Goal: Information Seeking & Learning: Learn about a topic

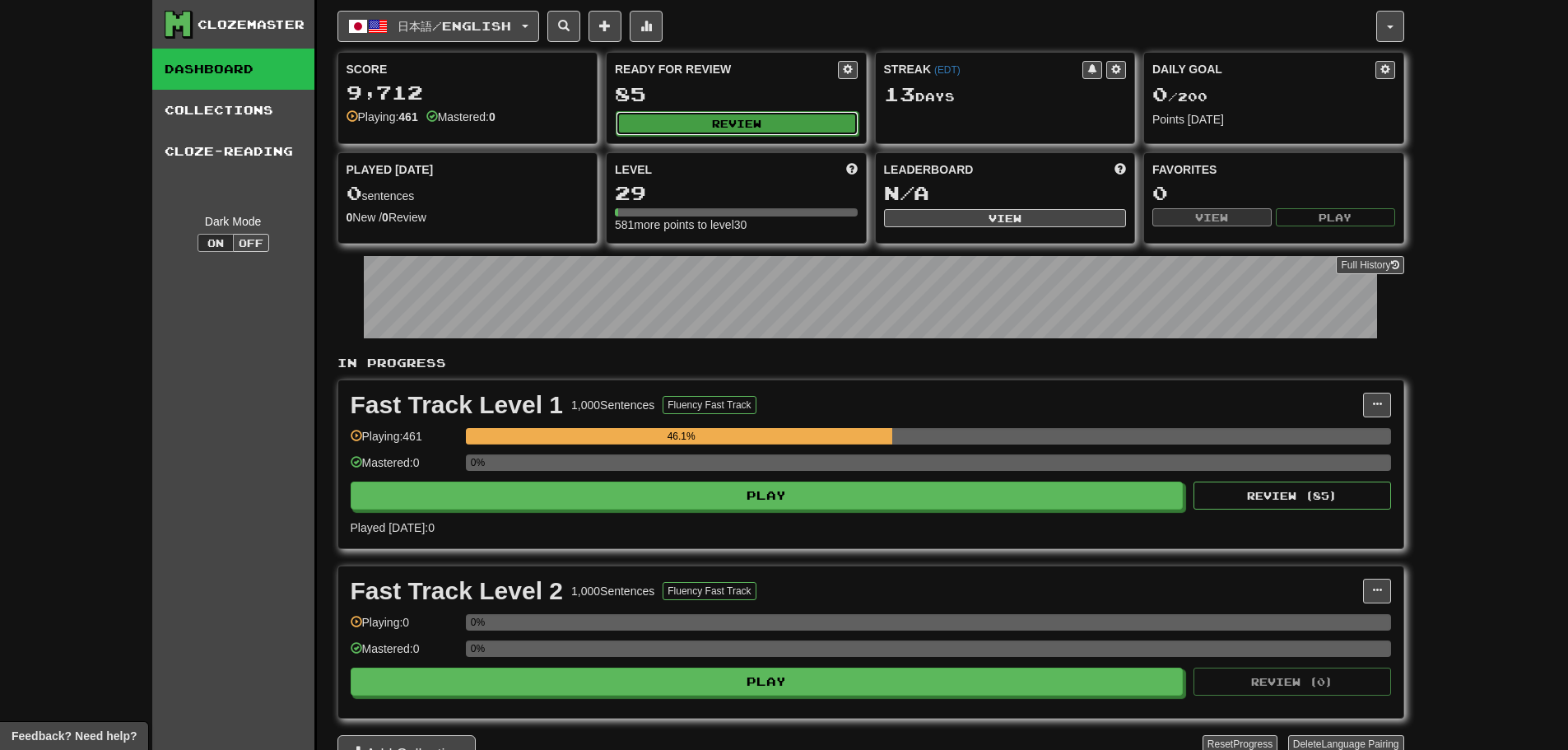
click at [748, 119] on button "Review" at bounding box center [737, 123] width 243 height 25
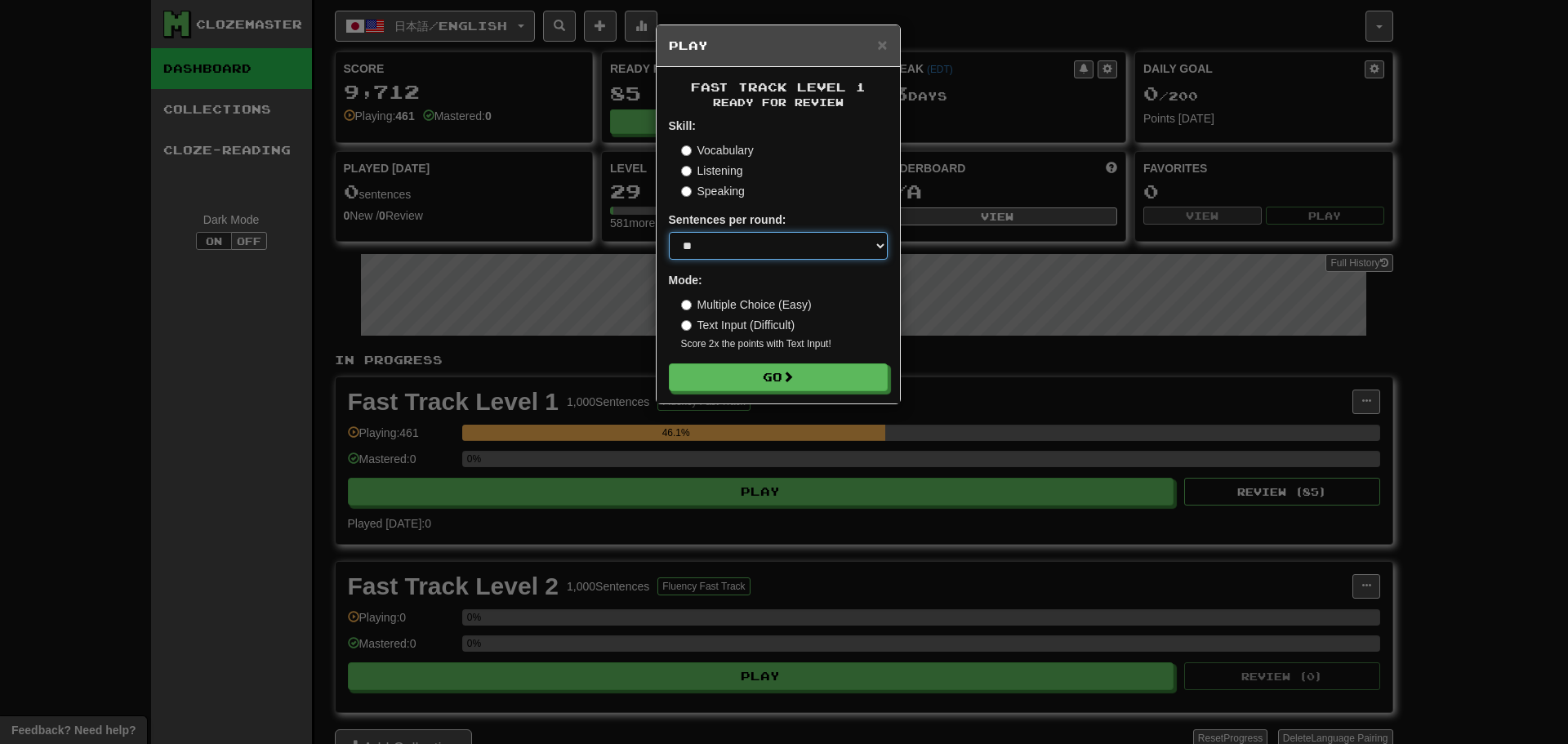
click at [760, 242] on select "* ** ** ** ** ** *** ********" at bounding box center [778, 246] width 218 height 28
select select "********"
click at [668, 232] on select "* ** ** ** ** ** *** ********" at bounding box center [778, 246] width 218 height 28
click at [778, 380] on button "Go" at bounding box center [778, 378] width 218 height 28
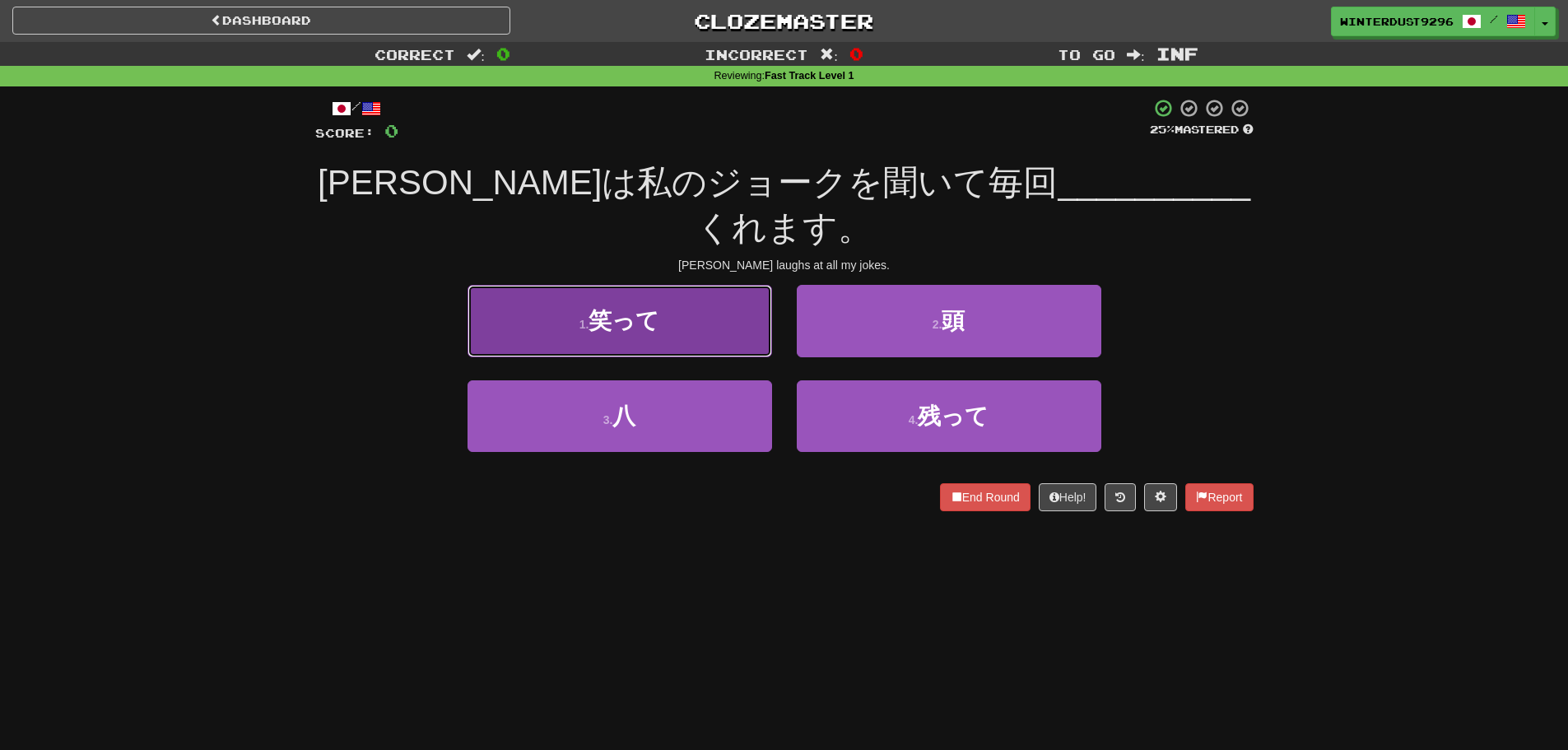
click at [700, 285] on button "1 . 笑って" at bounding box center [619, 320] width 305 height 71
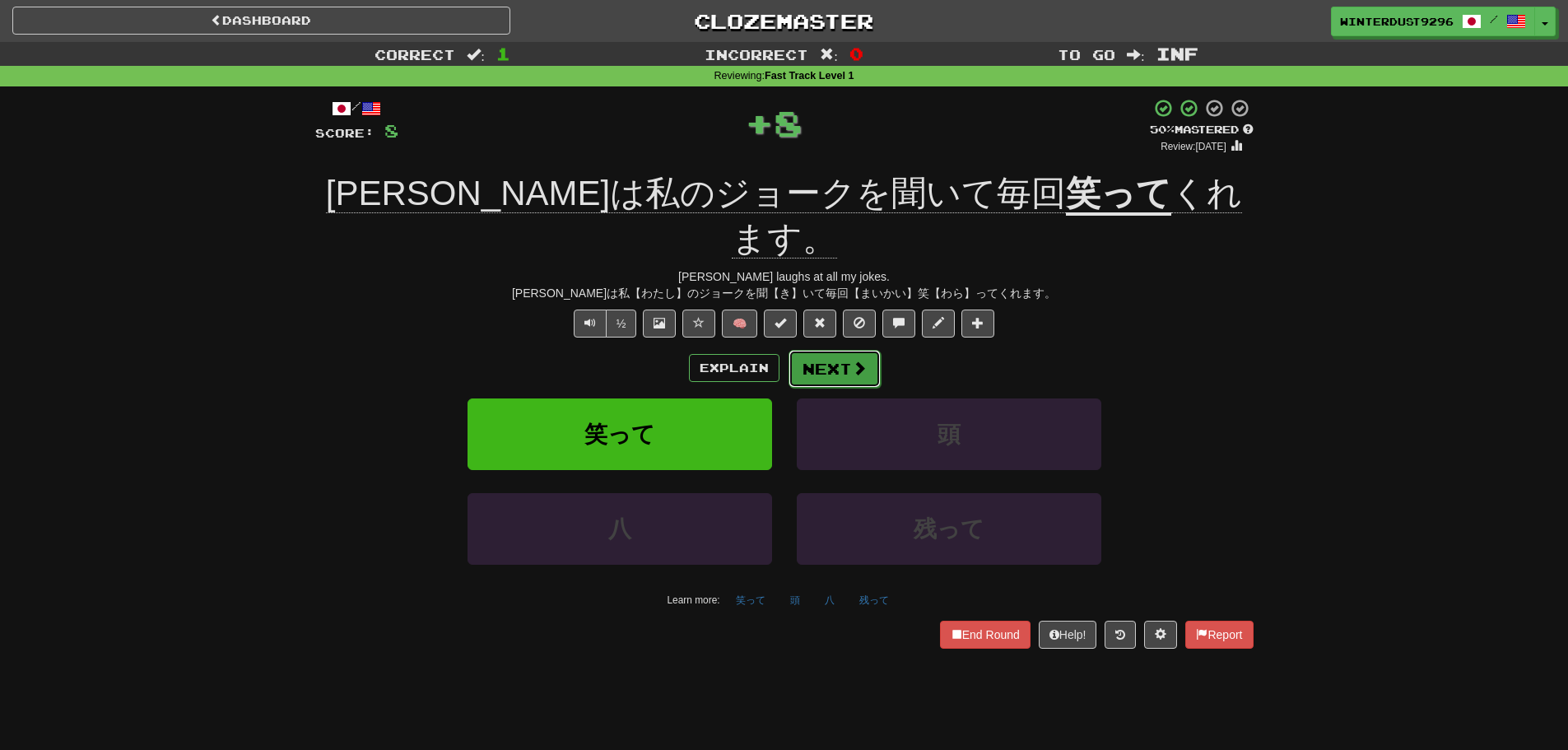
click at [852, 361] on span at bounding box center [859, 369] width 15 height 15
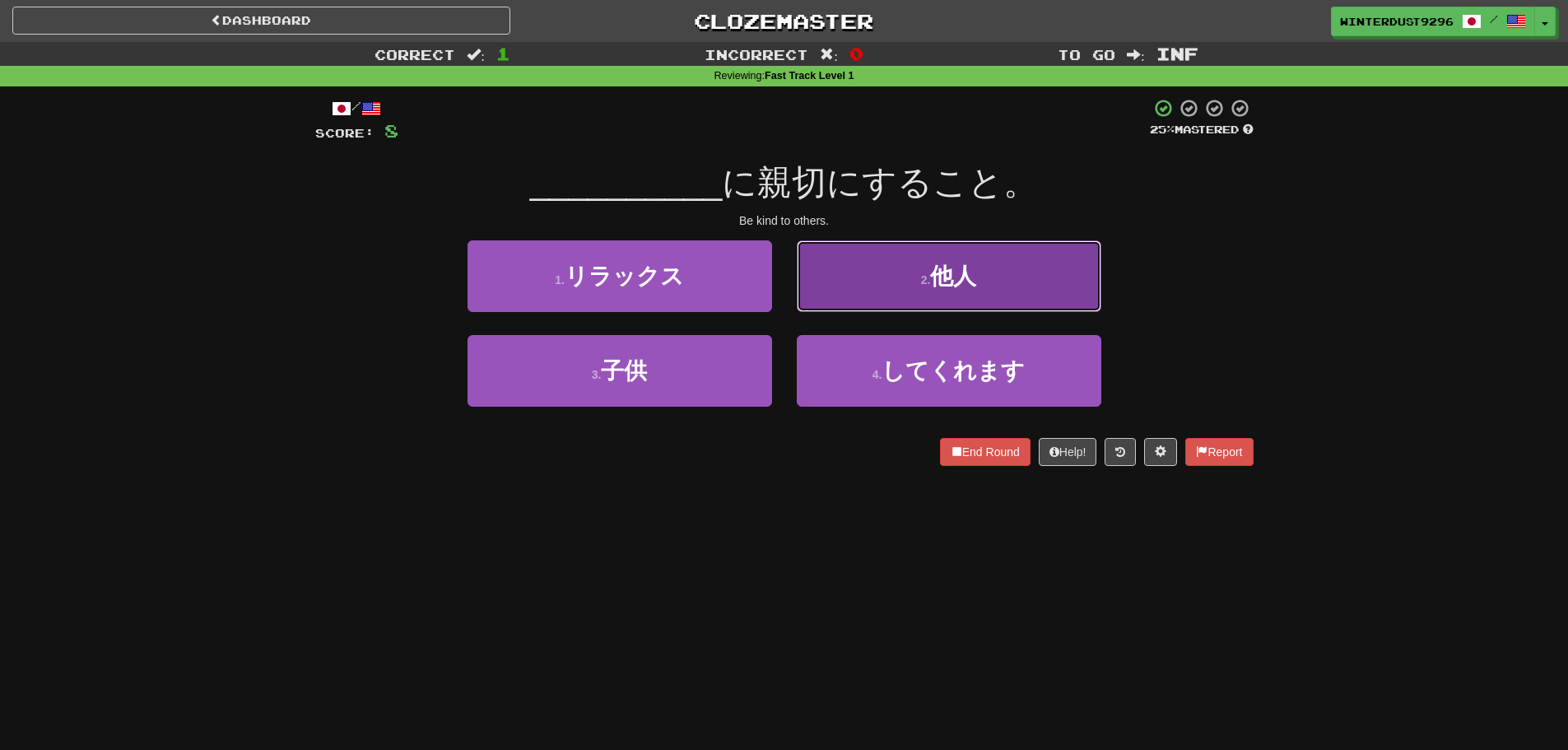
click at [934, 303] on button "2 . 他人" at bounding box center [949, 276] width 305 height 71
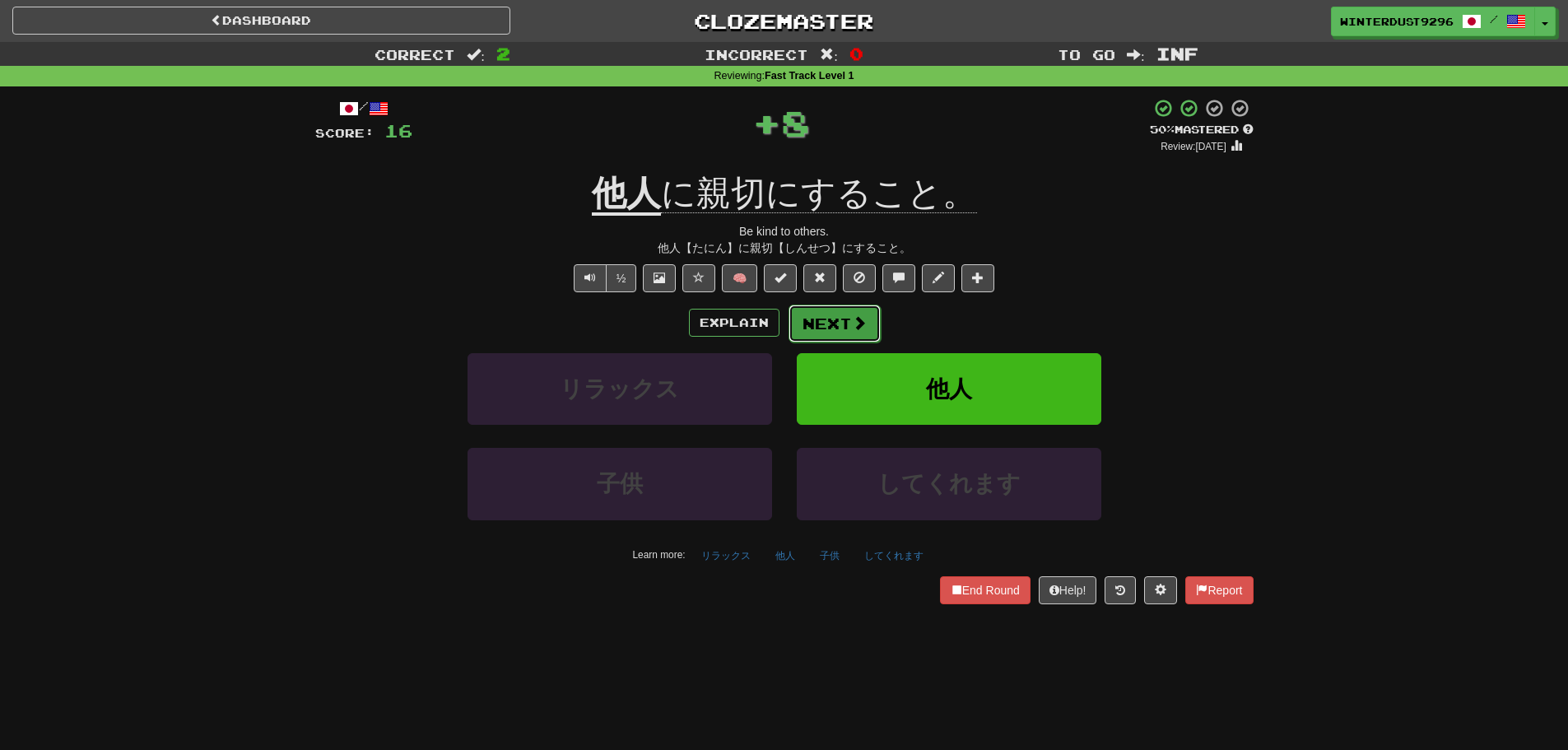
click at [843, 326] on button "Next" at bounding box center [835, 323] width 93 height 38
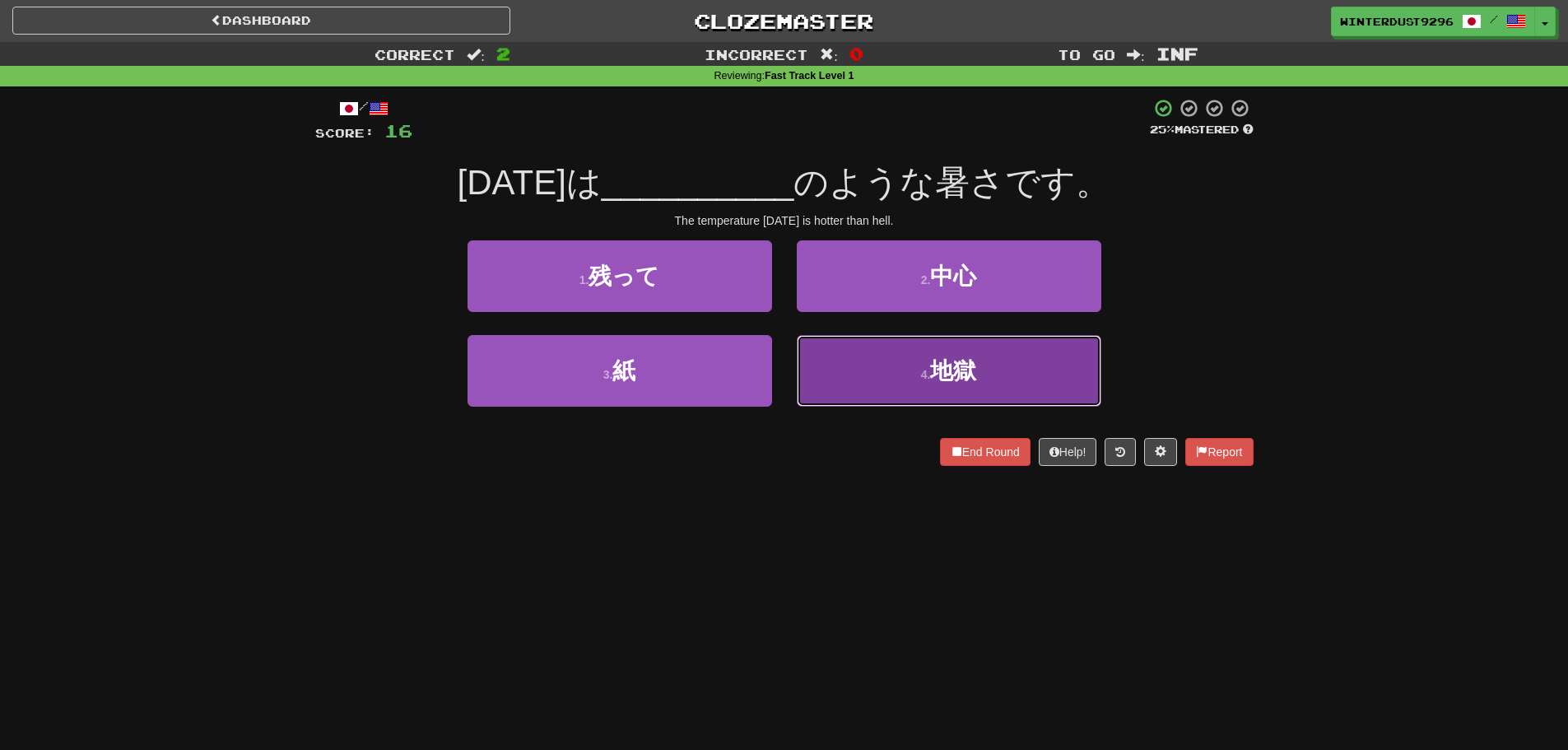
click at [912, 373] on button "4 . 地獄" at bounding box center [949, 370] width 305 height 71
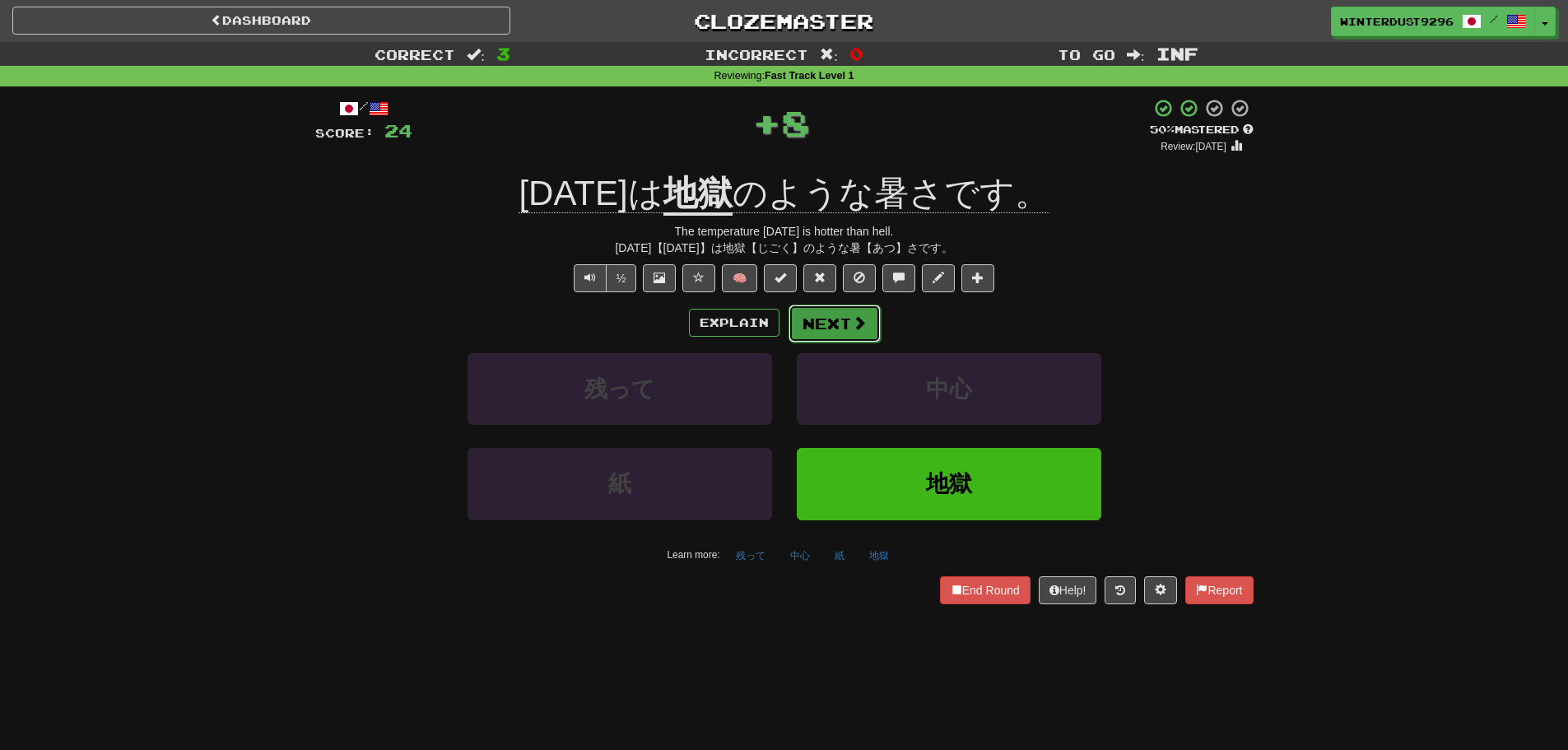
click at [852, 327] on span at bounding box center [859, 323] width 15 height 15
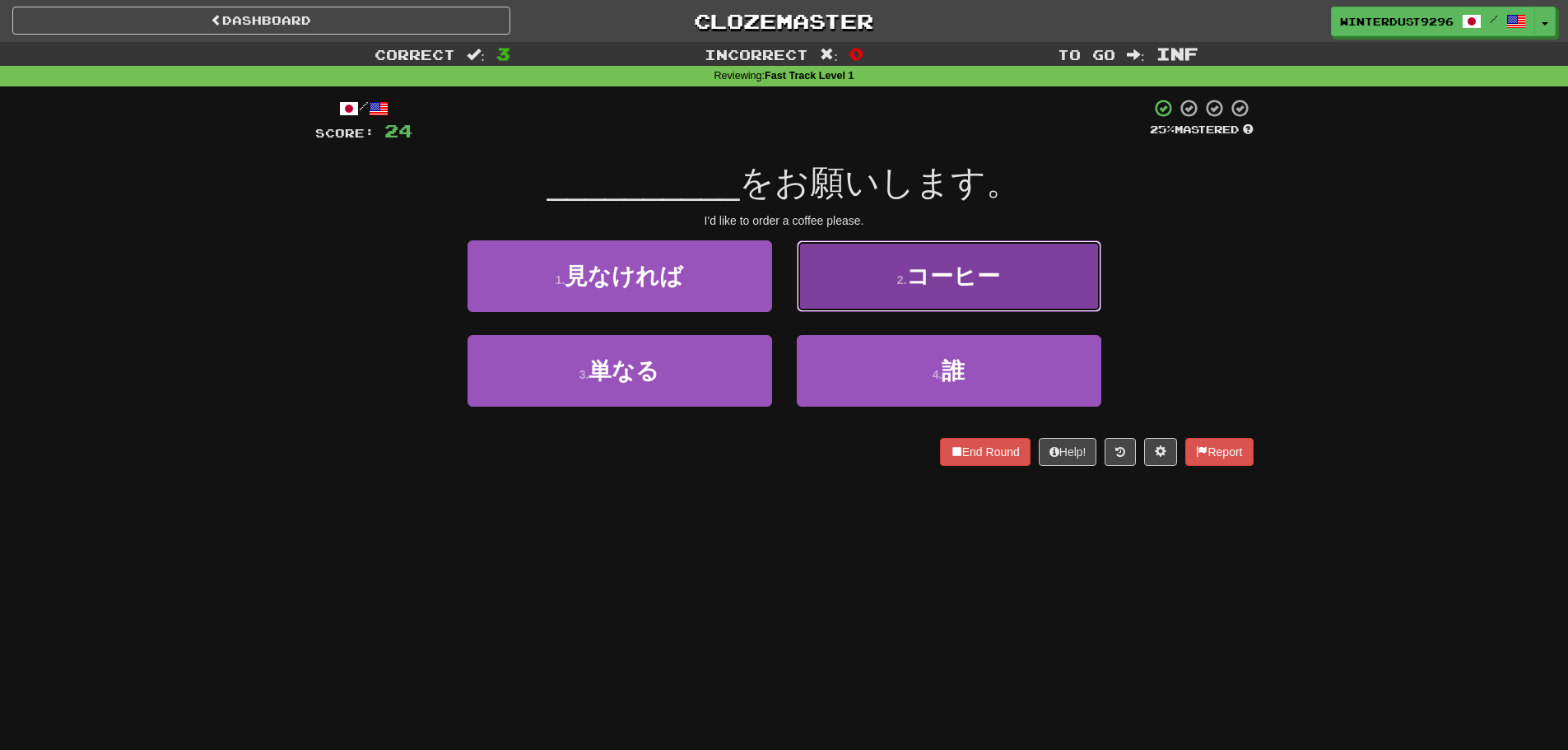
click at [897, 290] on button "2 . コーヒー" at bounding box center [949, 276] width 305 height 71
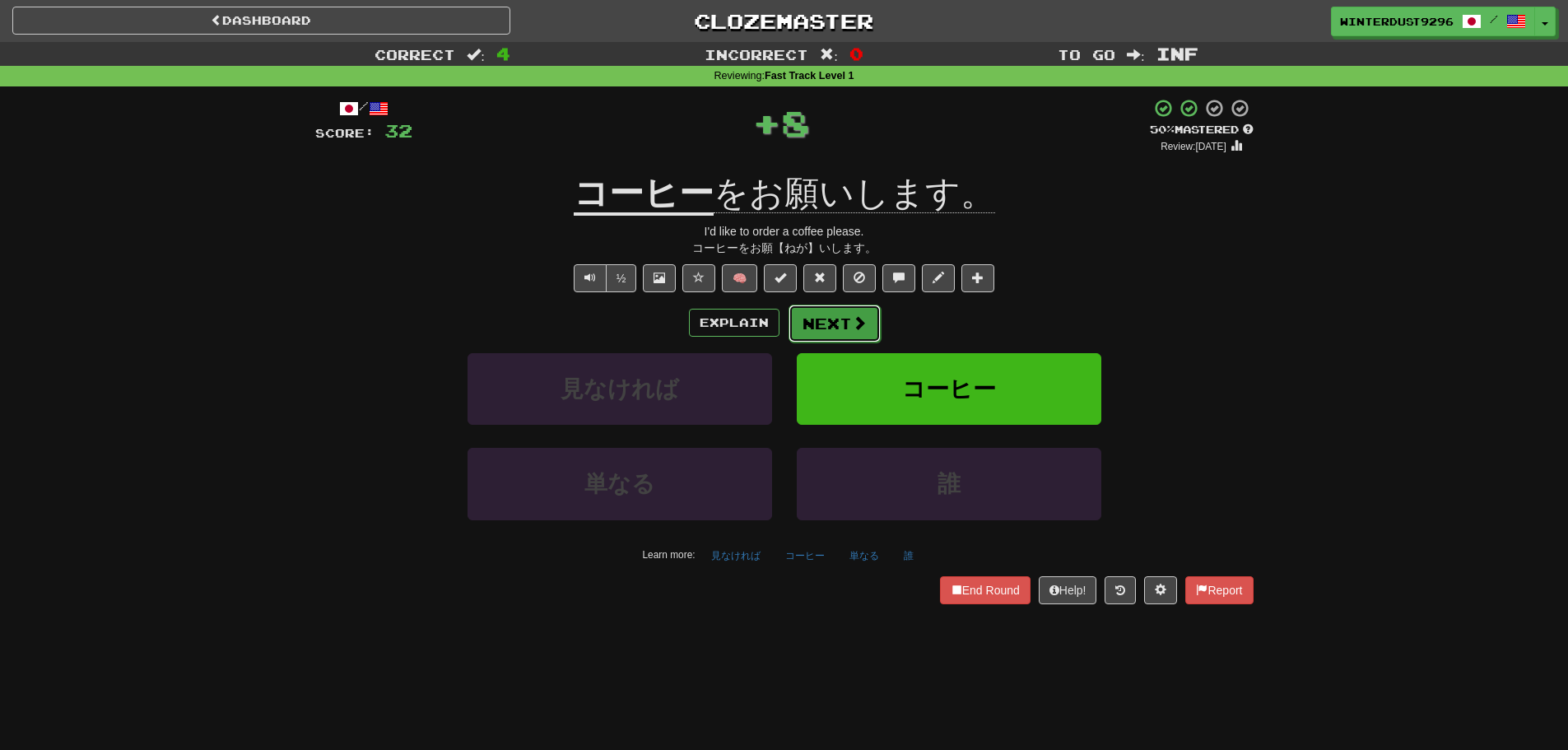
click at [847, 326] on button "Next" at bounding box center [835, 323] width 93 height 38
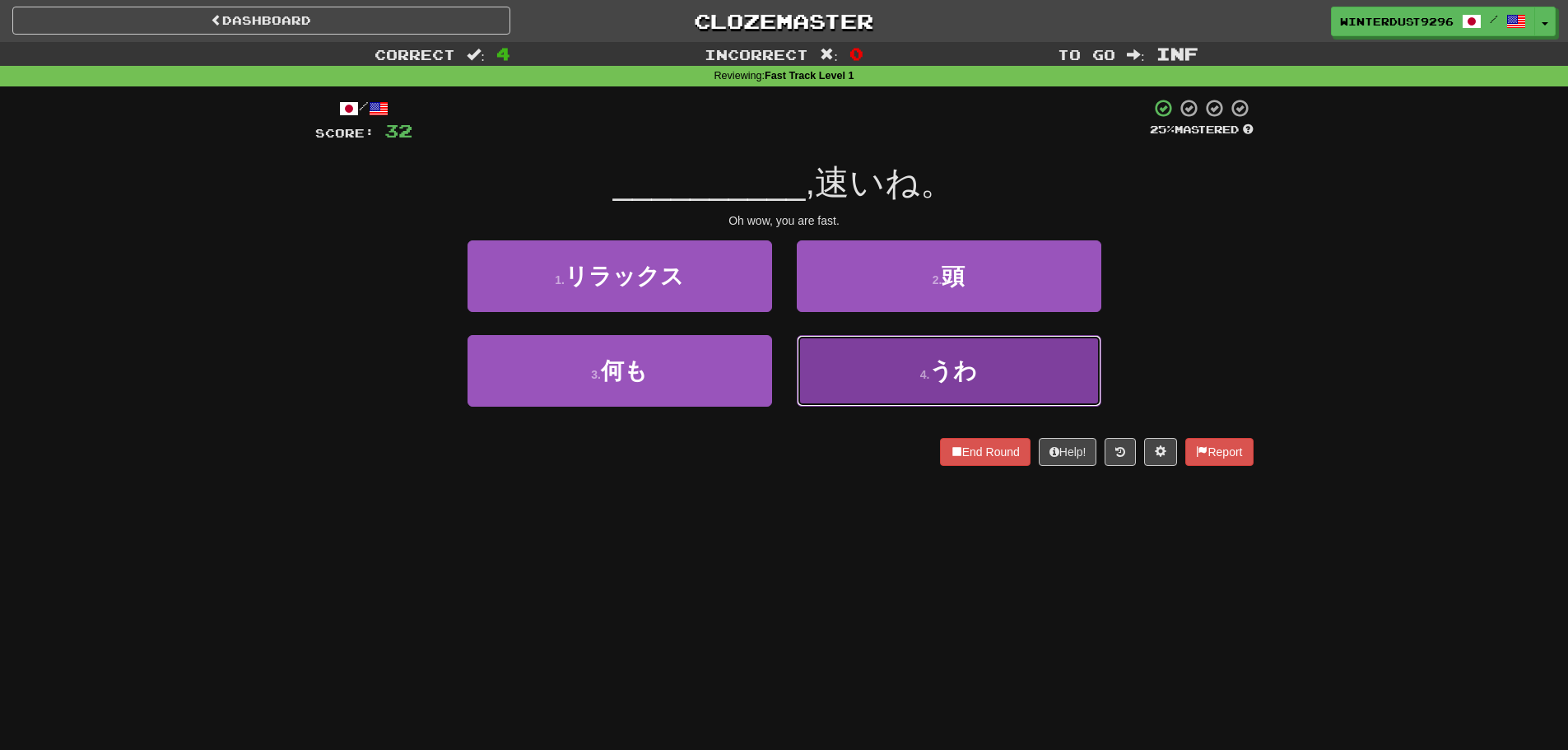
click at [871, 372] on button "4 . うわ" at bounding box center [949, 370] width 305 height 71
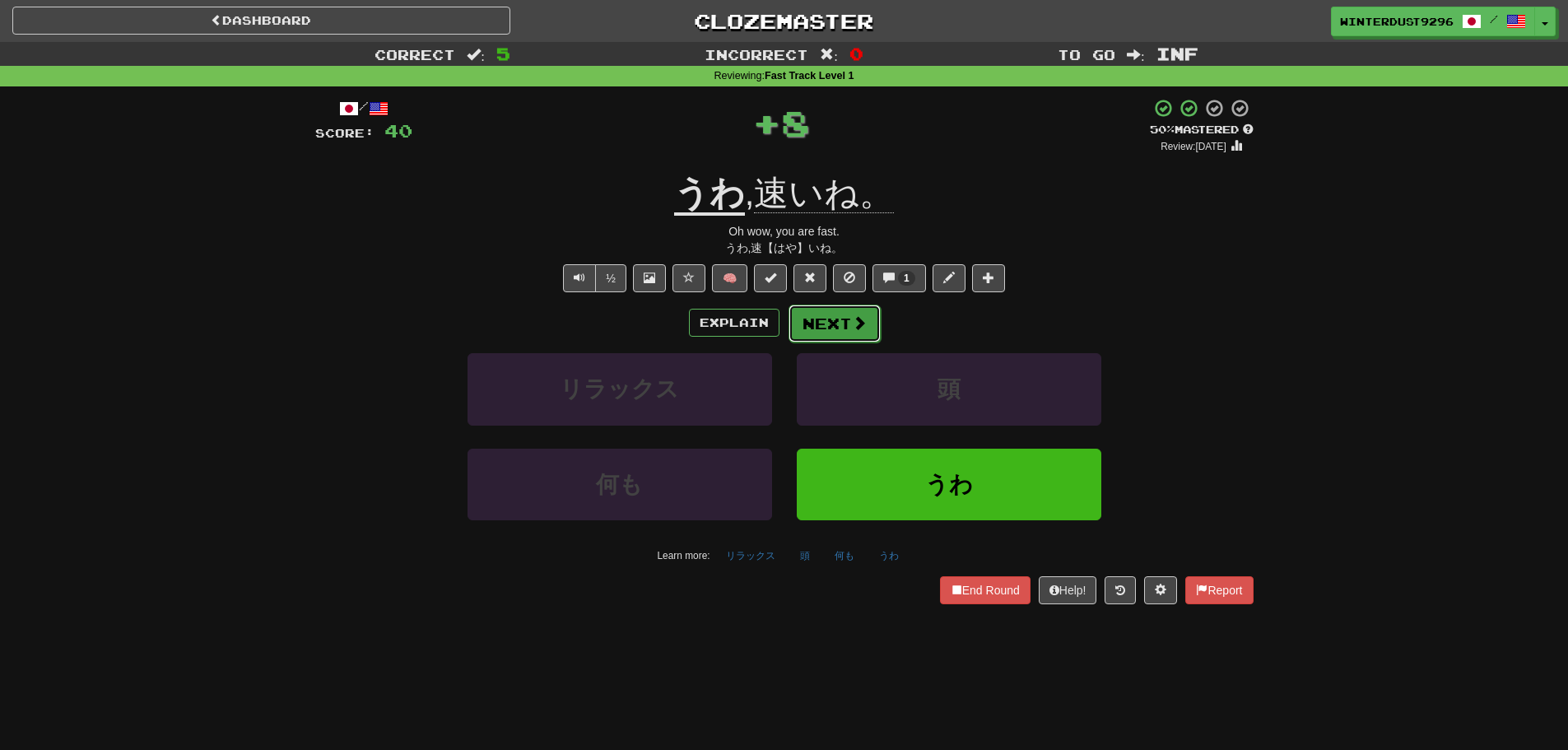
click at [811, 317] on button "Next" at bounding box center [835, 323] width 93 height 38
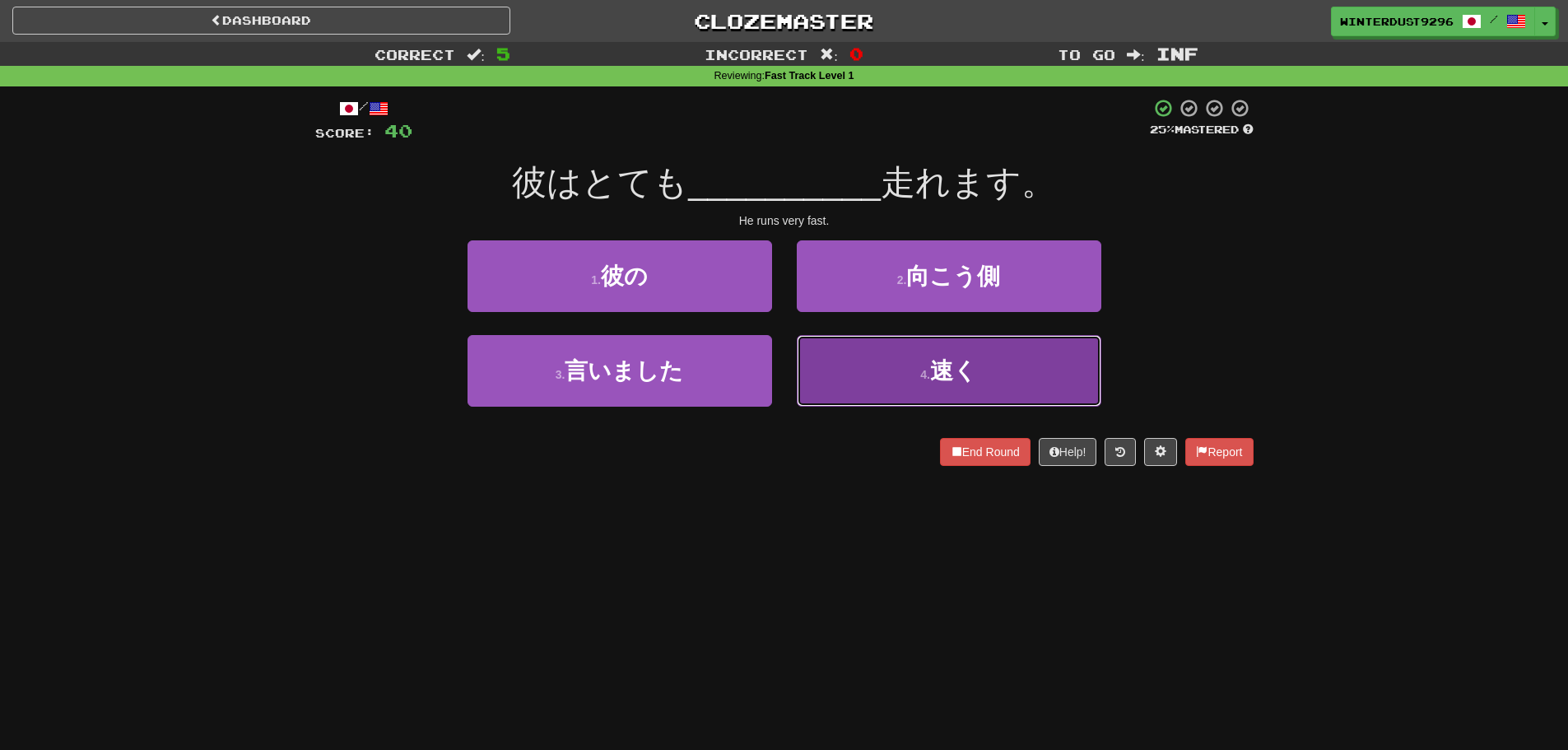
click at [854, 376] on button "4 . 速く" at bounding box center [949, 370] width 305 height 71
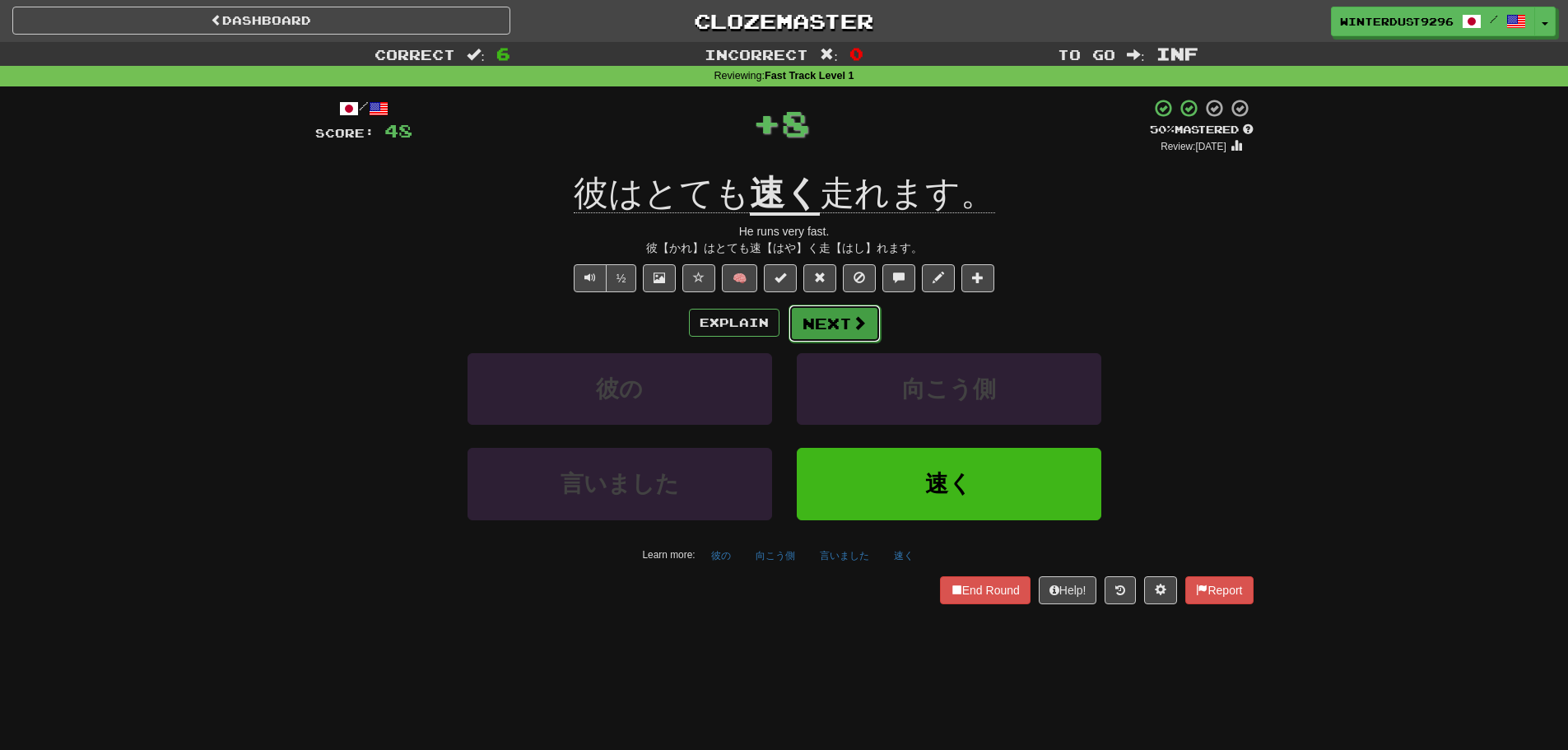
click at [835, 324] on button "Next" at bounding box center [835, 323] width 93 height 38
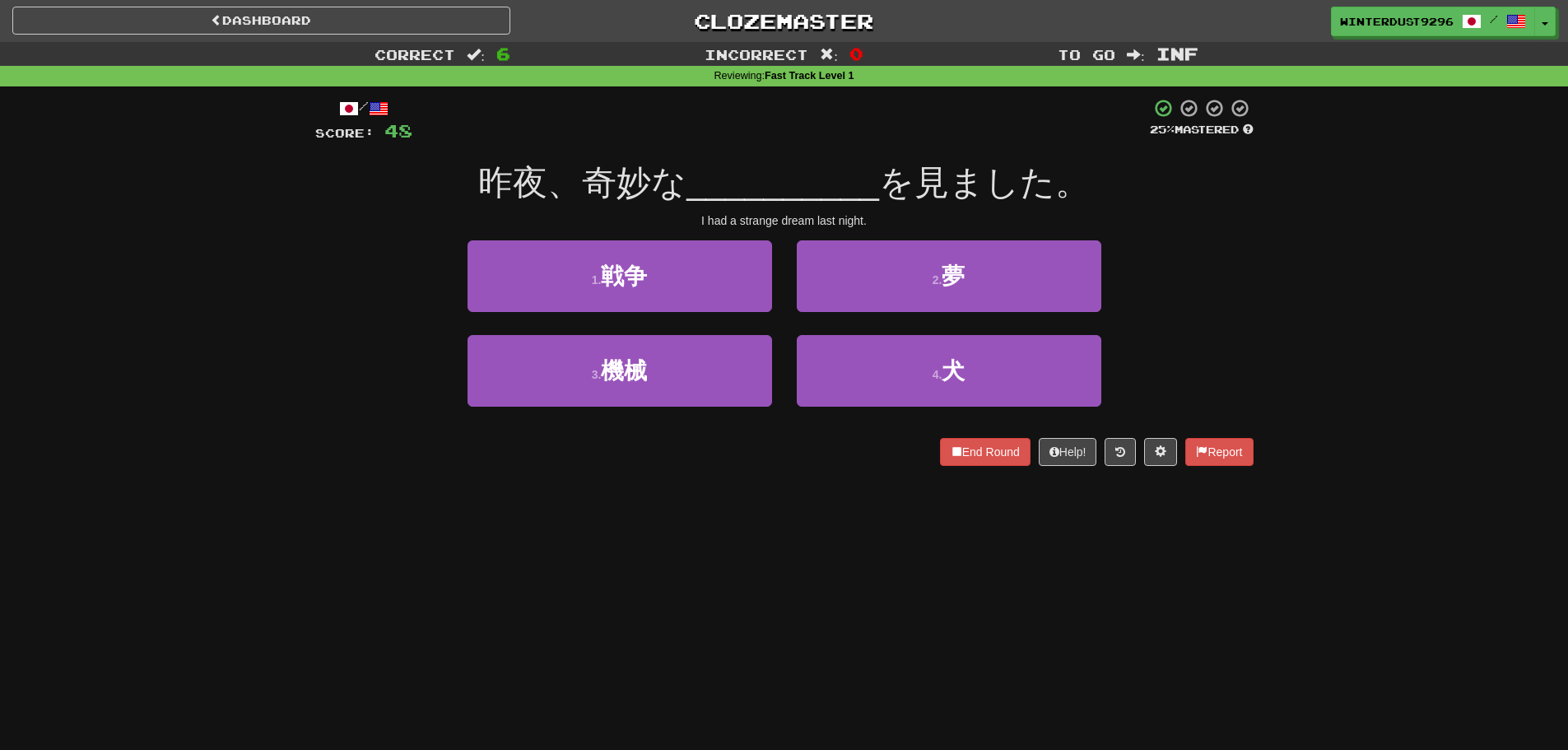
drag, startPoint x: 829, startPoint y: 318, endPoint x: 790, endPoint y: 334, distance: 42.2
drag, startPoint x: 790, startPoint y: 334, endPoint x: 779, endPoint y: 327, distance: 13.0
click at [779, 327] on div "1 . 戦争" at bounding box center [620, 288] width 330 height 94
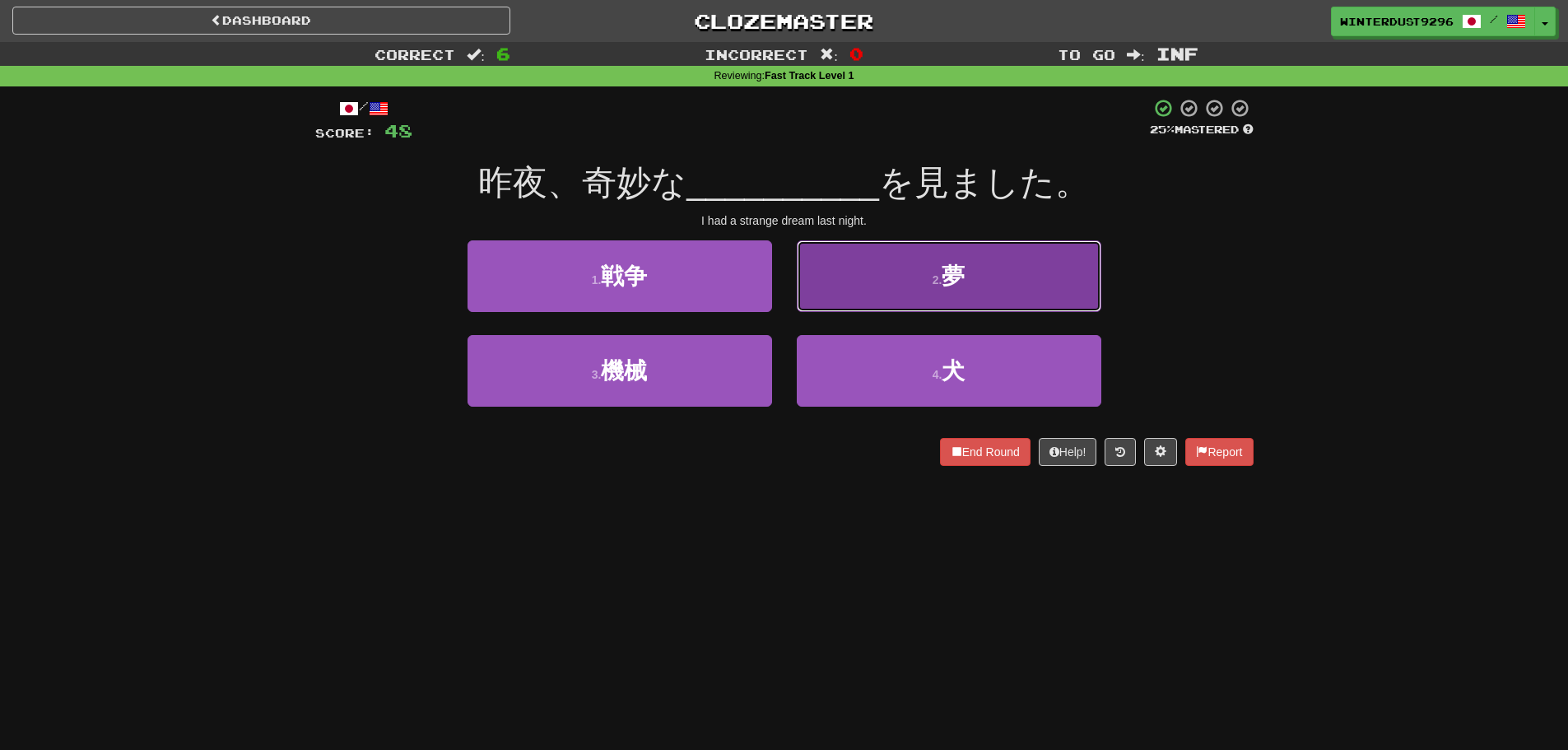
click at [951, 306] on button "2 . 夢" at bounding box center [949, 276] width 305 height 71
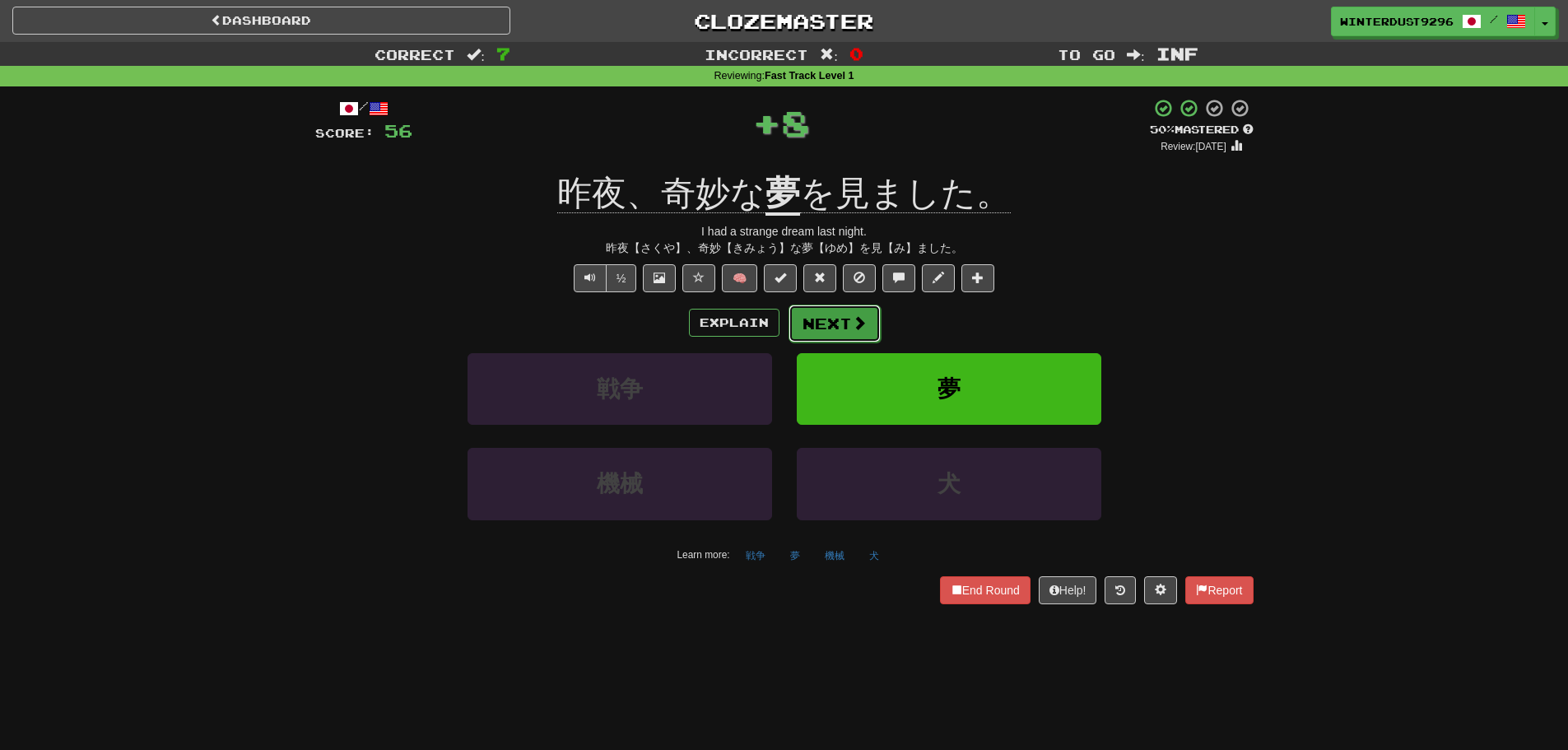
drag, startPoint x: 864, startPoint y: 305, endPoint x: 816, endPoint y: 328, distance: 53.2
click at [816, 328] on button "Next" at bounding box center [835, 323] width 93 height 38
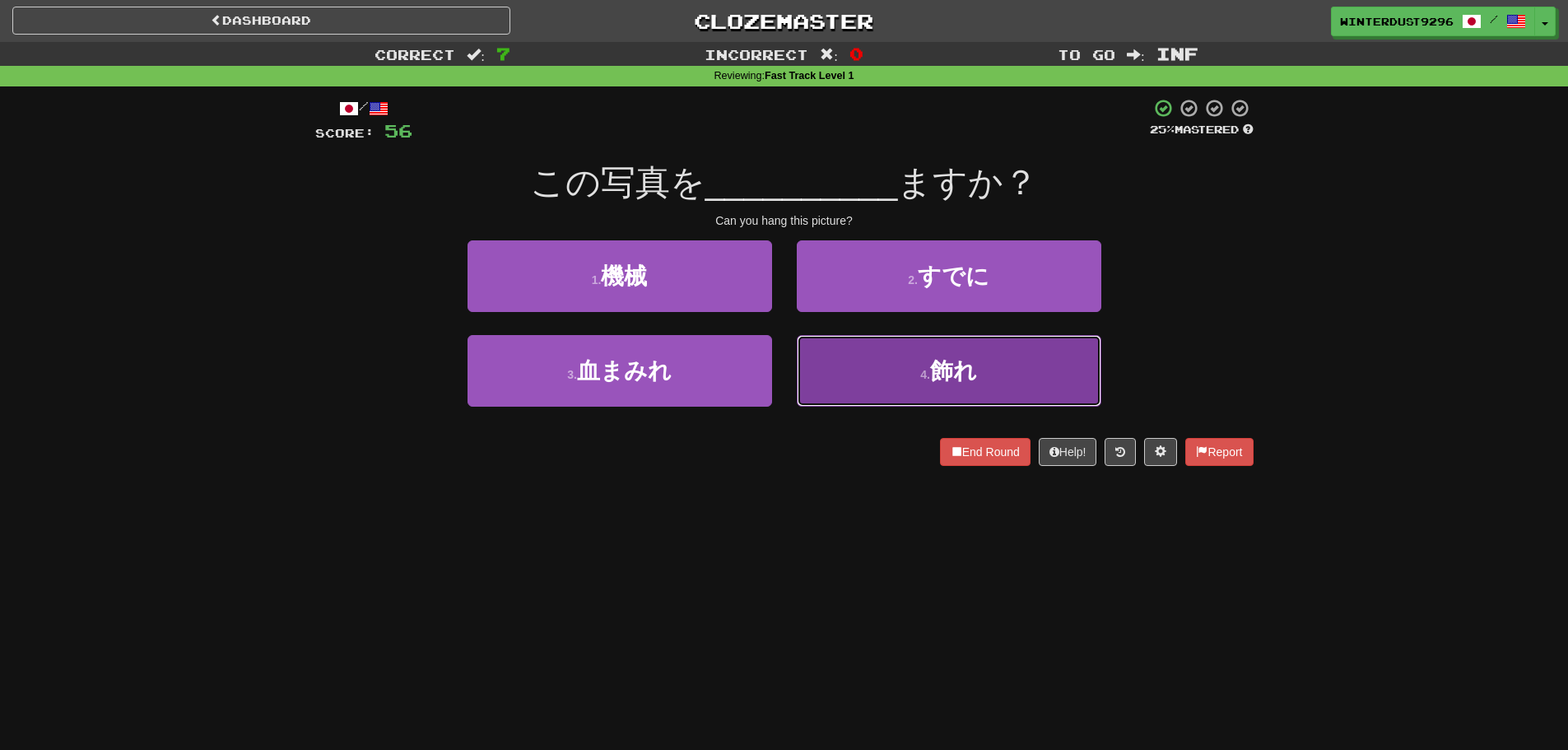
click at [955, 388] on button "4 . 飾れ" at bounding box center [949, 370] width 305 height 71
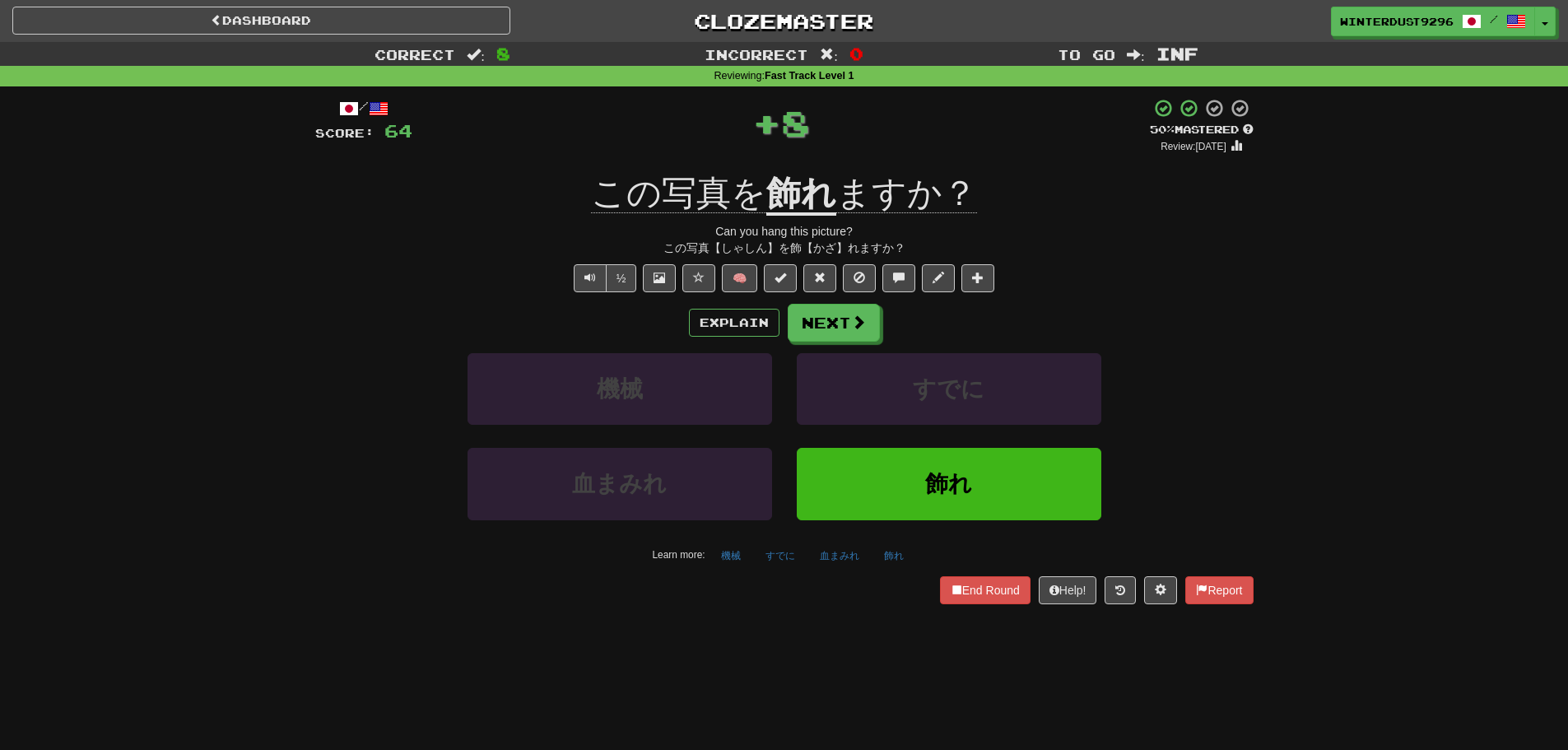
click at [853, 343] on div "Explain Next 機械 すでに 血まみれ 飾れ Learn more: 機械 すでに 血まみれ 飾れ" at bounding box center [785, 435] width 939 height 264
click at [852, 325] on span at bounding box center [859, 323] width 15 height 15
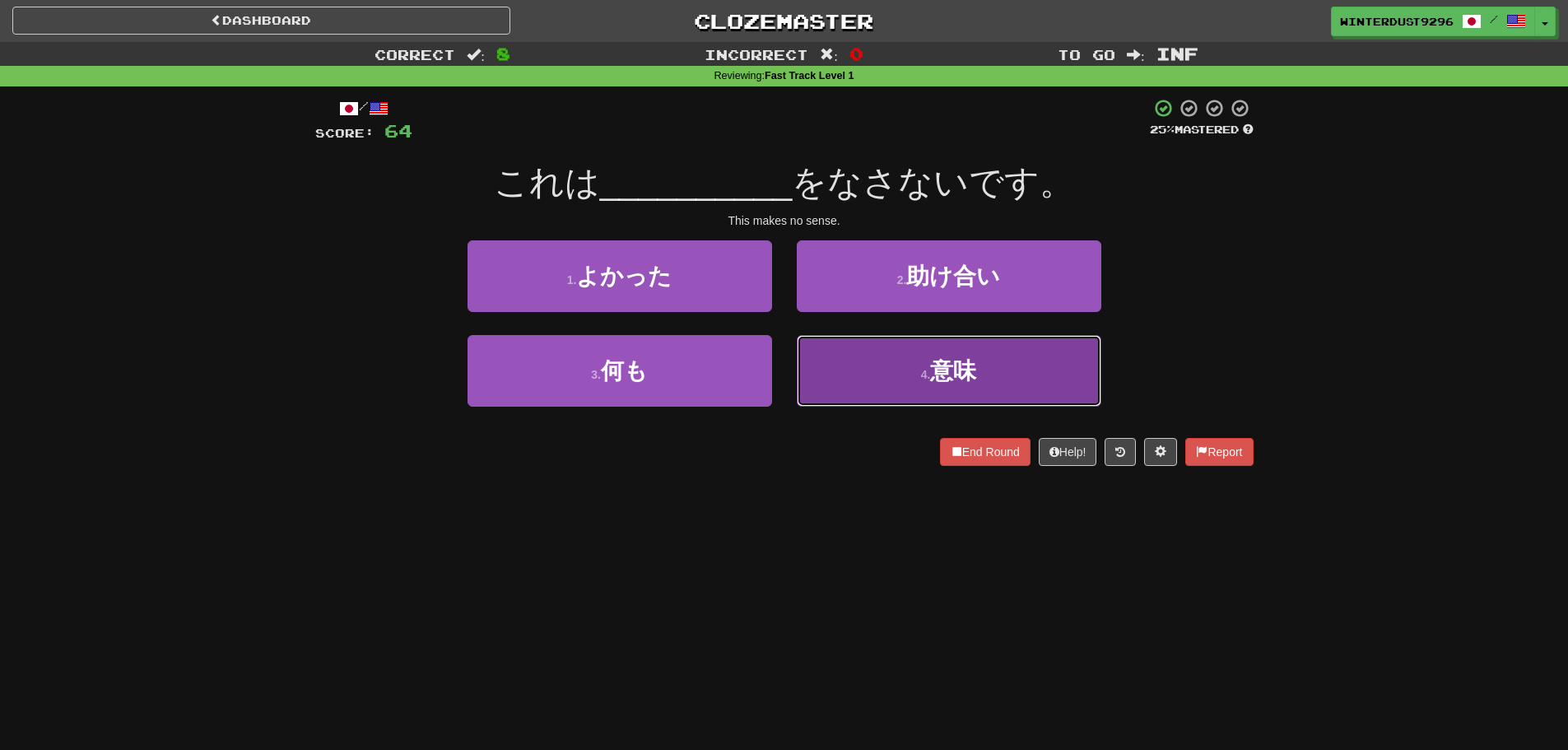
click at [923, 370] on small "4 ." at bounding box center [926, 375] width 10 height 13
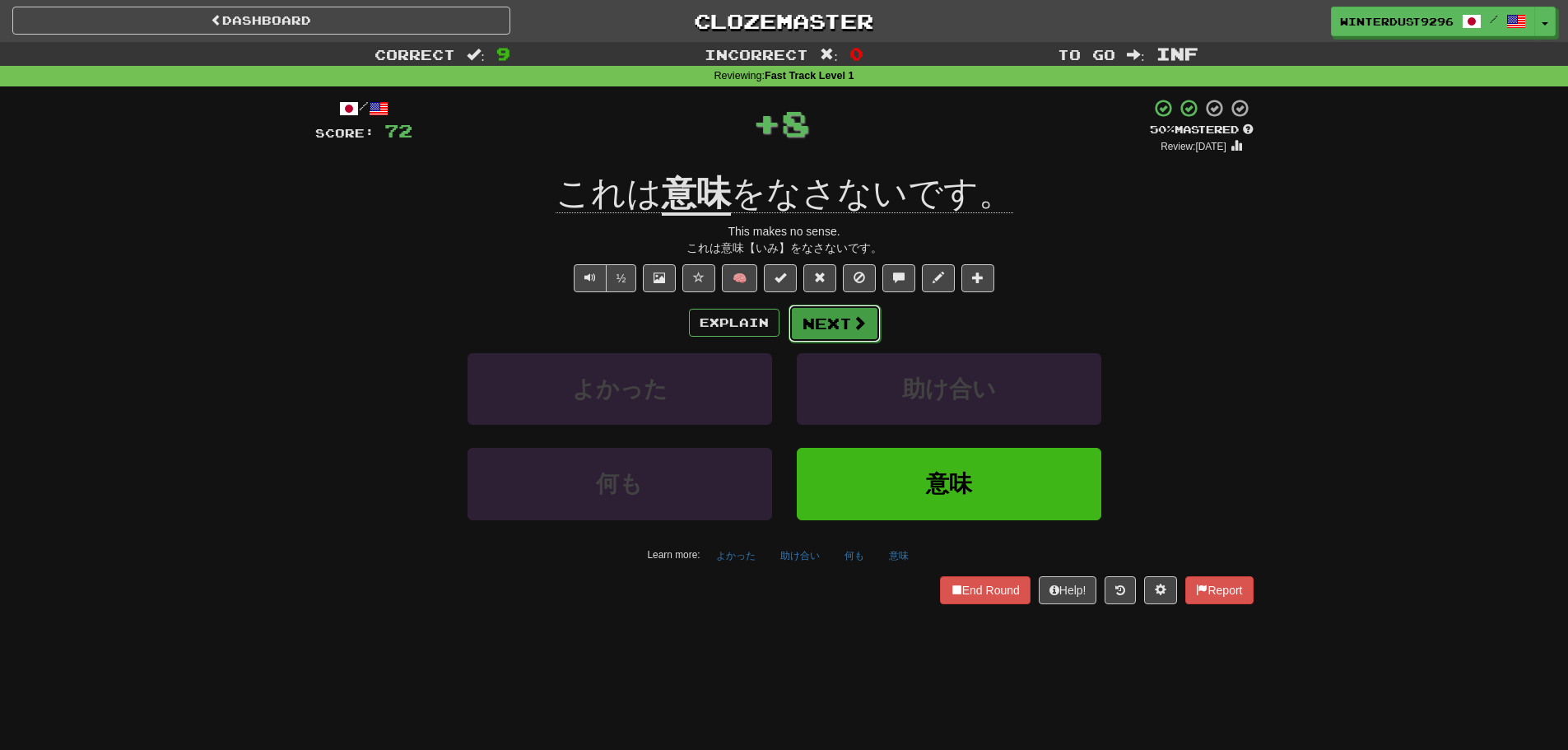
click at [838, 318] on button "Next" at bounding box center [835, 323] width 93 height 38
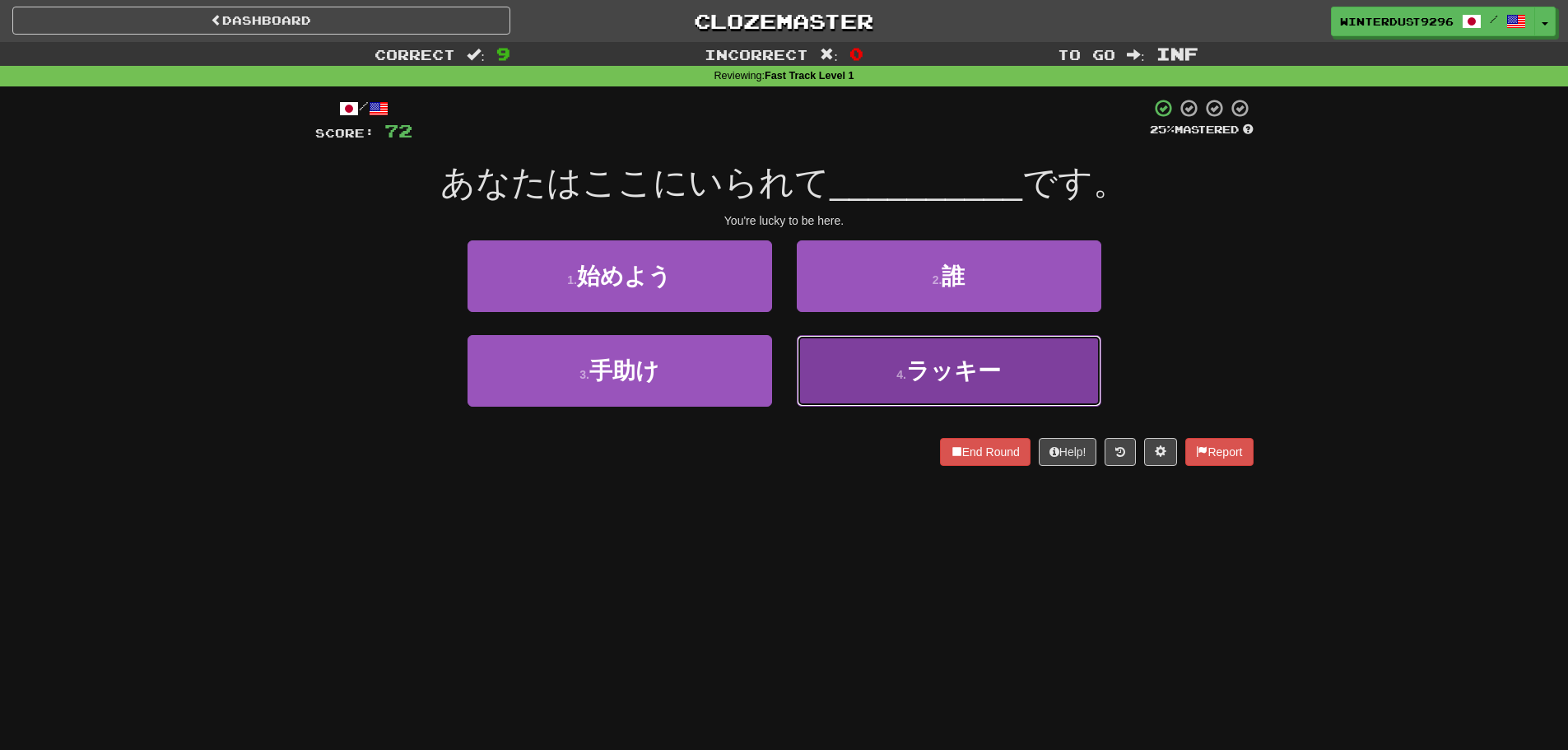
click at [871, 375] on button "4 . ラッキー" at bounding box center [949, 370] width 305 height 71
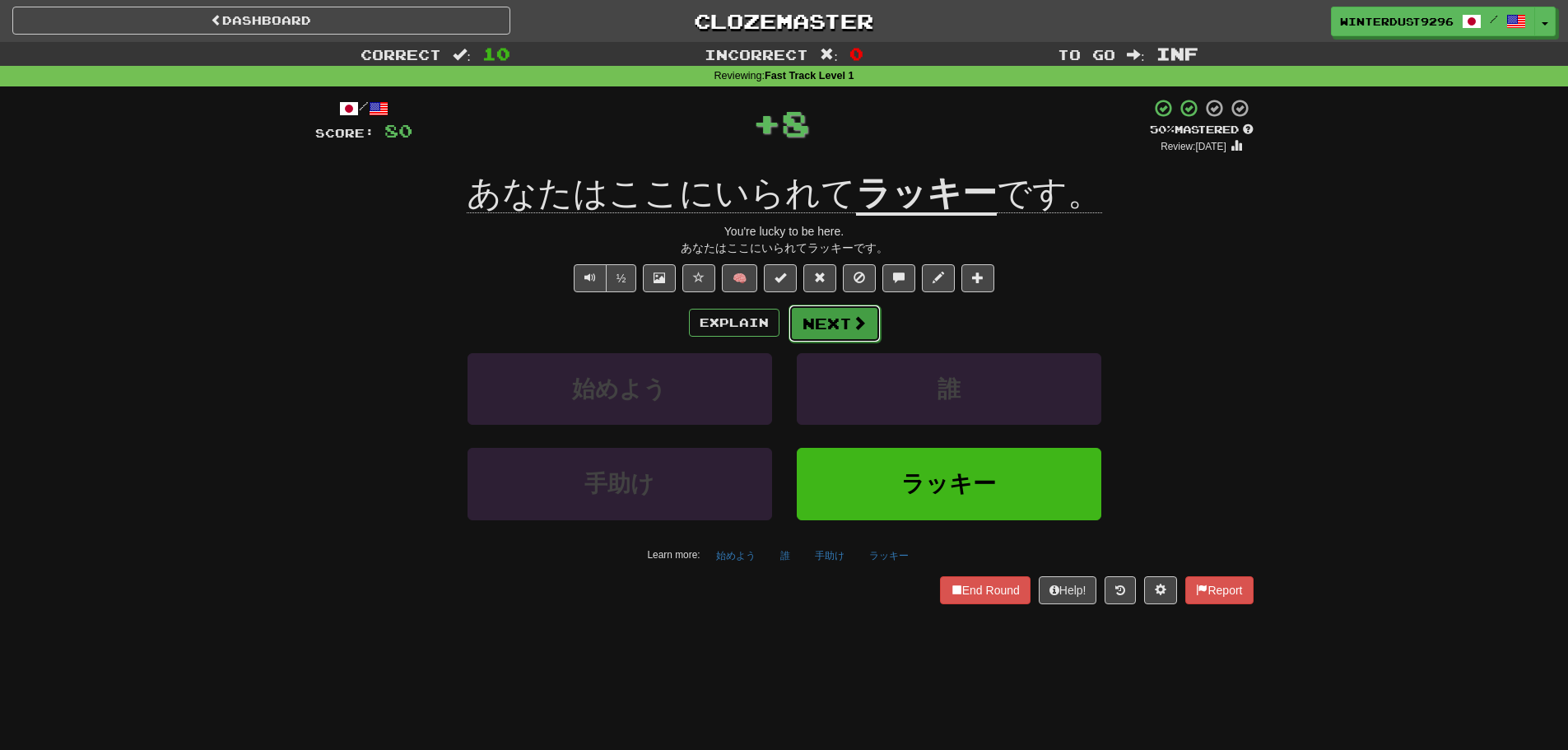
click at [825, 329] on button "Next" at bounding box center [835, 323] width 93 height 38
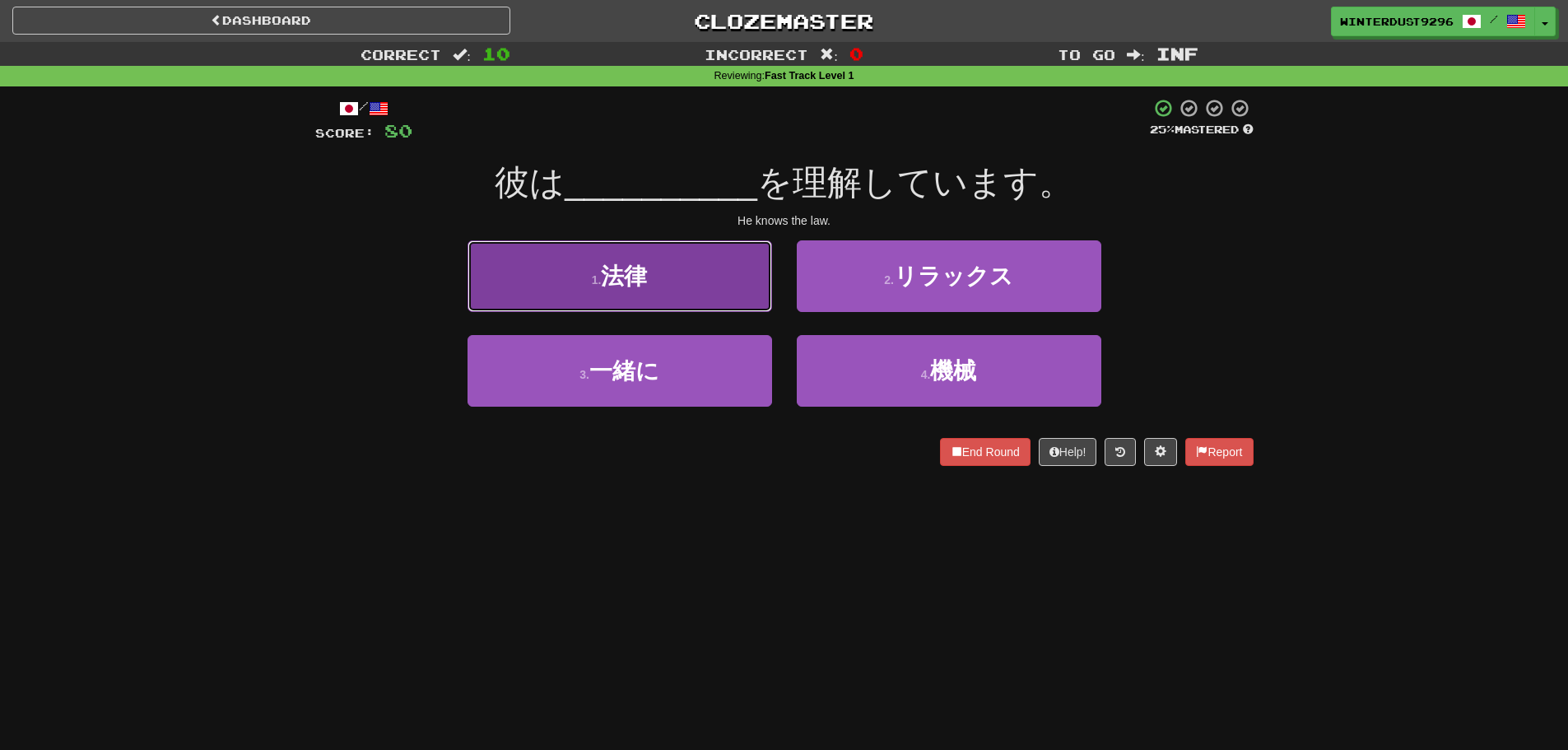
click at [732, 288] on button "1 . 法律" at bounding box center [619, 276] width 305 height 71
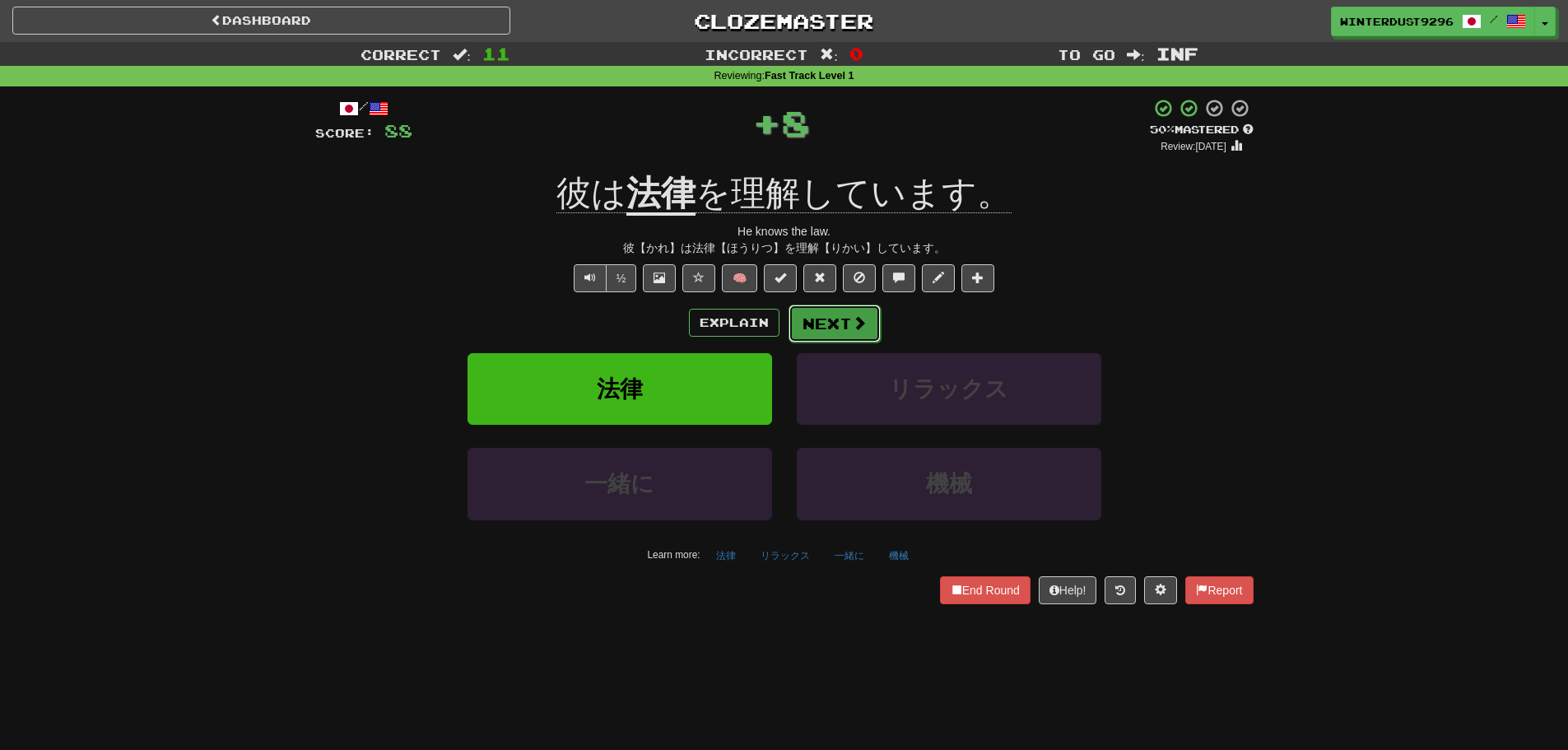
click at [830, 328] on button "Next" at bounding box center [835, 323] width 93 height 38
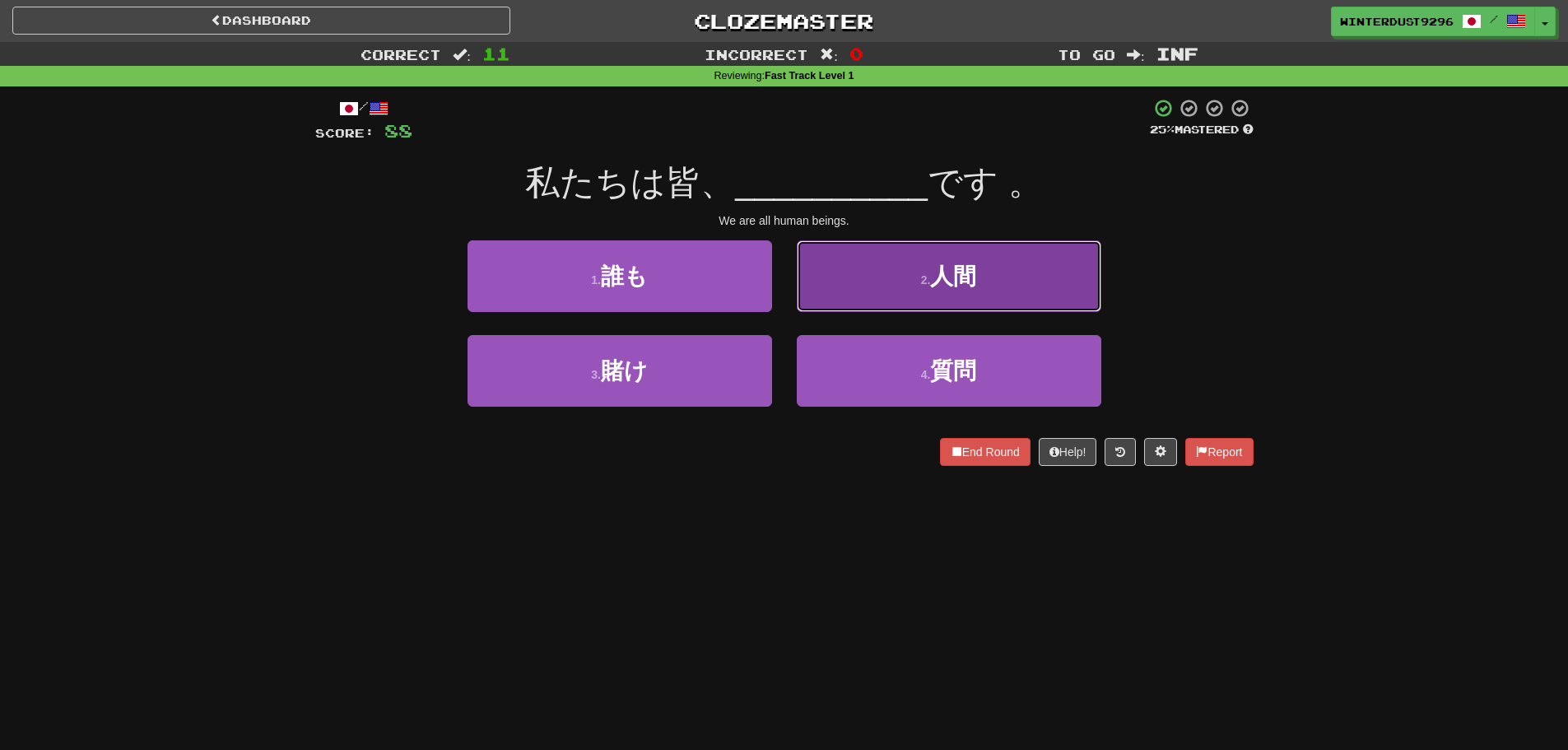
click at [914, 276] on button "2 . 人間" at bounding box center [949, 276] width 305 height 71
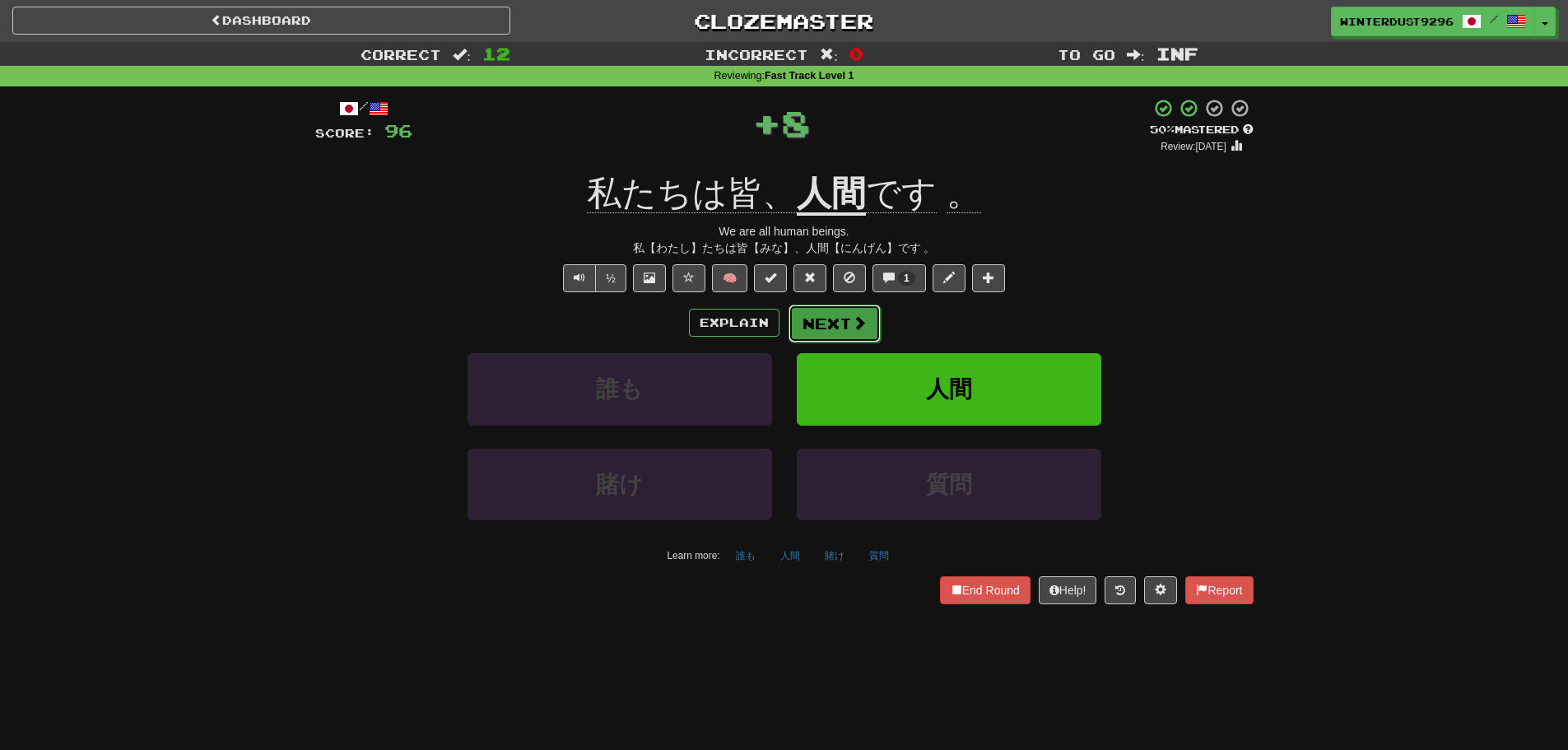
click at [835, 317] on button "Next" at bounding box center [835, 323] width 93 height 38
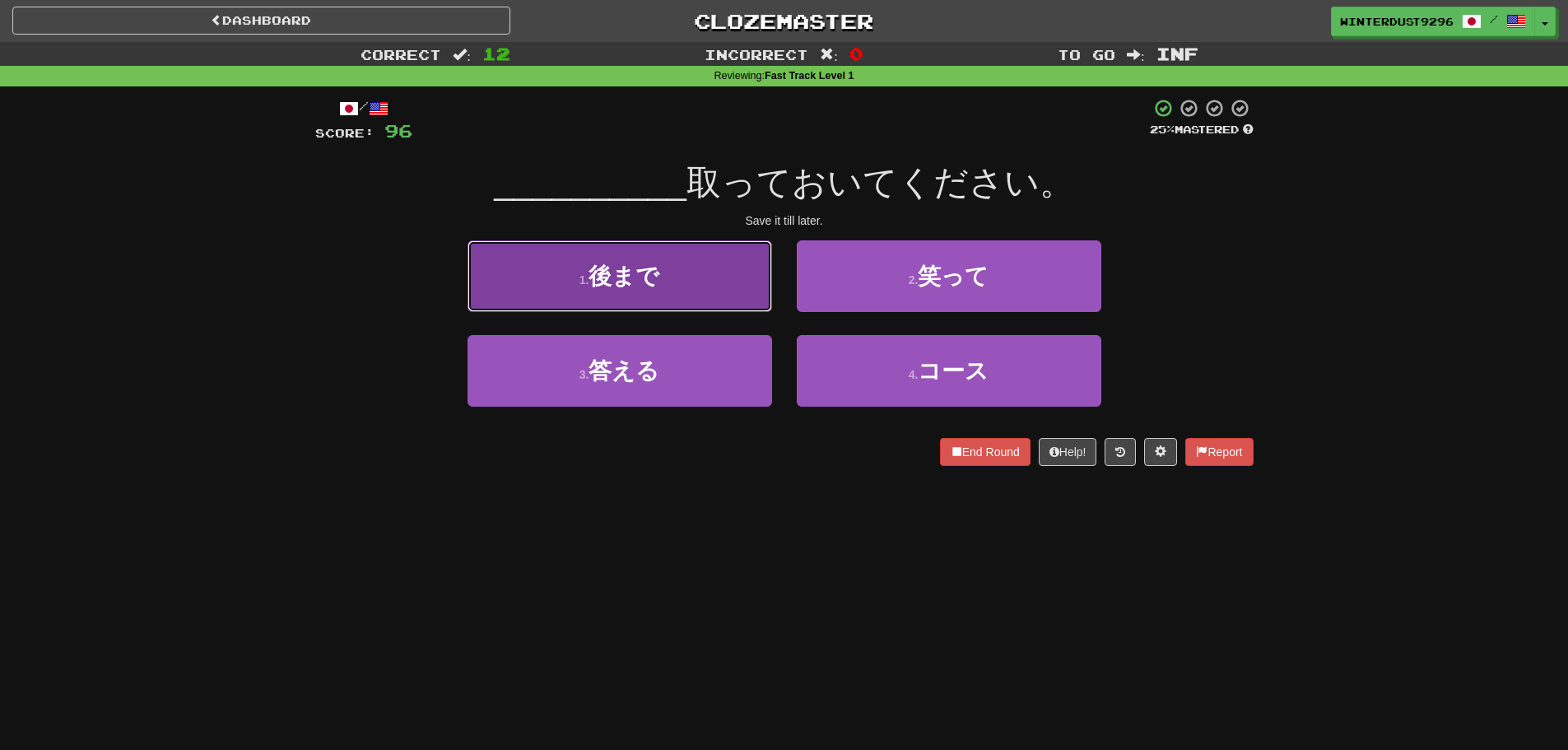
click at [738, 302] on button "1 . 後まで" at bounding box center [619, 276] width 305 height 71
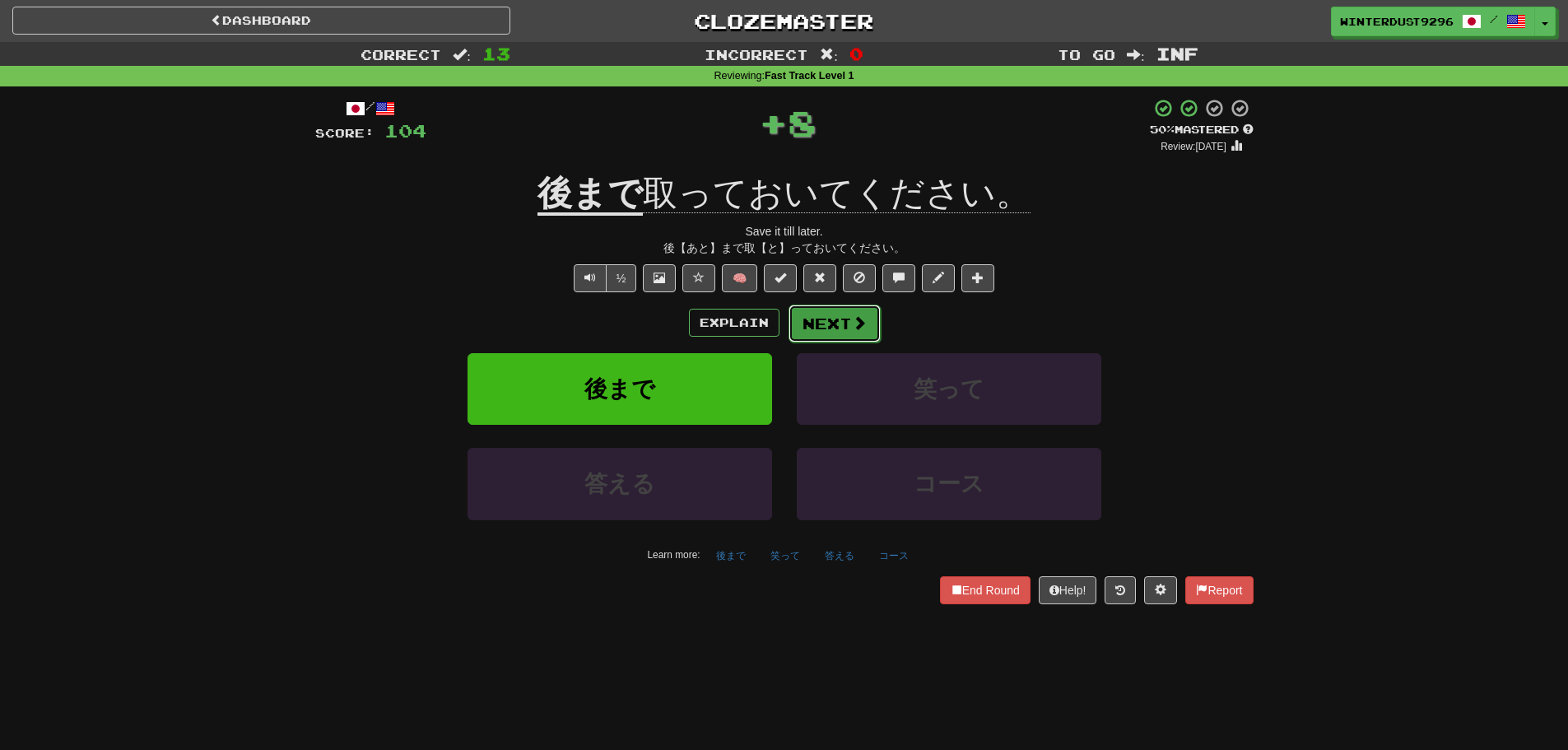
click at [837, 328] on button "Next" at bounding box center [835, 323] width 93 height 38
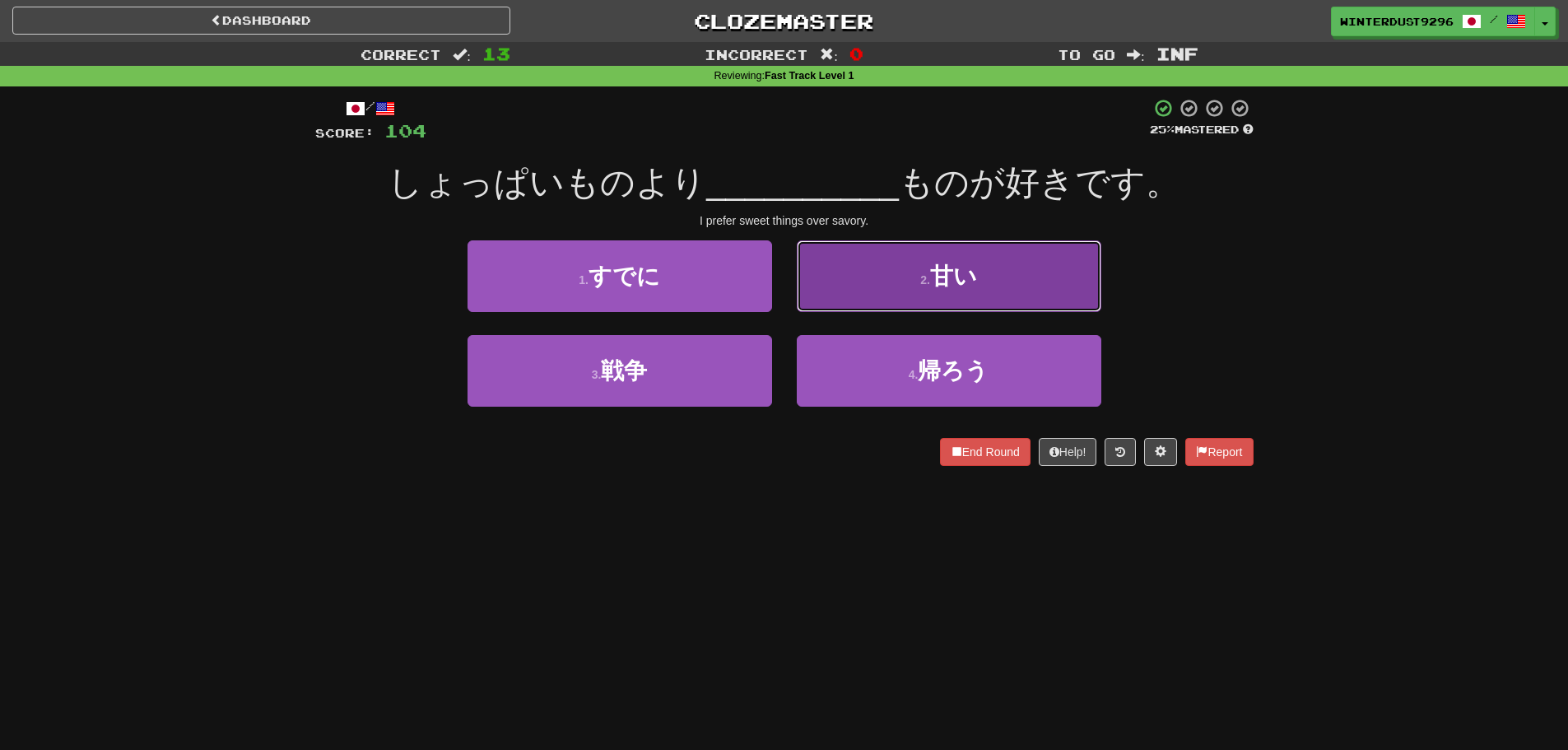
click at [949, 284] on span "甘い" at bounding box center [953, 277] width 47 height 26
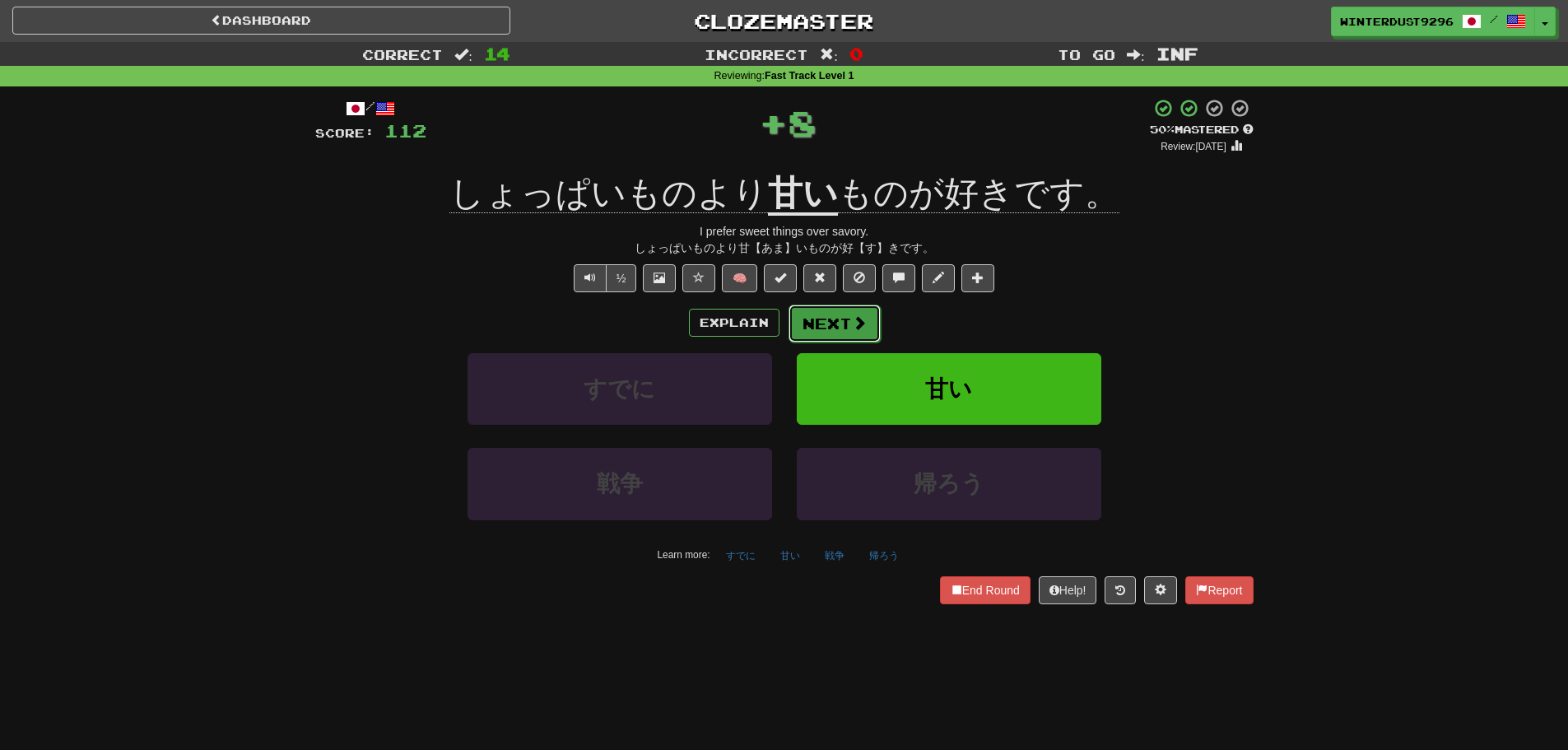
click at [844, 330] on button "Next" at bounding box center [835, 323] width 93 height 38
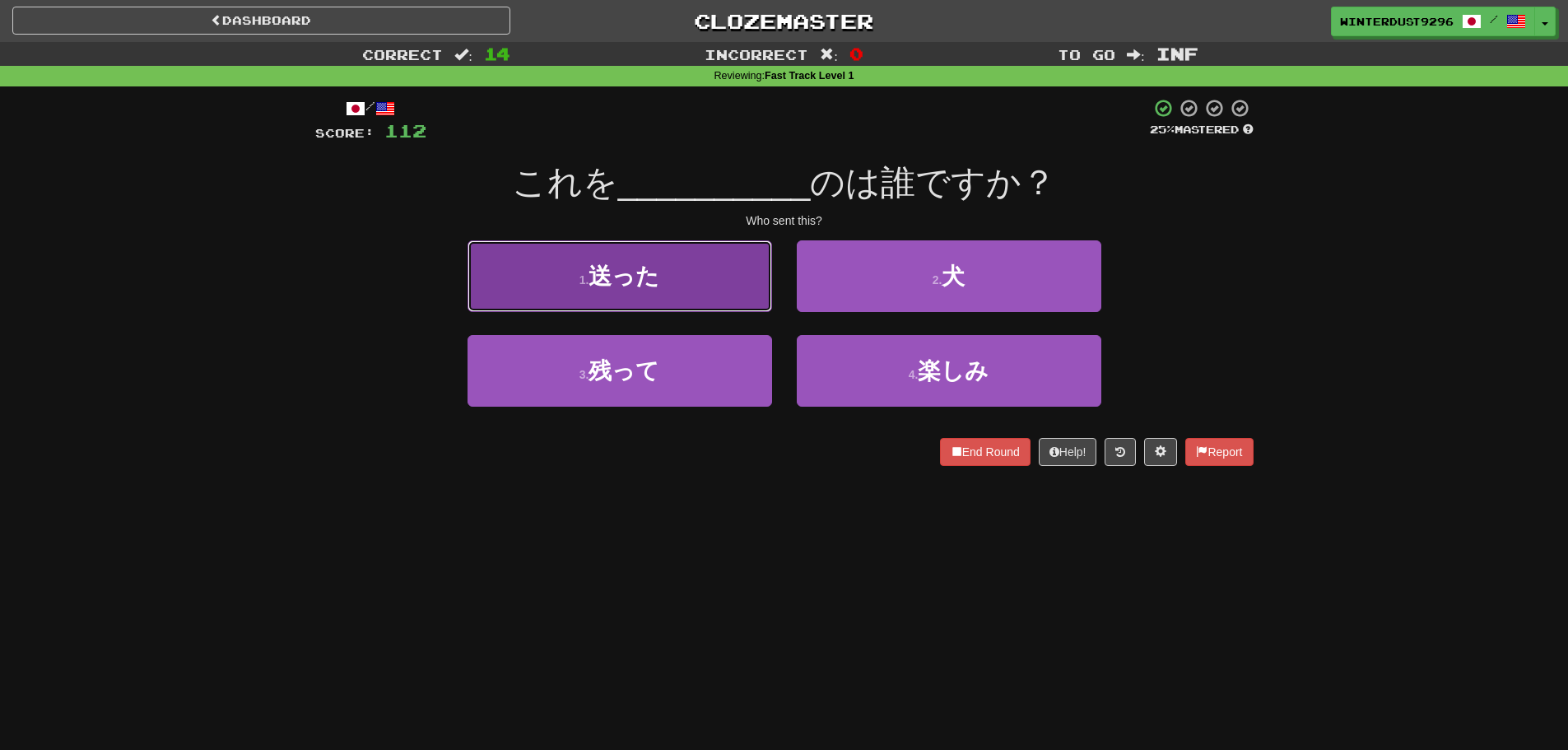
click at [730, 308] on button "1 . 送った" at bounding box center [619, 276] width 305 height 71
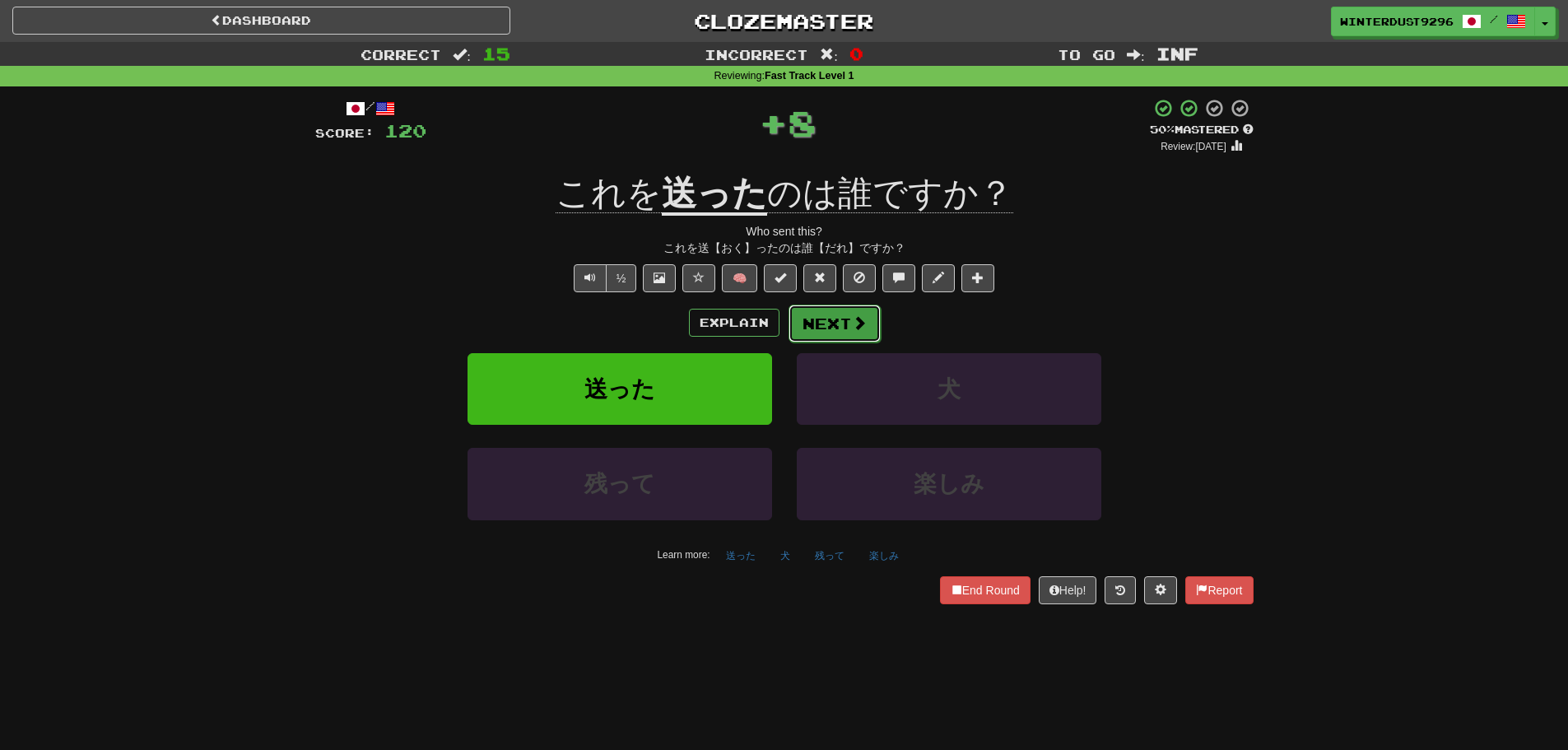
click at [831, 327] on button "Next" at bounding box center [835, 323] width 93 height 38
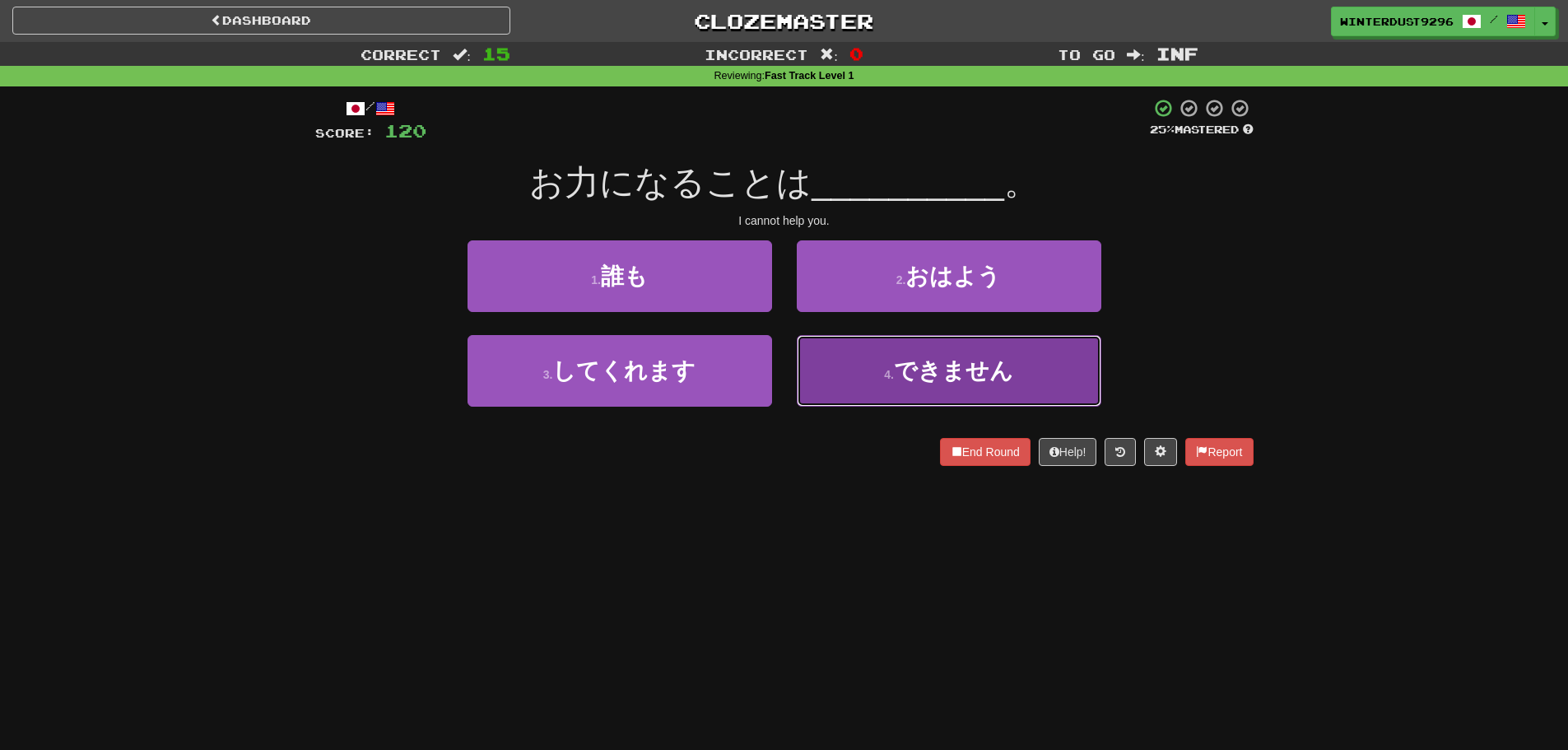
click at [883, 382] on button "4 . できません" at bounding box center [949, 370] width 305 height 71
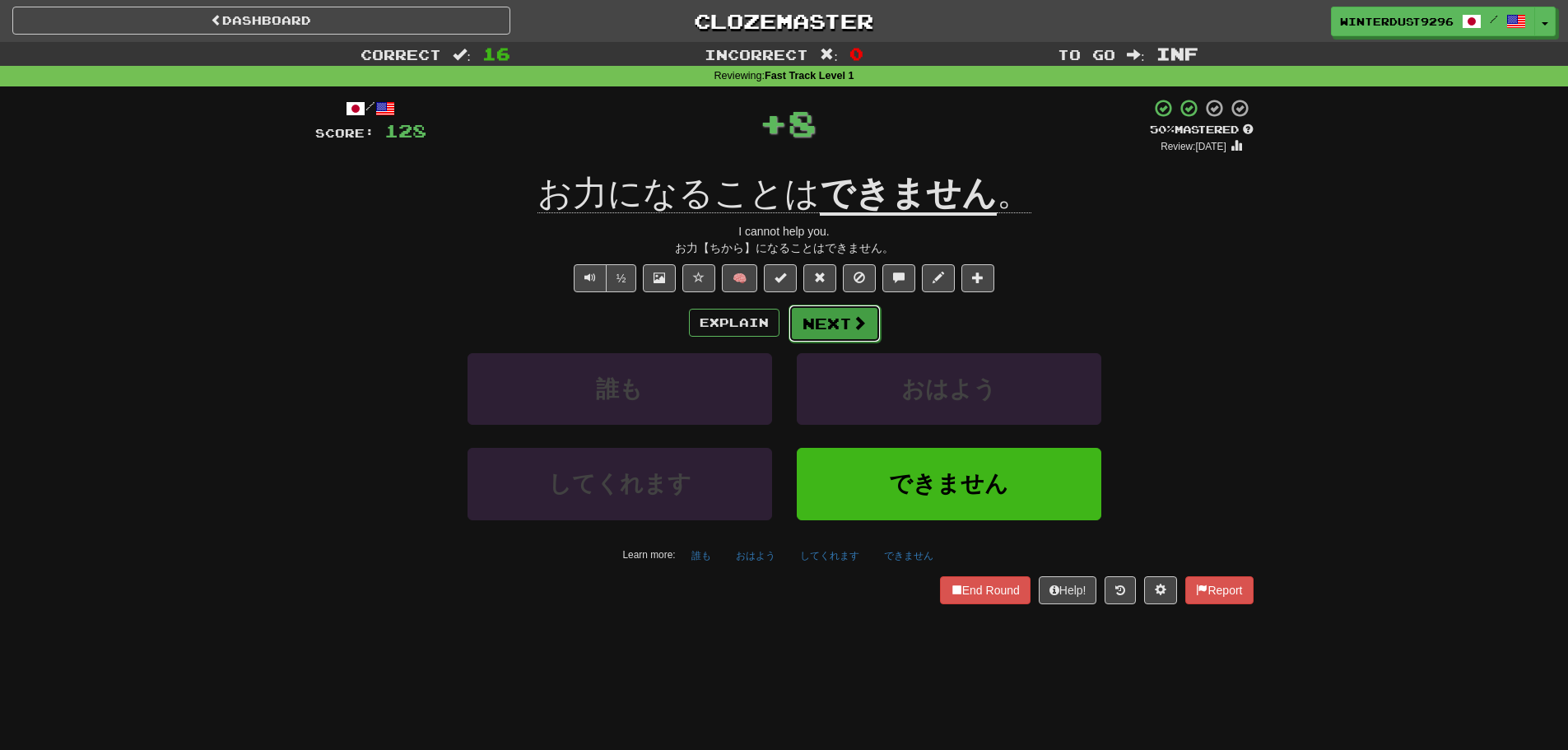
click at [816, 306] on button "Next" at bounding box center [835, 323] width 93 height 38
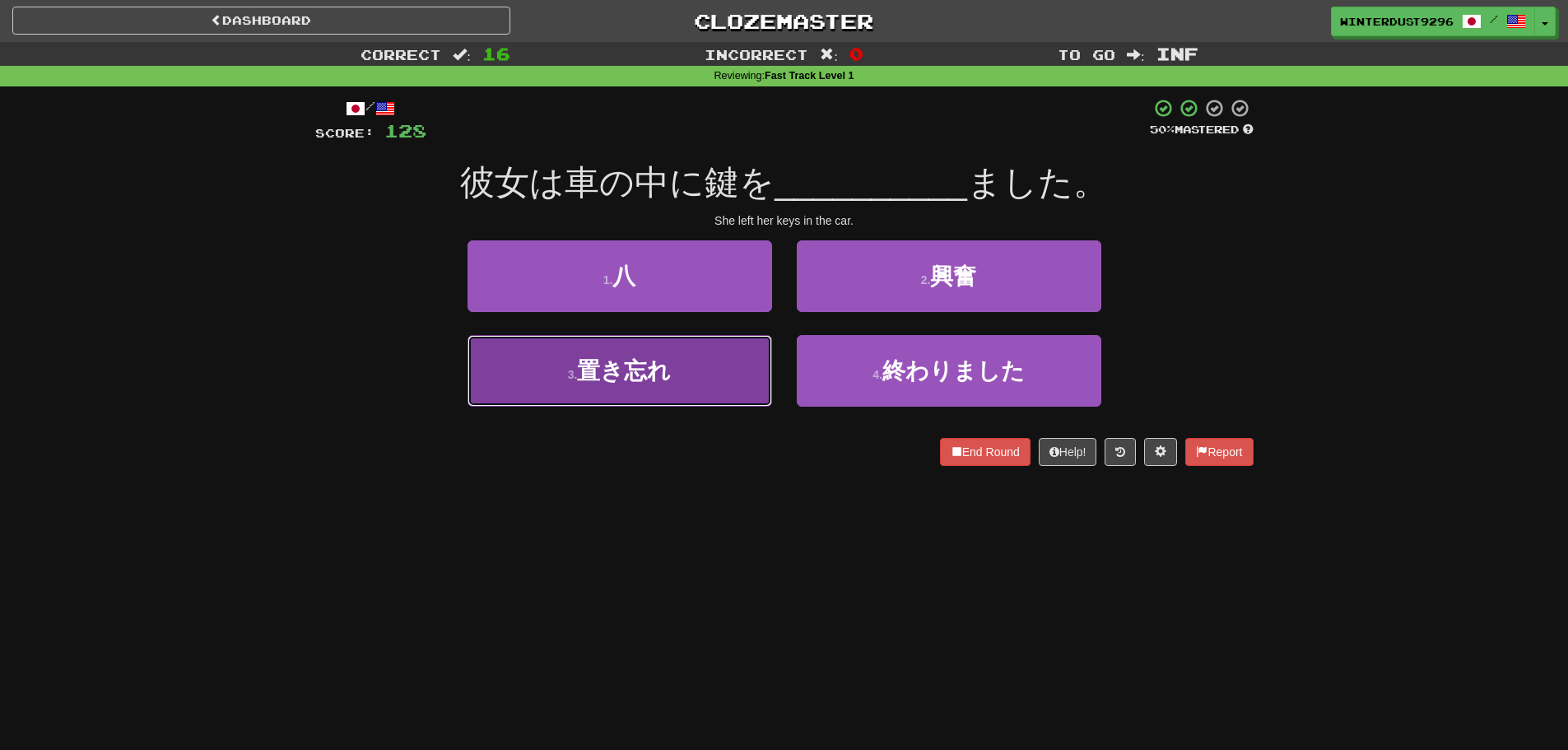
click at [689, 392] on button "3 . 置き忘れ" at bounding box center [619, 370] width 305 height 71
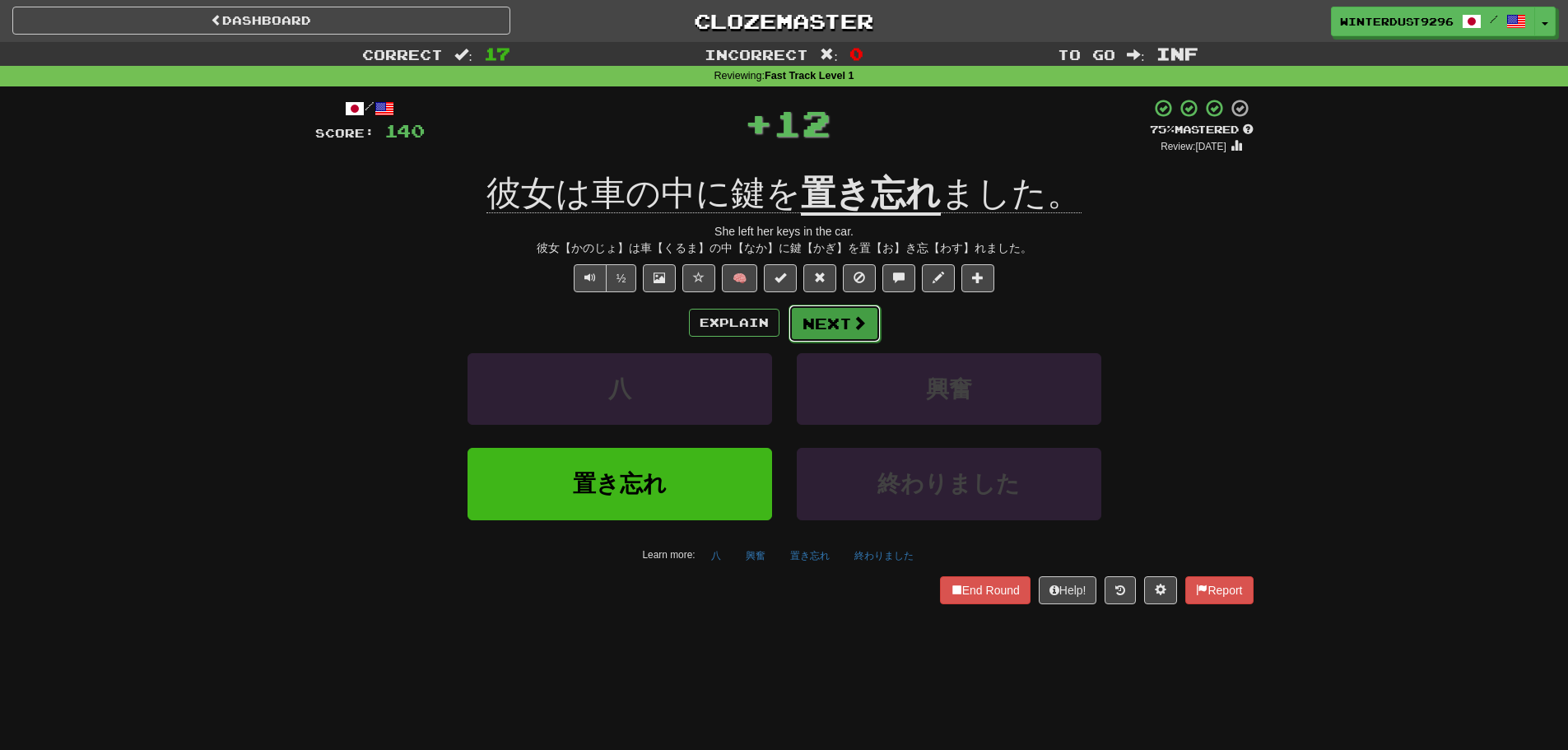
click at [809, 319] on button "Next" at bounding box center [835, 323] width 93 height 38
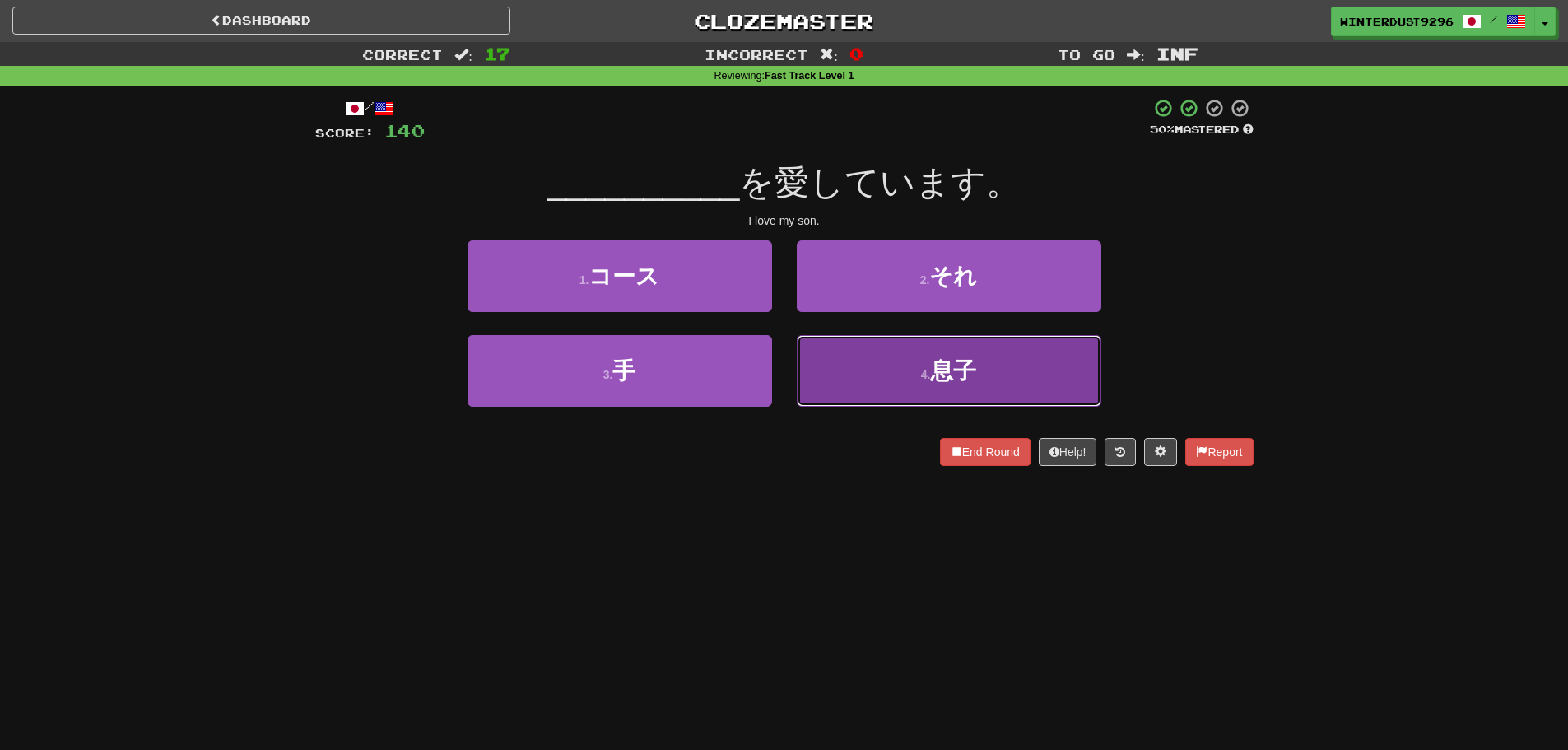
click at [903, 376] on button "4 . 息子" at bounding box center [949, 370] width 305 height 71
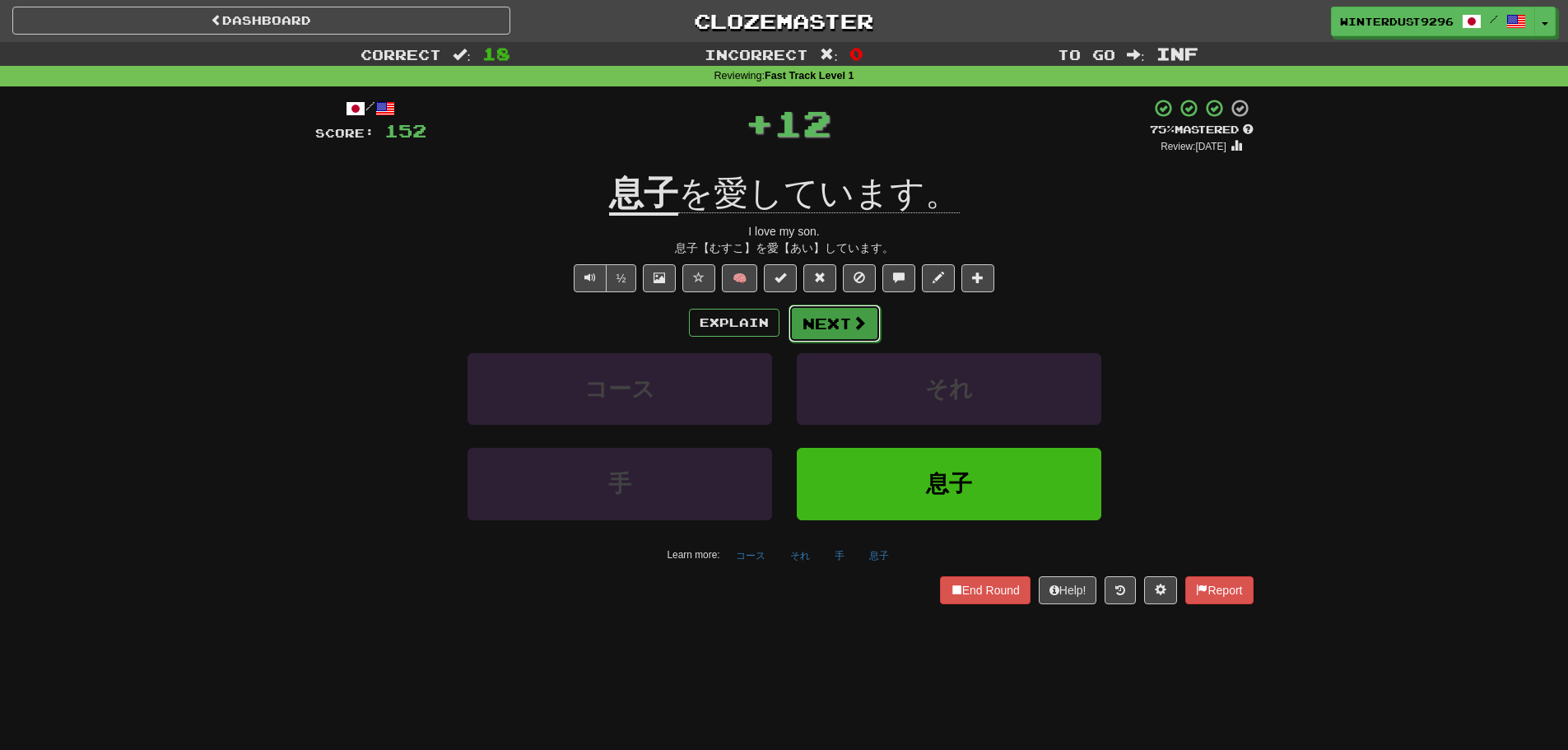
click at [812, 317] on button "Next" at bounding box center [835, 323] width 93 height 38
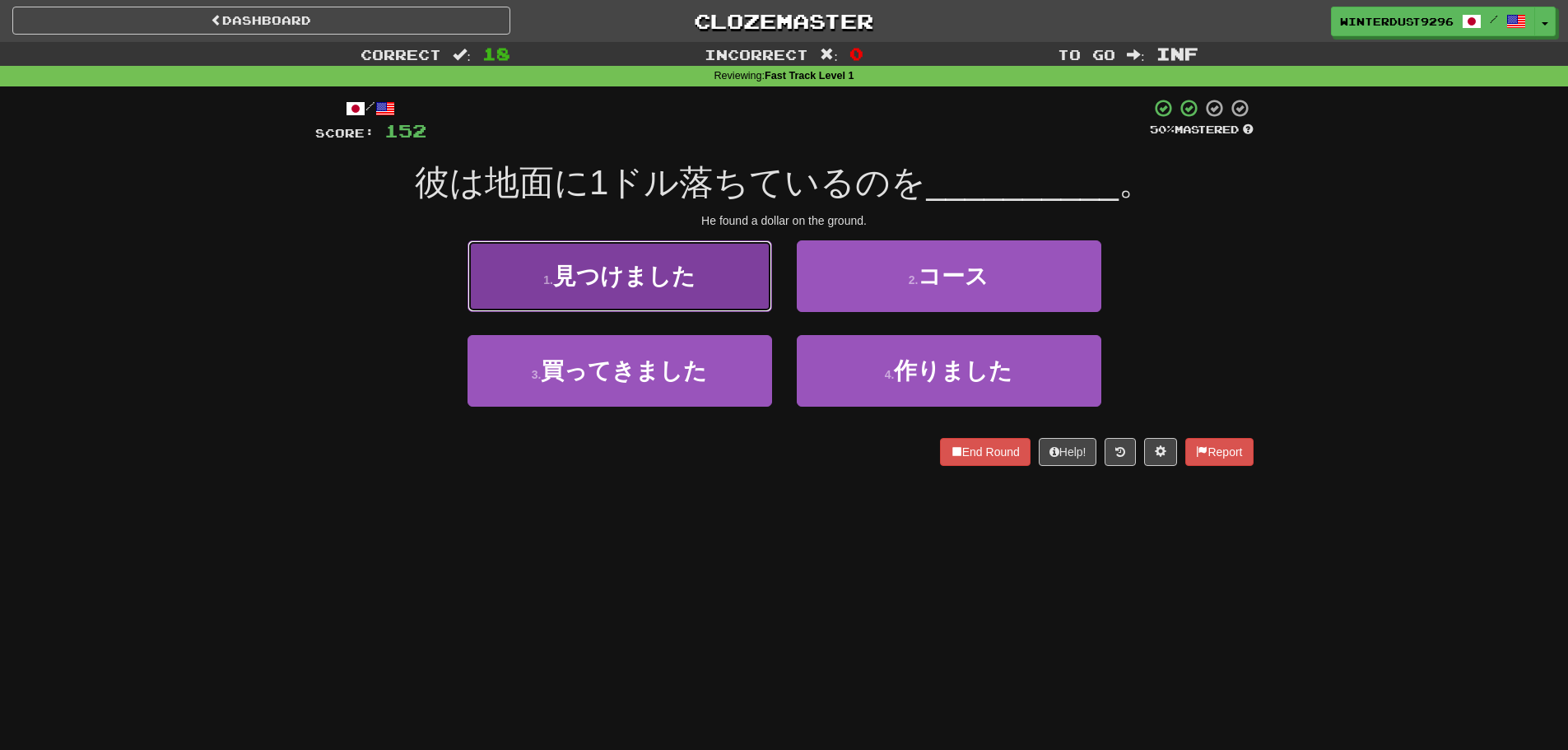
click at [736, 294] on button "1 . 見つけました" at bounding box center [619, 276] width 305 height 71
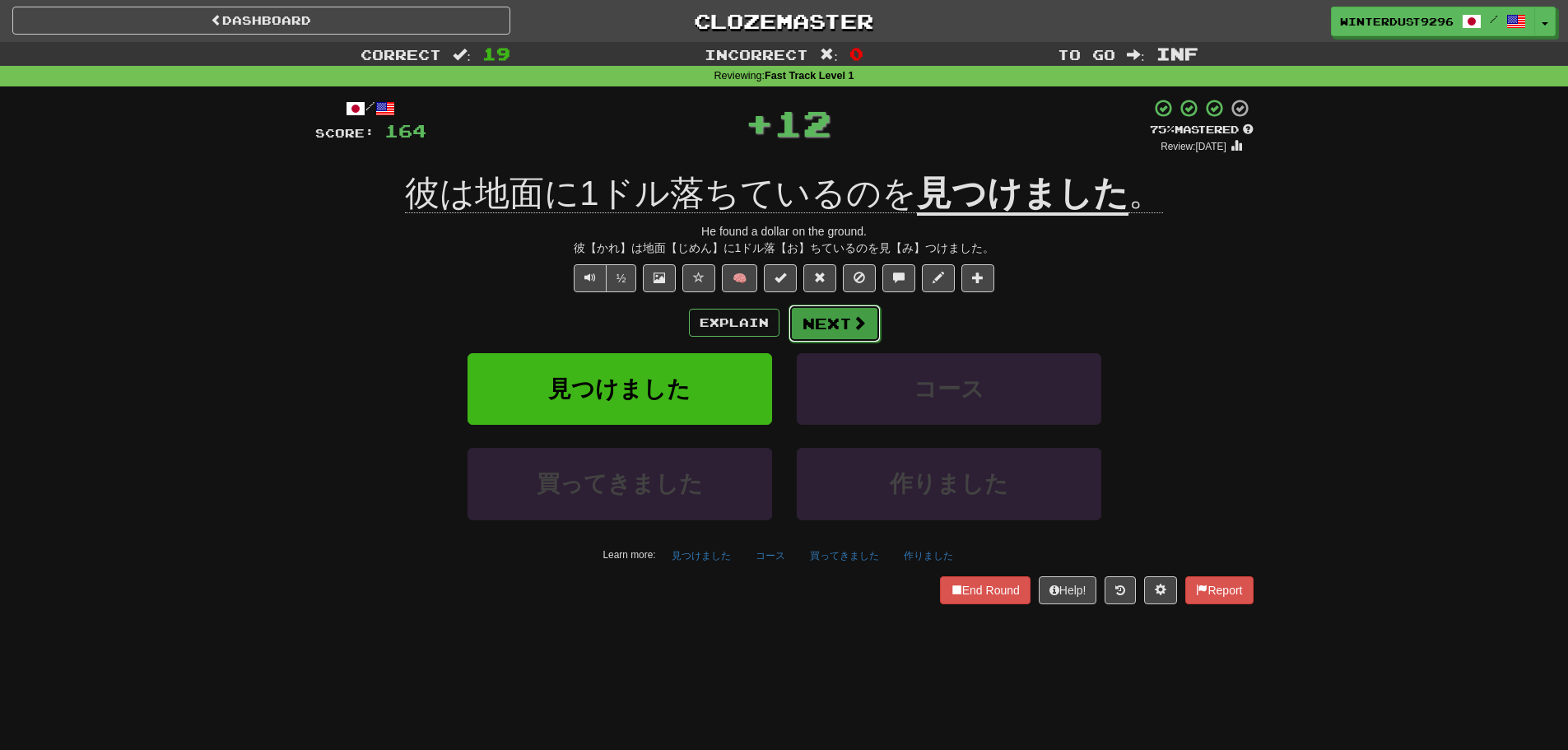
click at [858, 326] on span at bounding box center [859, 323] width 15 height 15
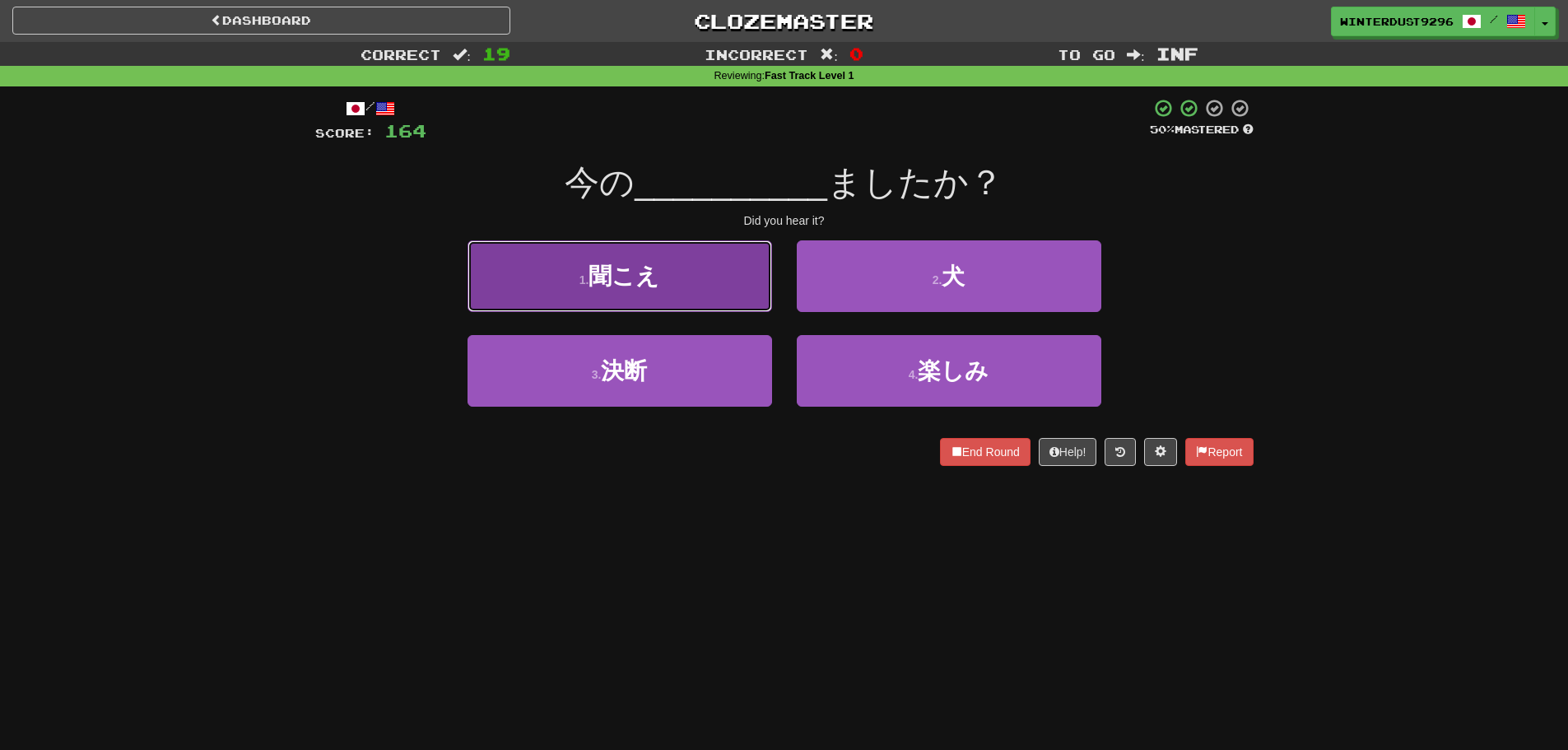
click at [743, 297] on button "1 . 聞こえ" at bounding box center [619, 276] width 305 height 71
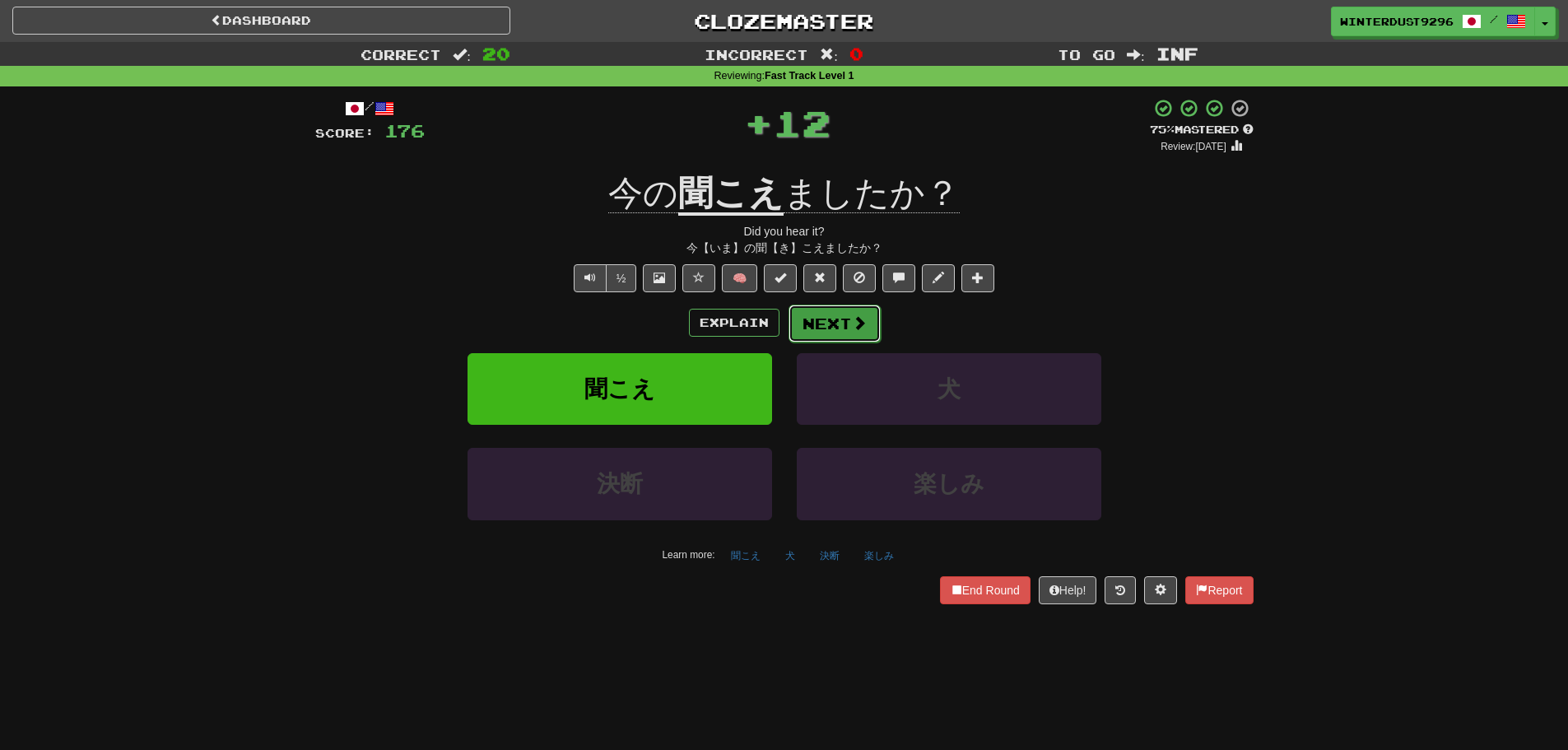
click at [819, 306] on button "Next" at bounding box center [835, 323] width 93 height 38
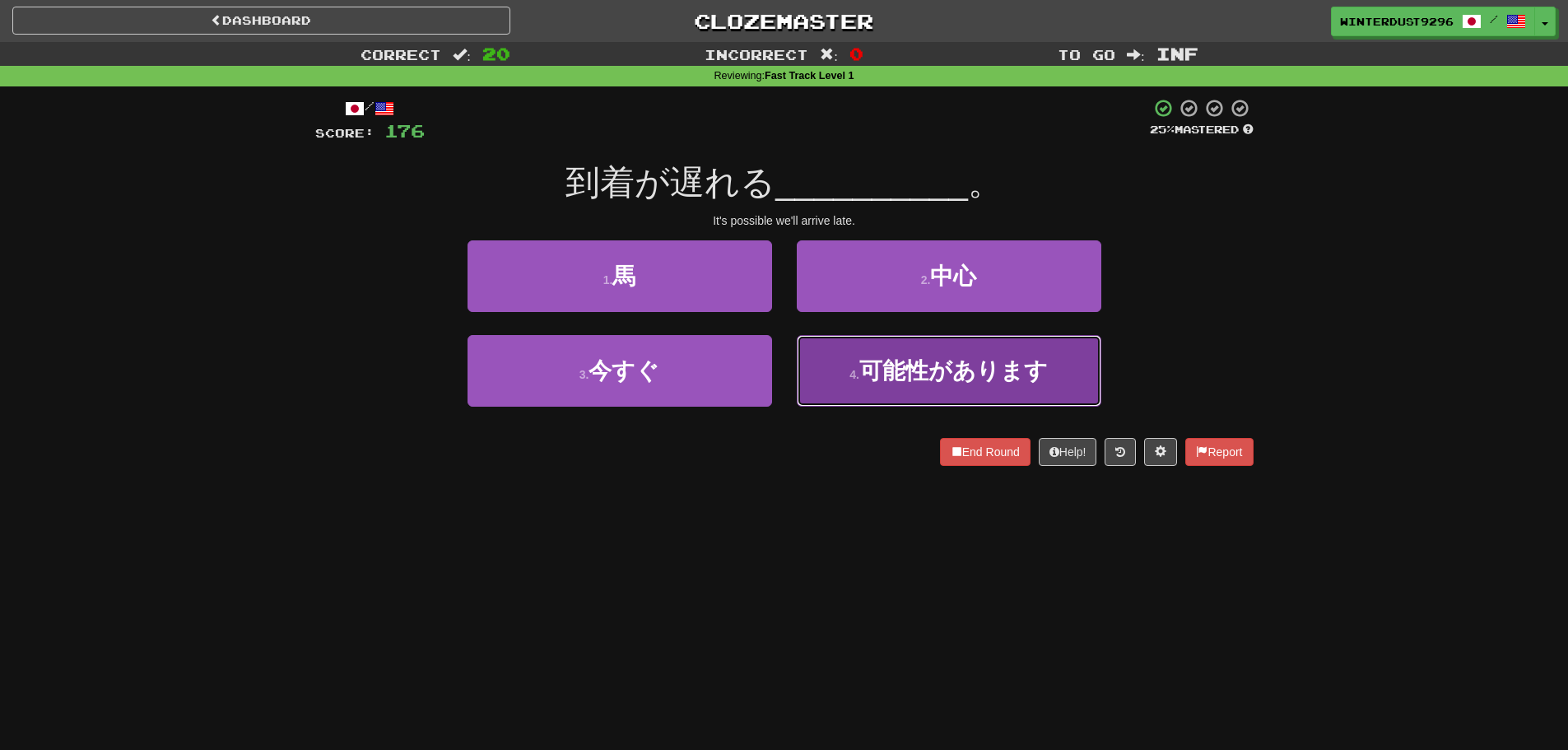
click at [875, 374] on span "可能性があります" at bounding box center [953, 371] width 189 height 26
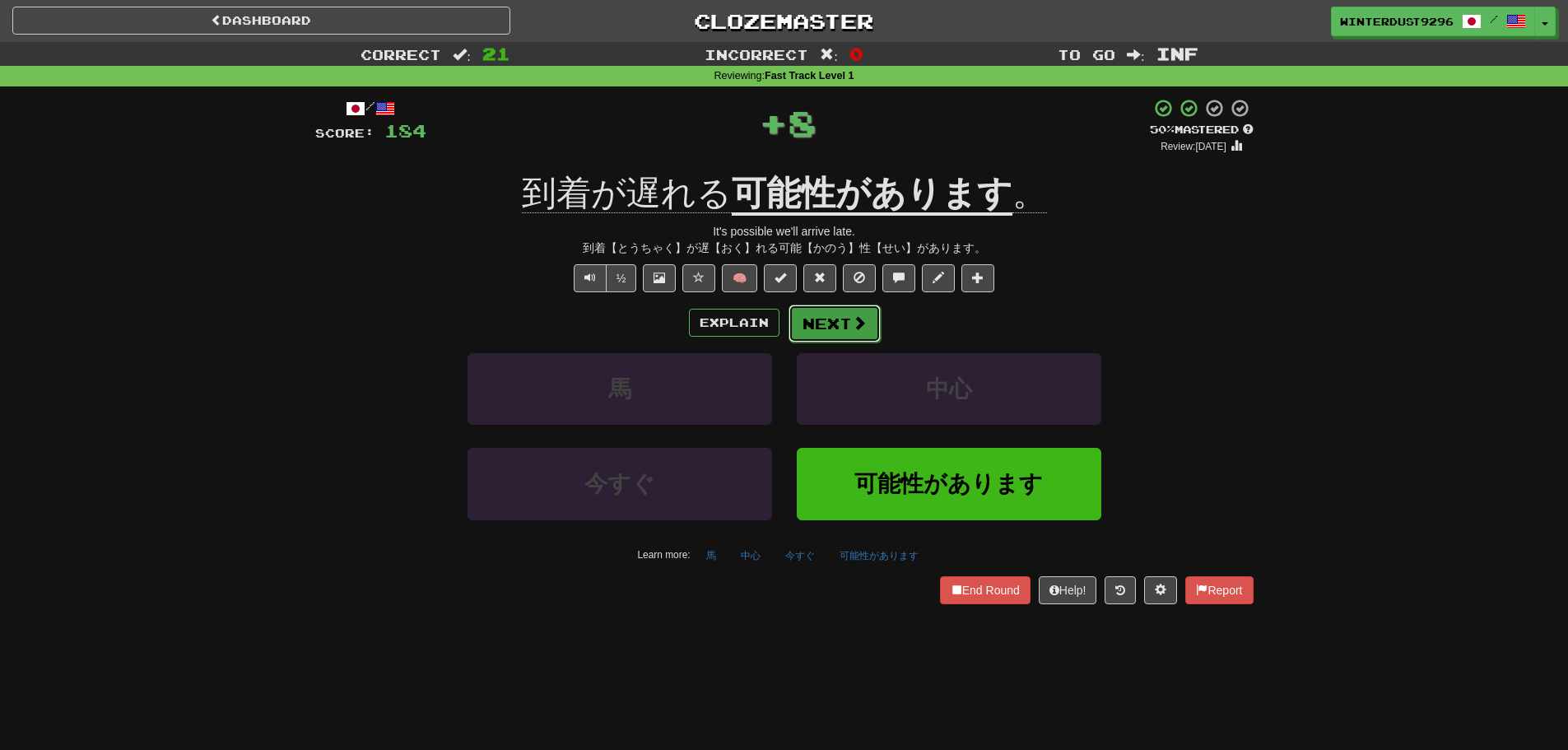
click at [829, 317] on button "Next" at bounding box center [835, 323] width 93 height 38
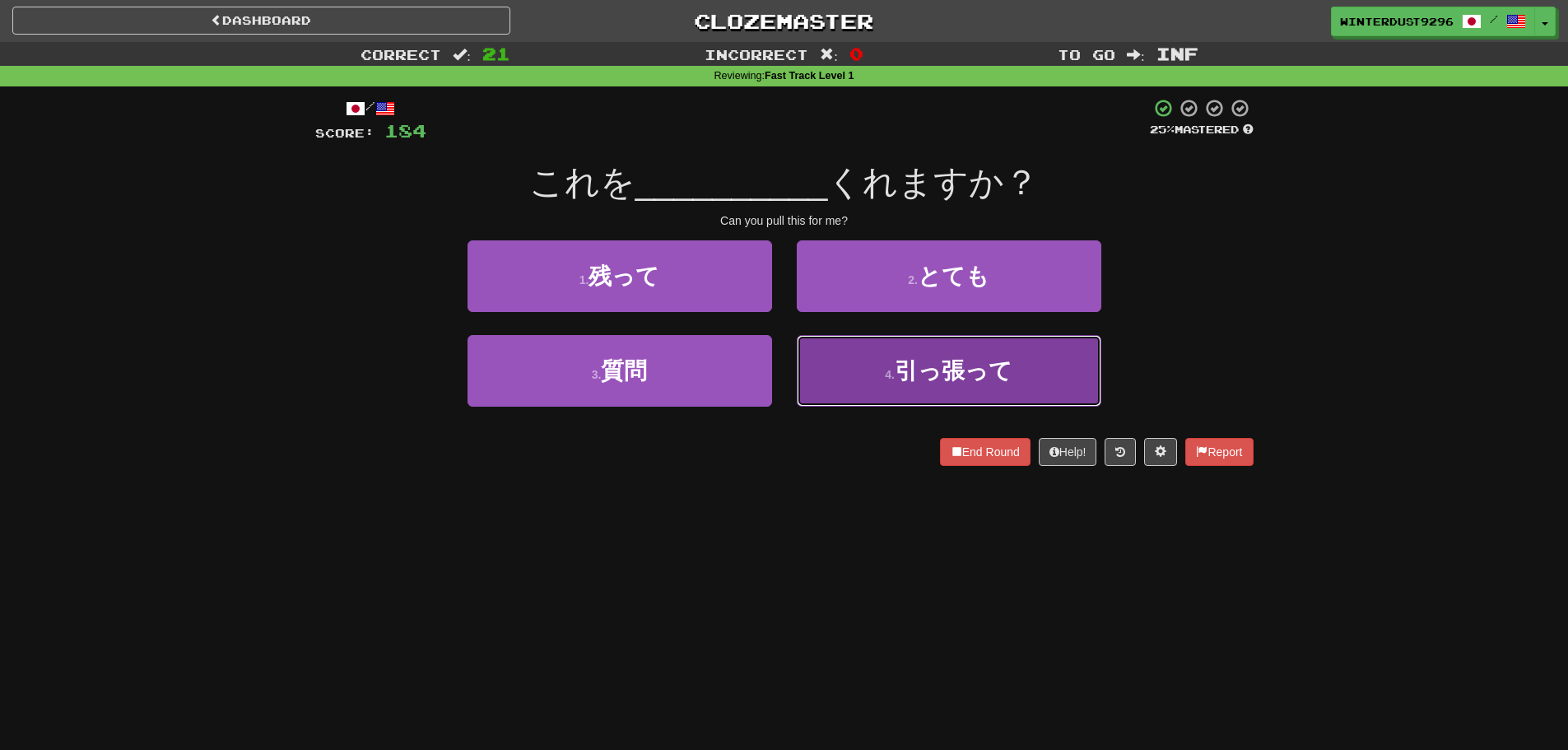
click at [866, 382] on button "4 . 引っ張って" at bounding box center [949, 370] width 305 height 71
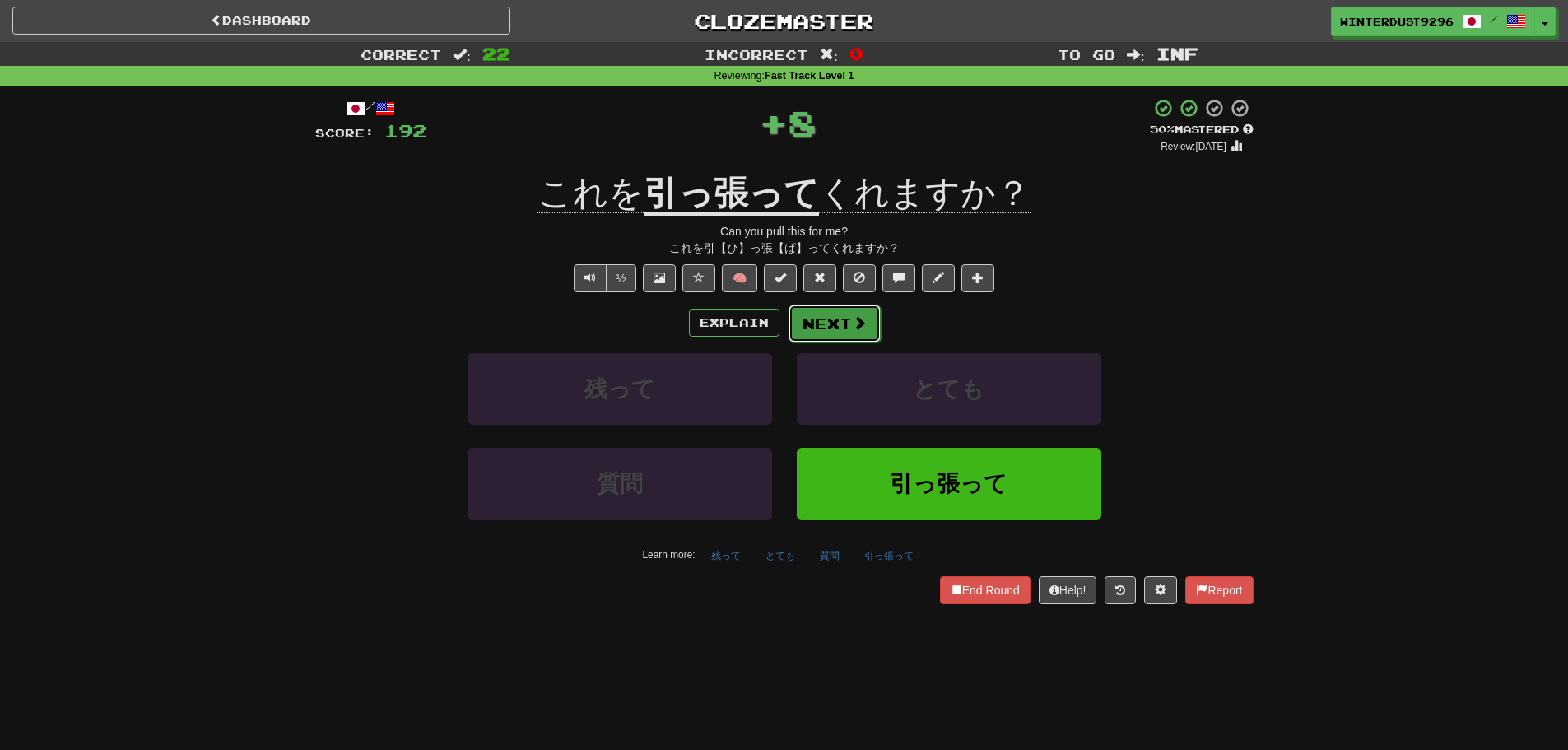
click at [845, 336] on button "Next" at bounding box center [835, 323] width 93 height 38
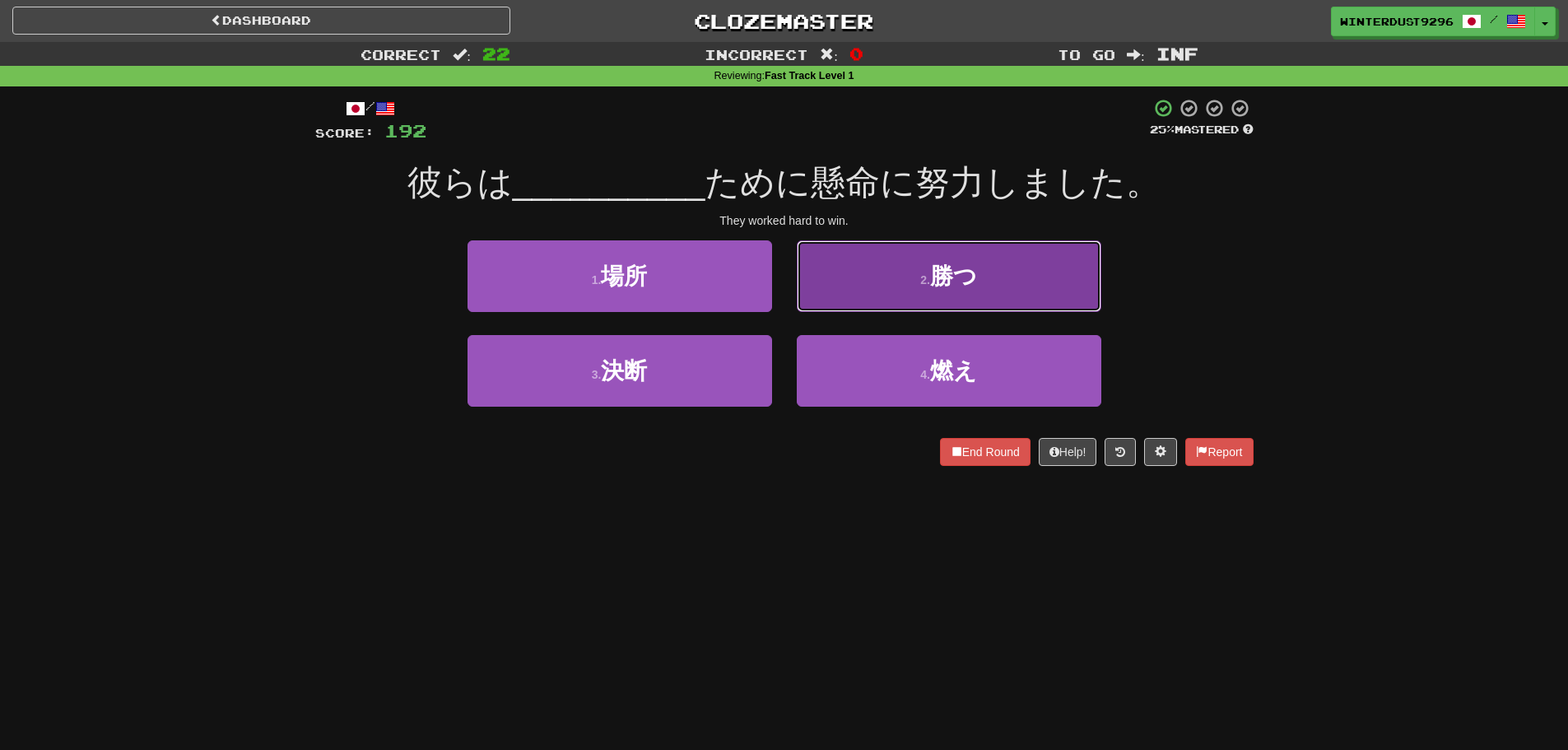
click at [856, 299] on button "2 . 勝つ" at bounding box center [949, 276] width 305 height 71
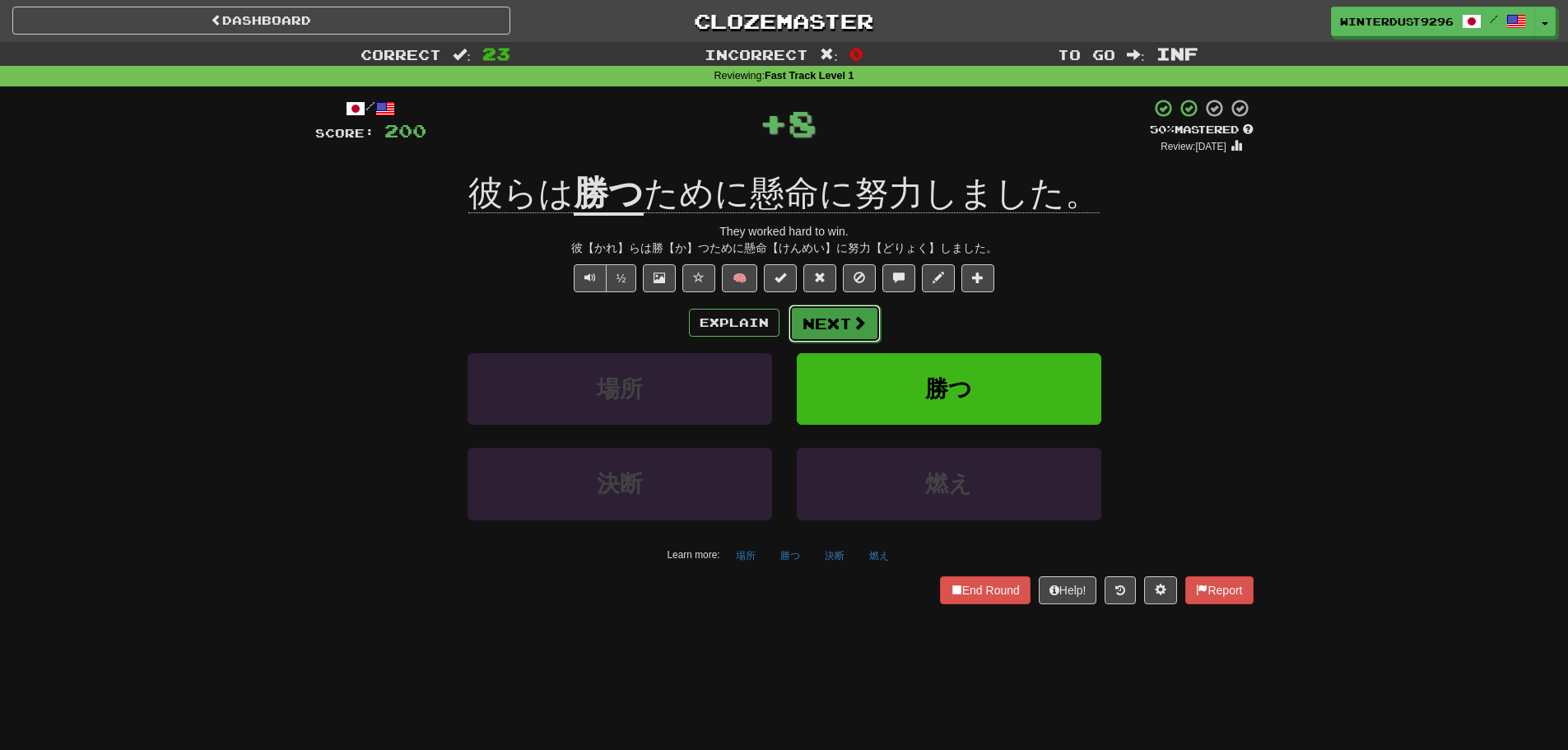
click at [857, 332] on button "Next" at bounding box center [835, 323] width 93 height 38
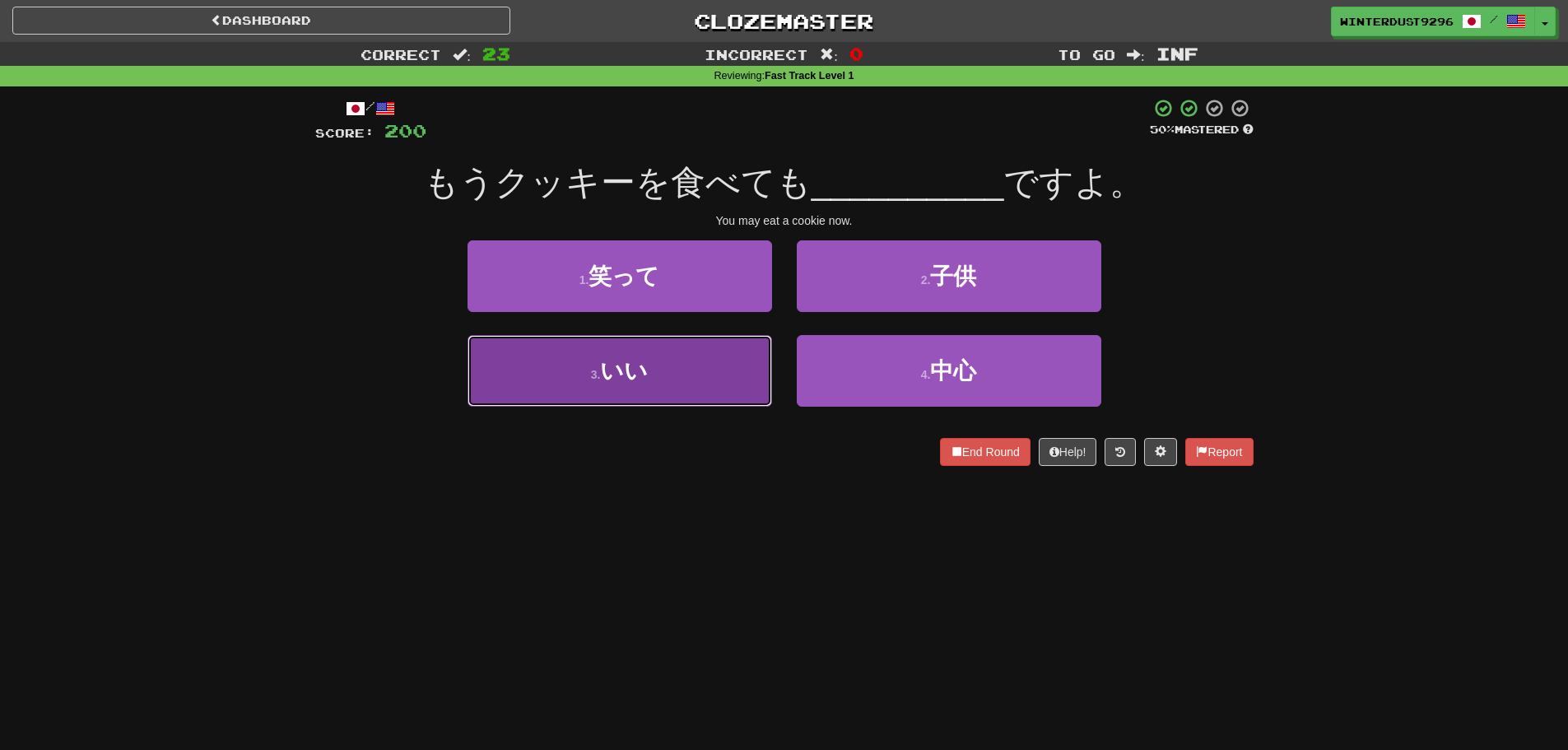
click at [750, 377] on button "3 . いい" at bounding box center [619, 370] width 305 height 71
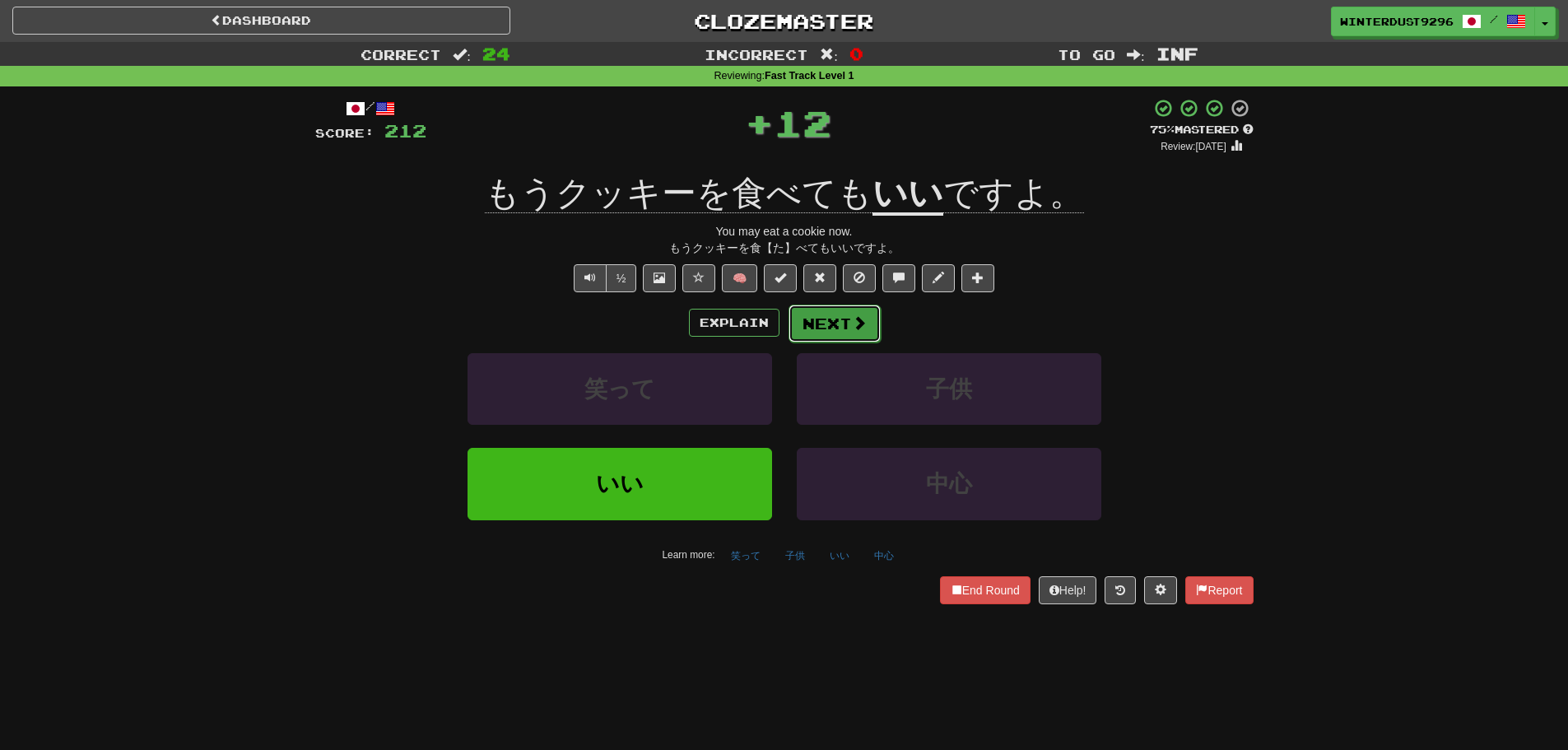
click at [837, 332] on button "Next" at bounding box center [835, 323] width 93 height 38
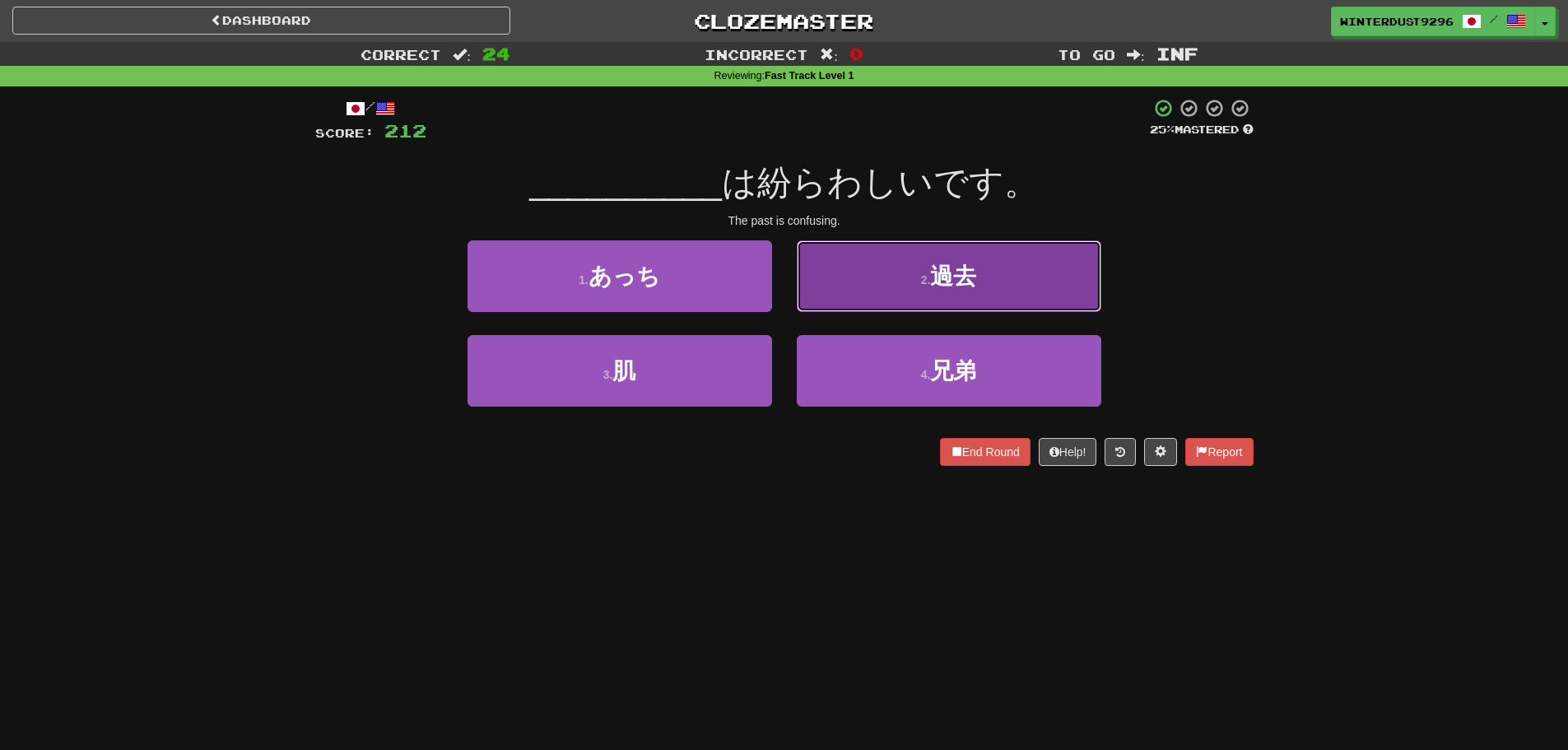
click at [875, 290] on button "2 . 過去" at bounding box center [949, 276] width 305 height 71
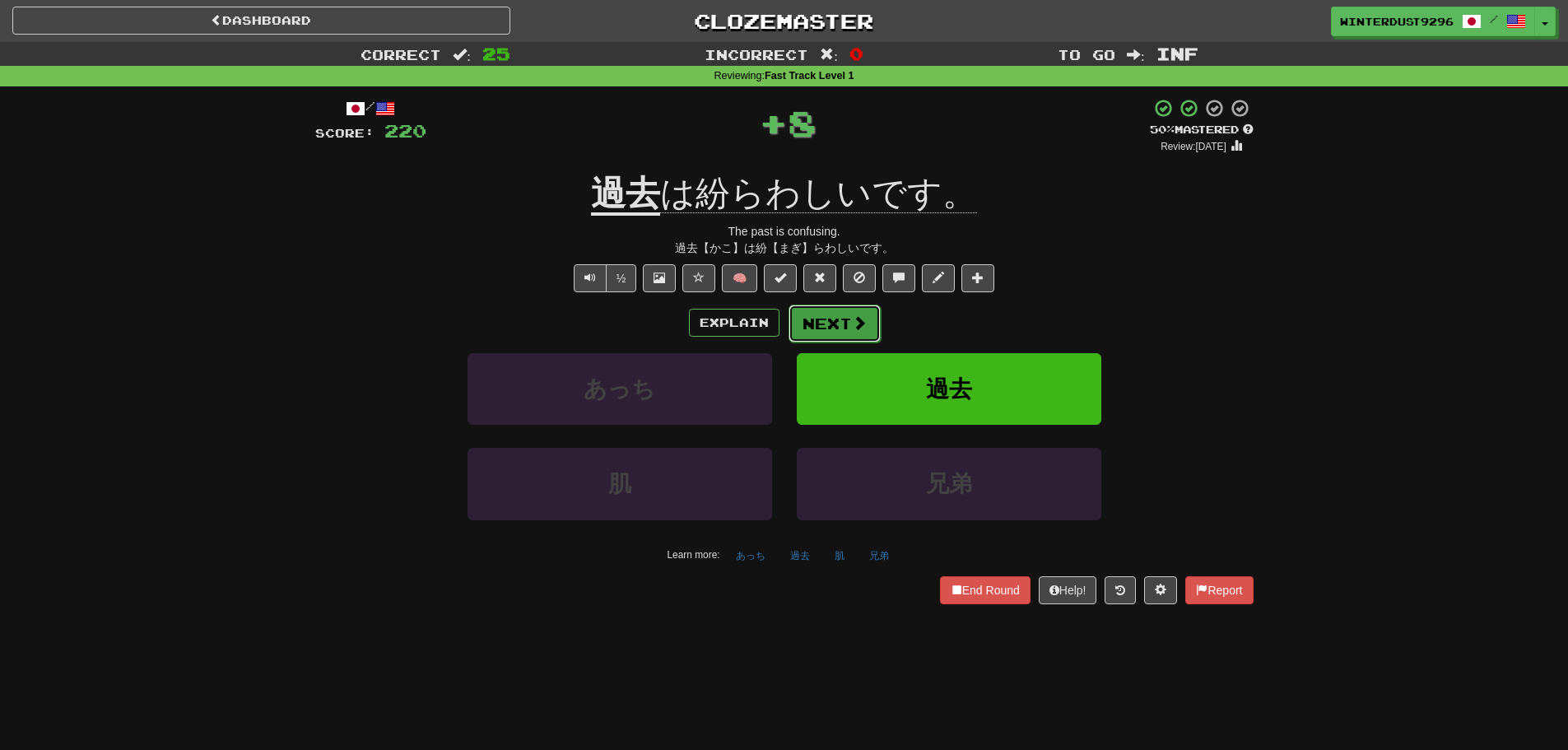
click at [825, 327] on button "Next" at bounding box center [835, 323] width 93 height 38
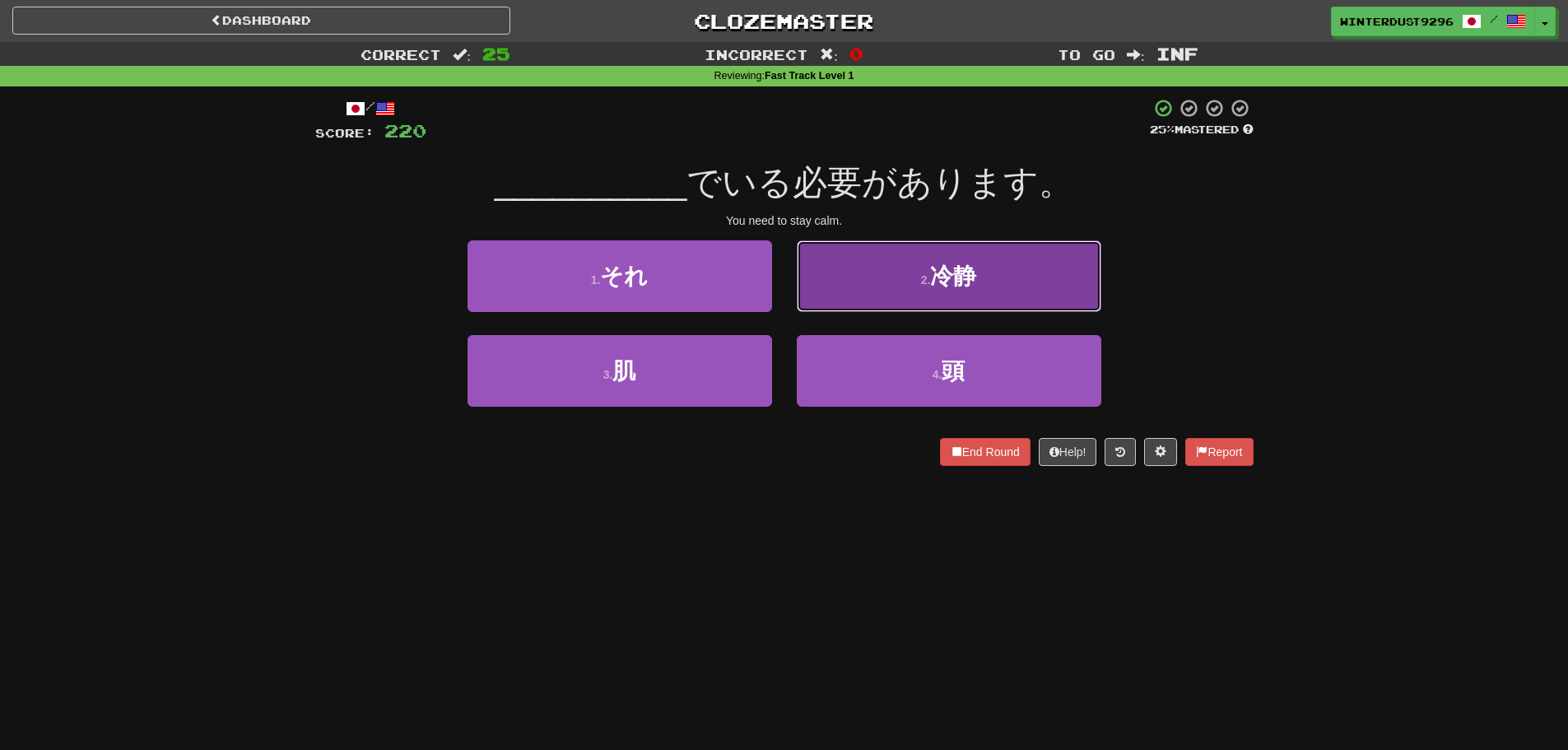
click at [876, 286] on button "2 . 冷静" at bounding box center [949, 276] width 305 height 71
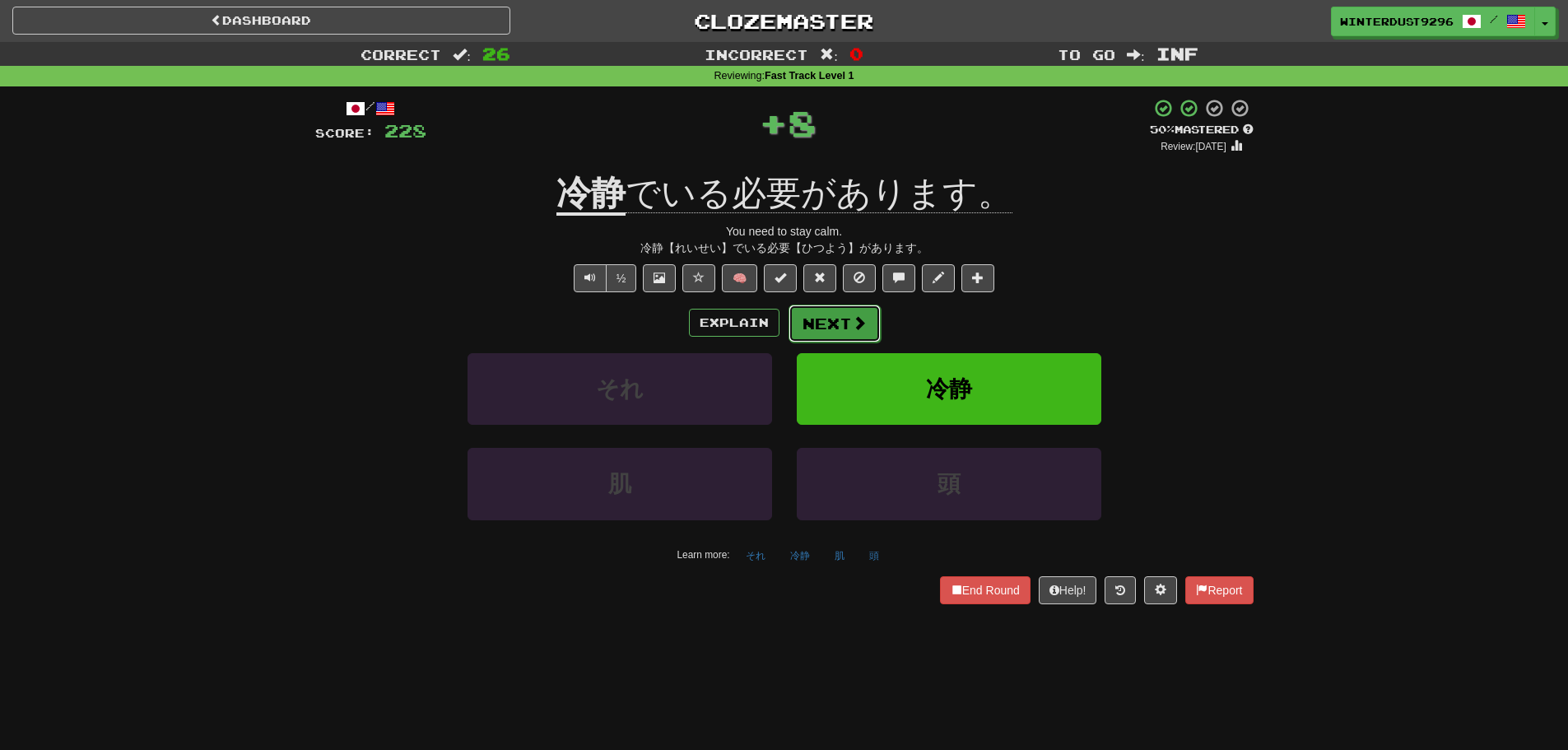
click at [866, 320] on button "Next" at bounding box center [835, 323] width 93 height 38
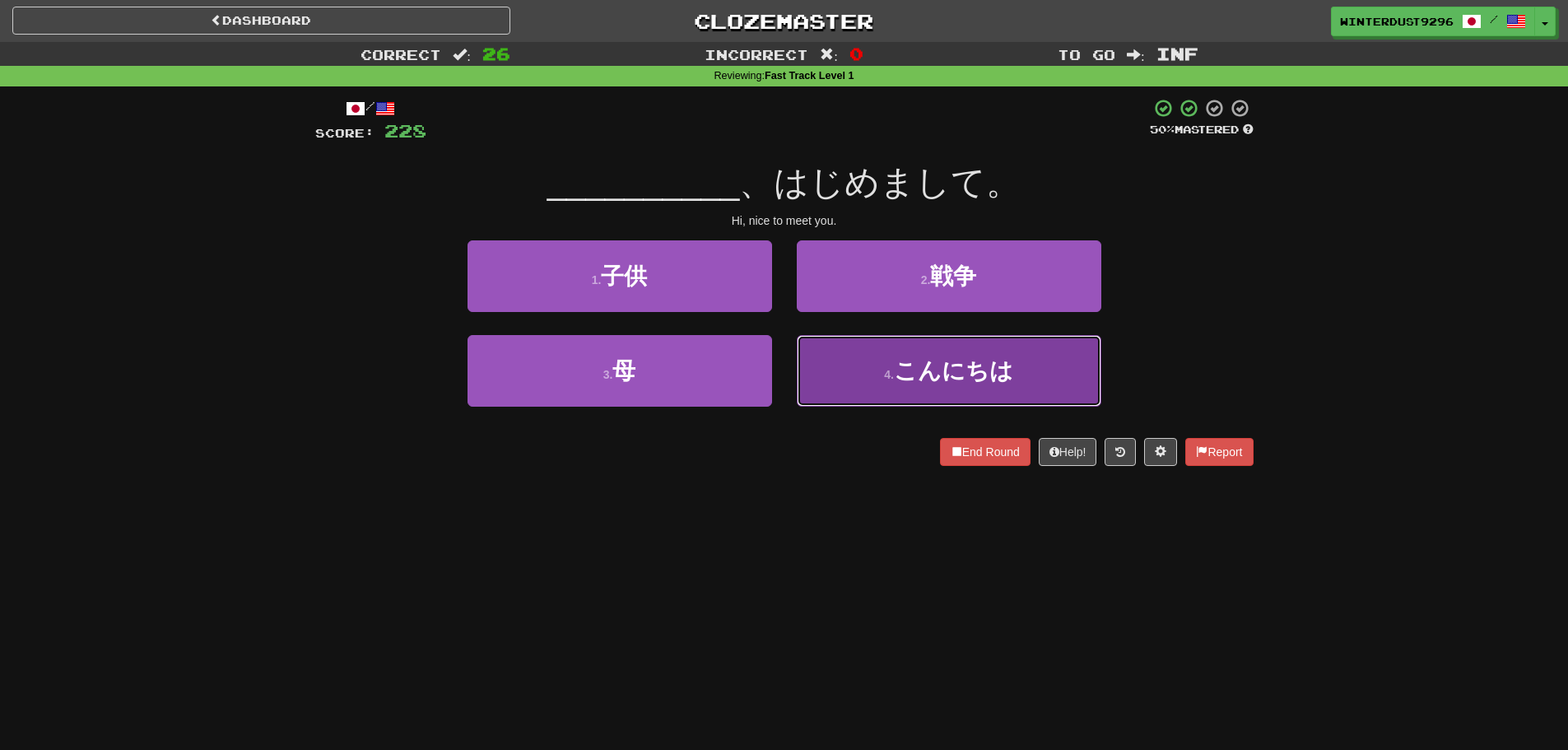
click at [866, 365] on button "4 . こんにちは" at bounding box center [949, 370] width 305 height 71
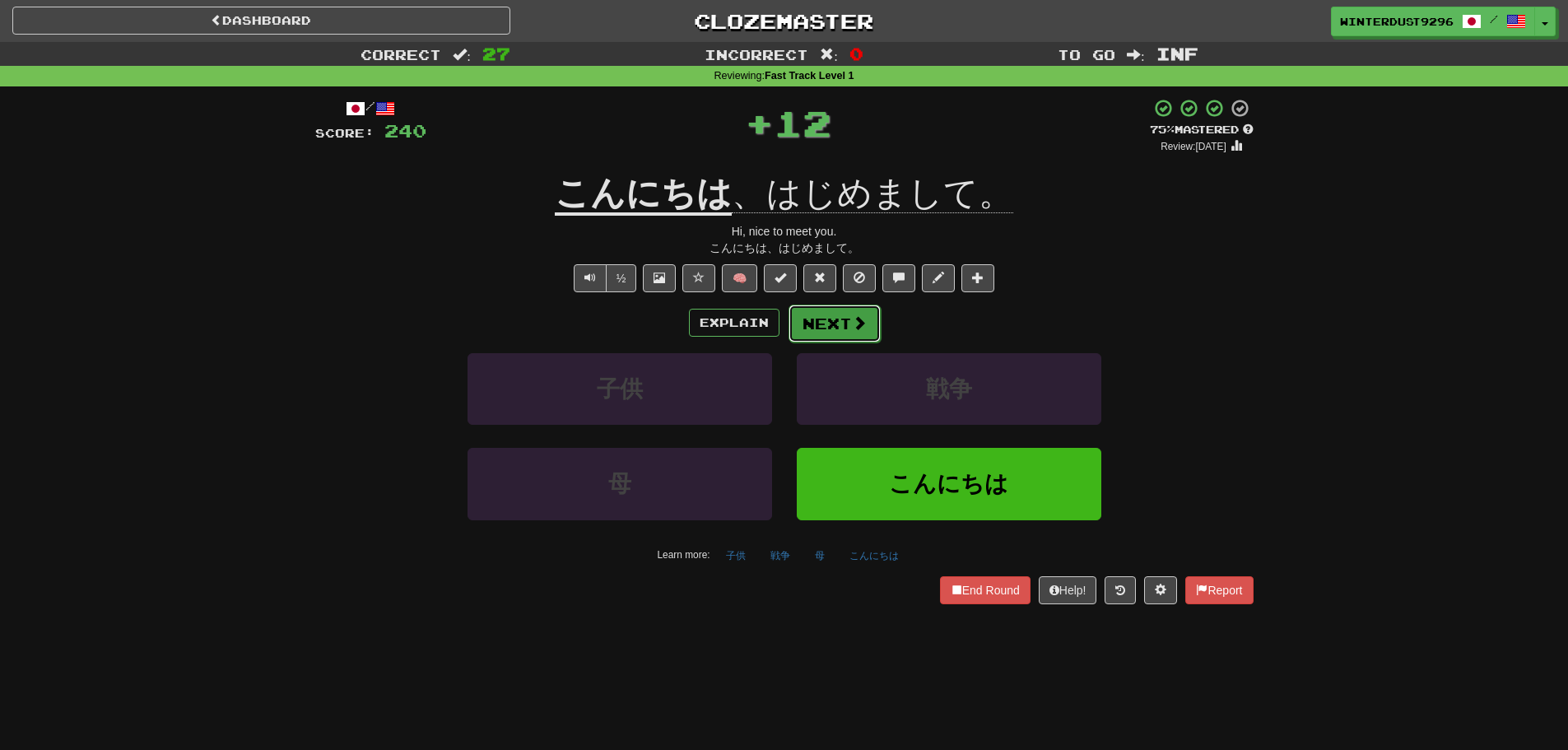
click at [844, 325] on button "Next" at bounding box center [835, 323] width 93 height 38
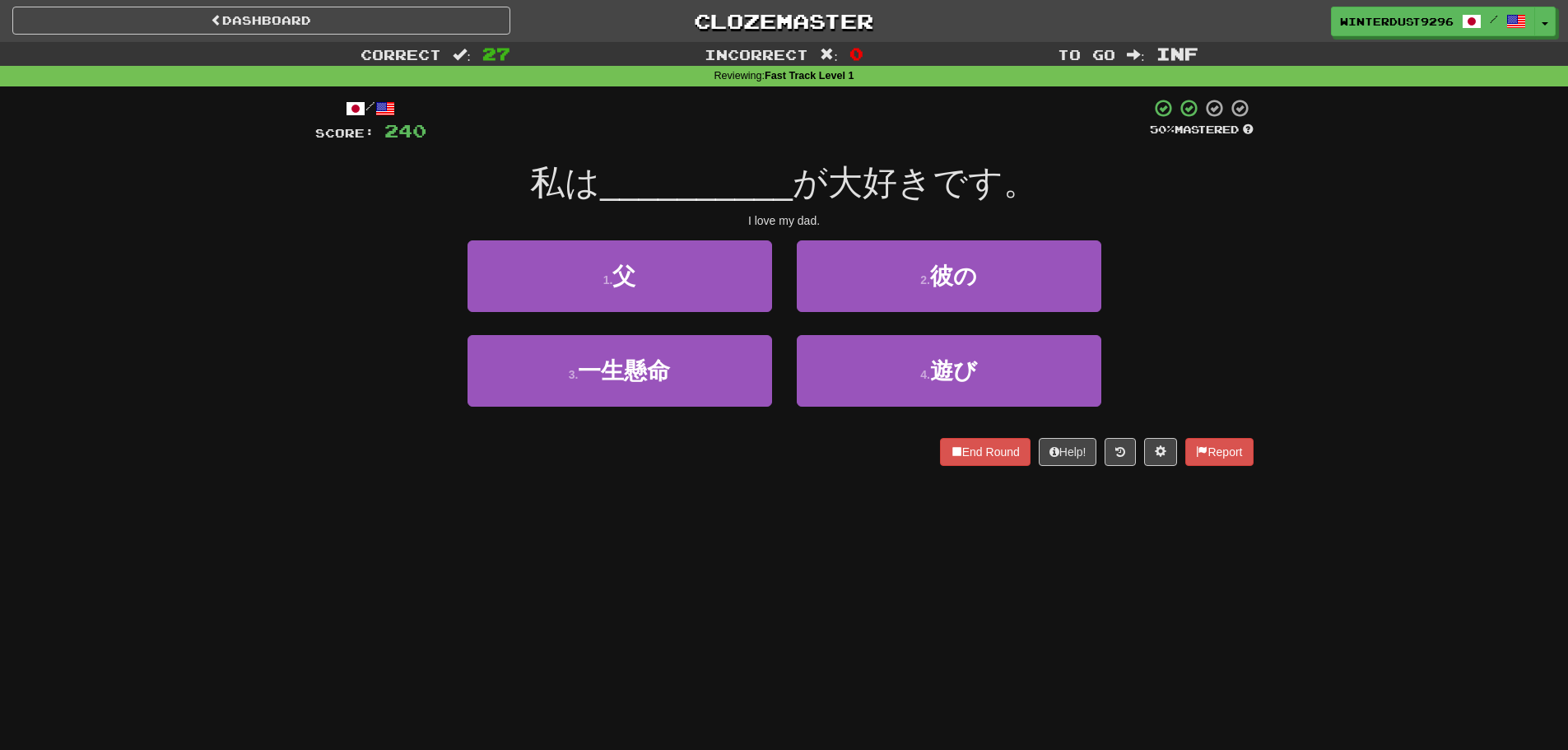
click at [703, 324] on div "1 . 父" at bounding box center [620, 288] width 330 height 94
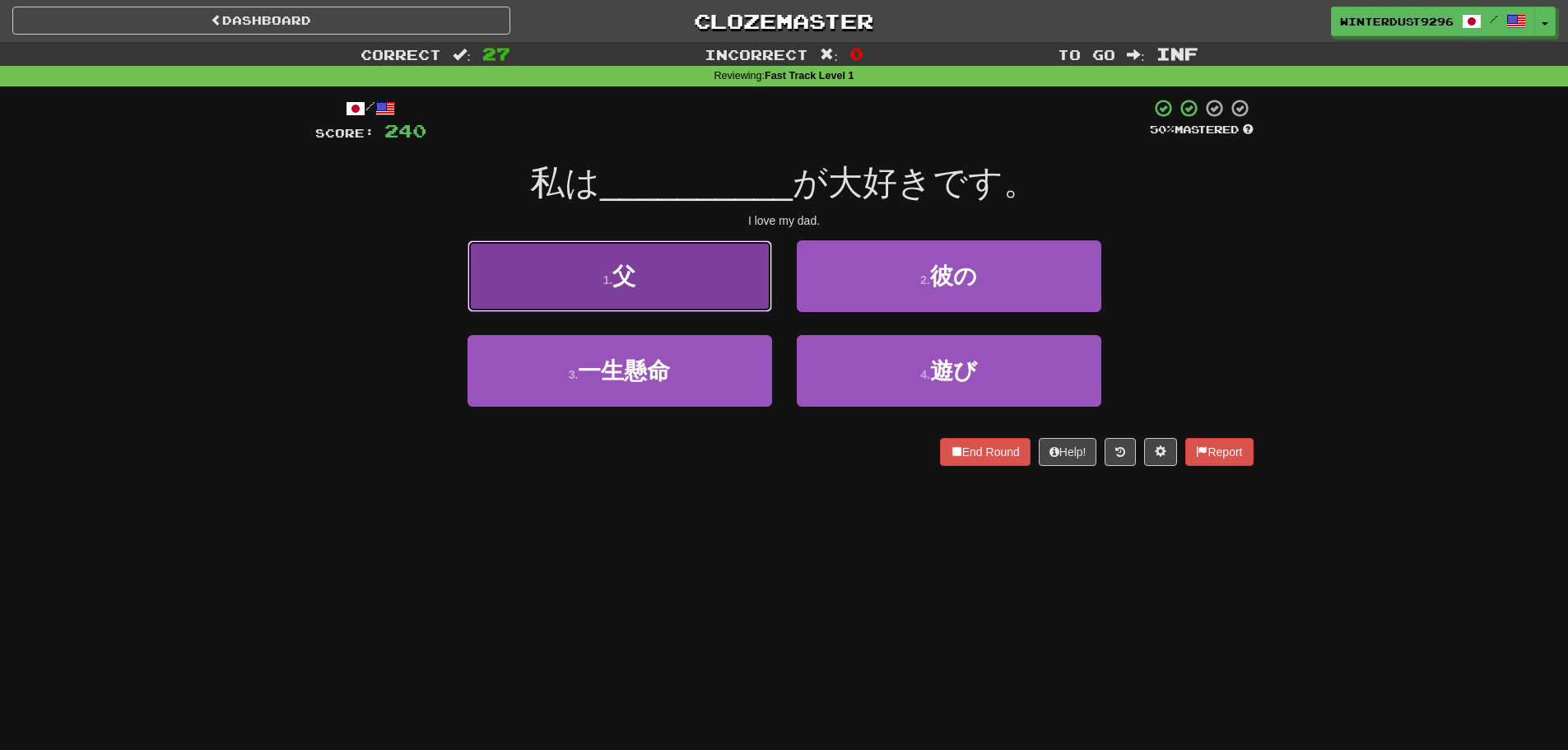
click at [703, 306] on button "1 . 父" at bounding box center [619, 276] width 305 height 71
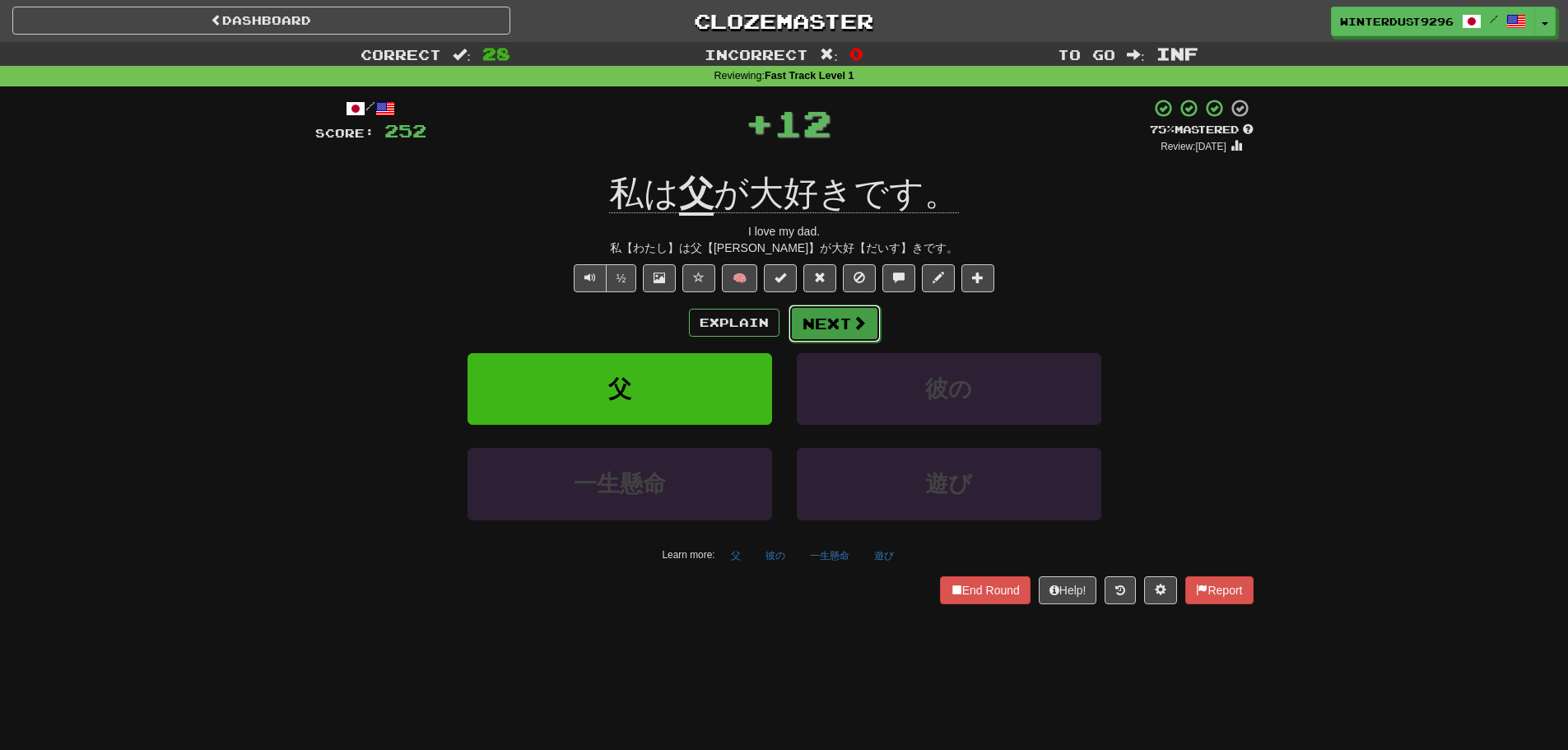
click at [840, 326] on button "Next" at bounding box center [835, 323] width 93 height 38
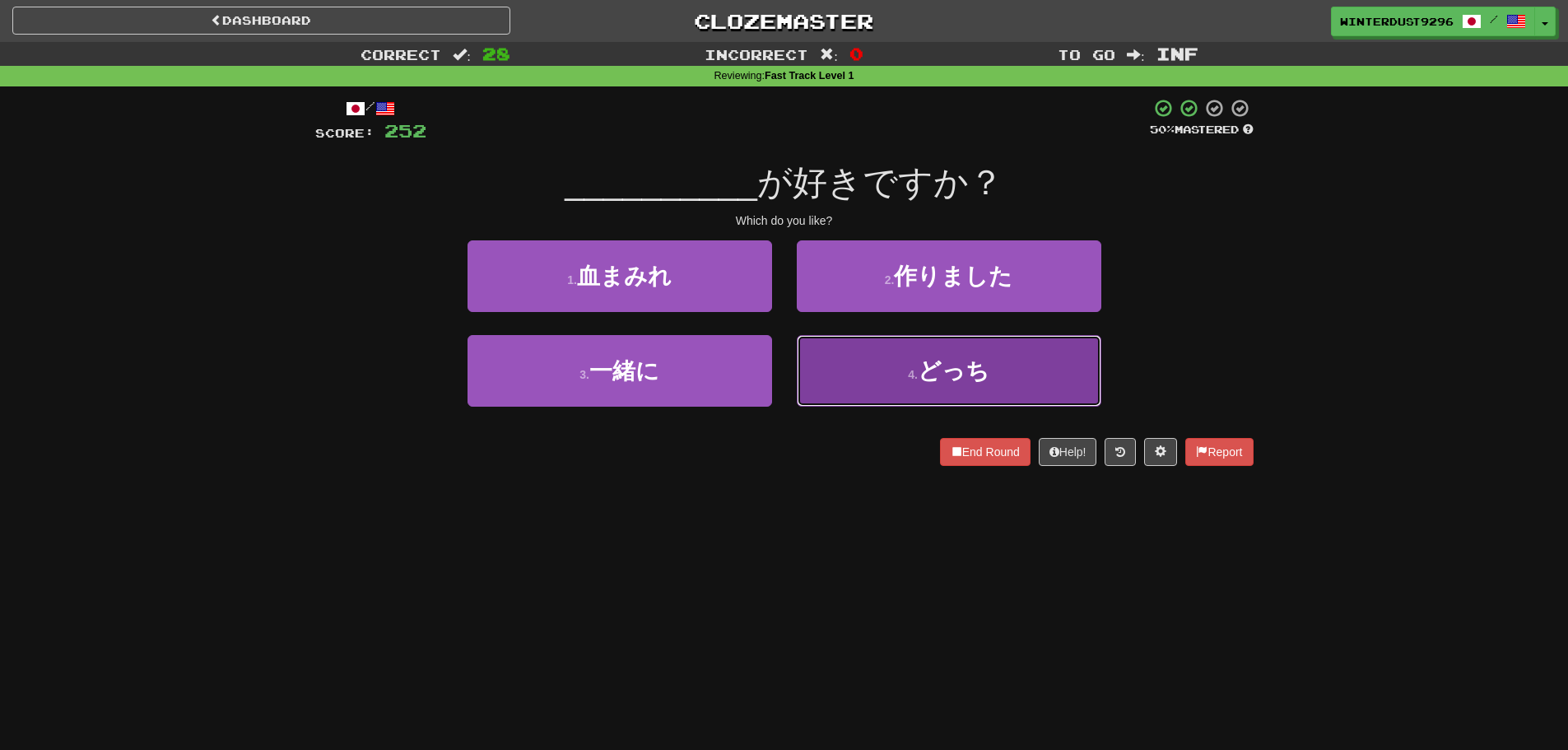
click at [852, 368] on button "4 . どっち" at bounding box center [949, 370] width 305 height 71
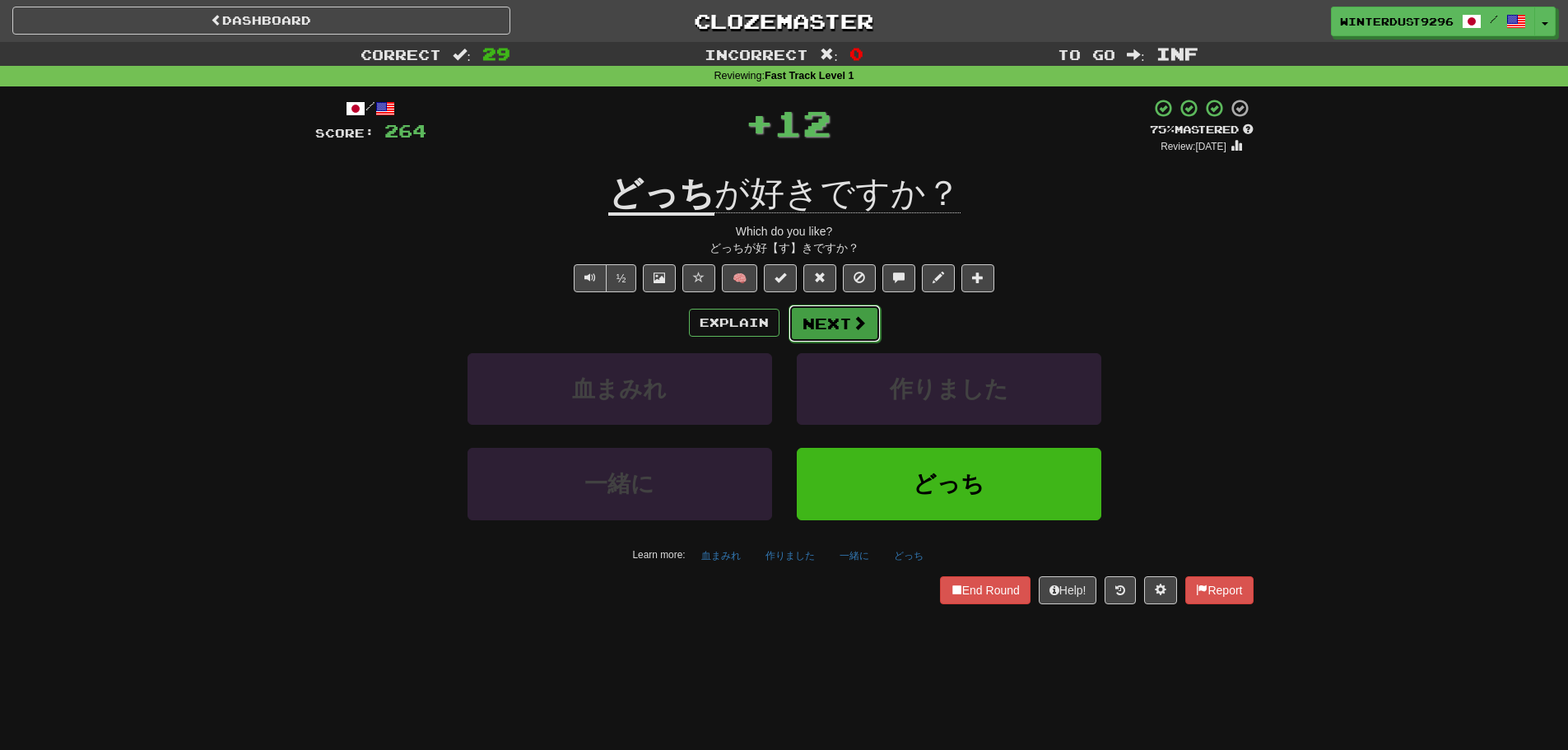
click at [836, 332] on button "Next" at bounding box center [835, 323] width 93 height 38
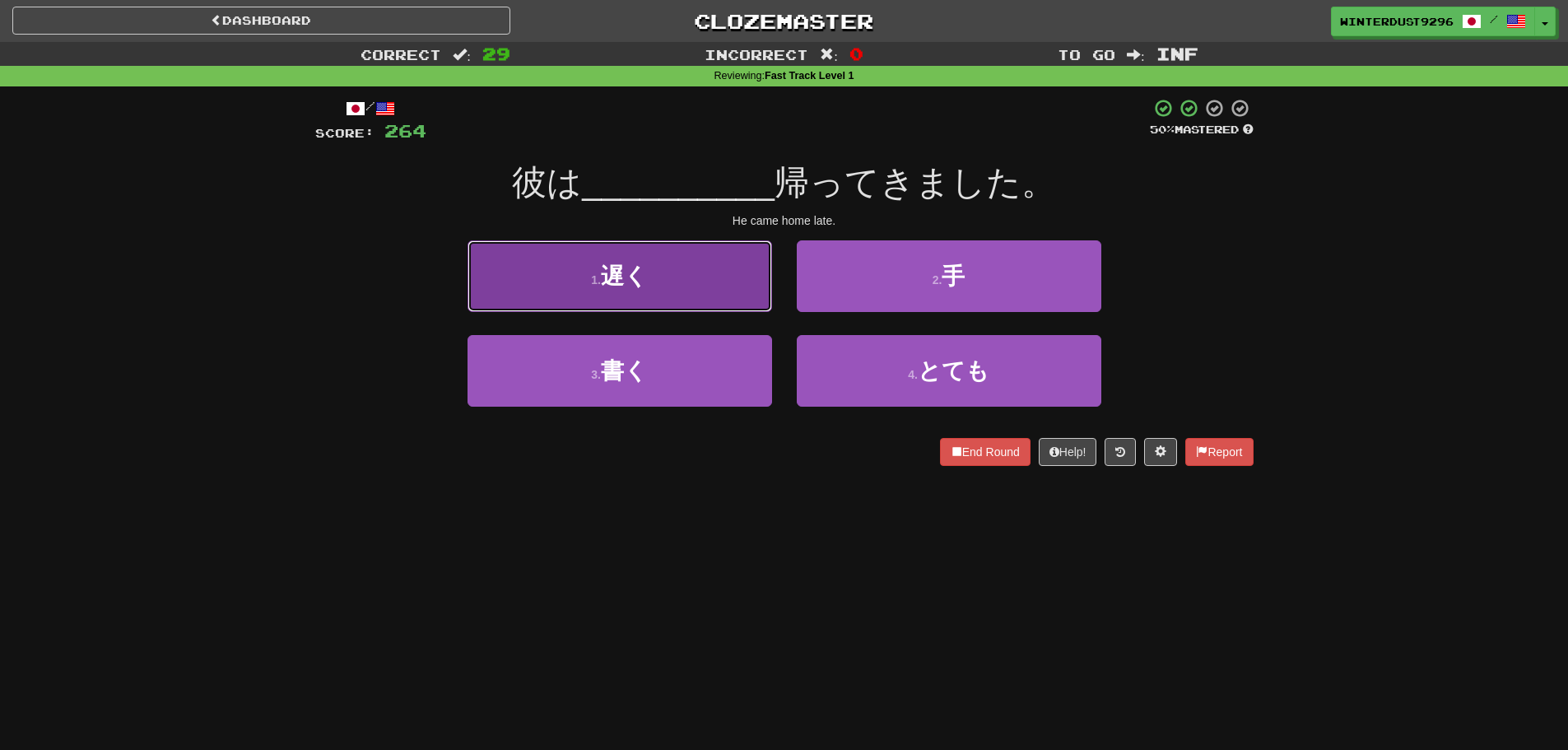
click at [710, 302] on button "1 . 遅く" at bounding box center [619, 276] width 305 height 71
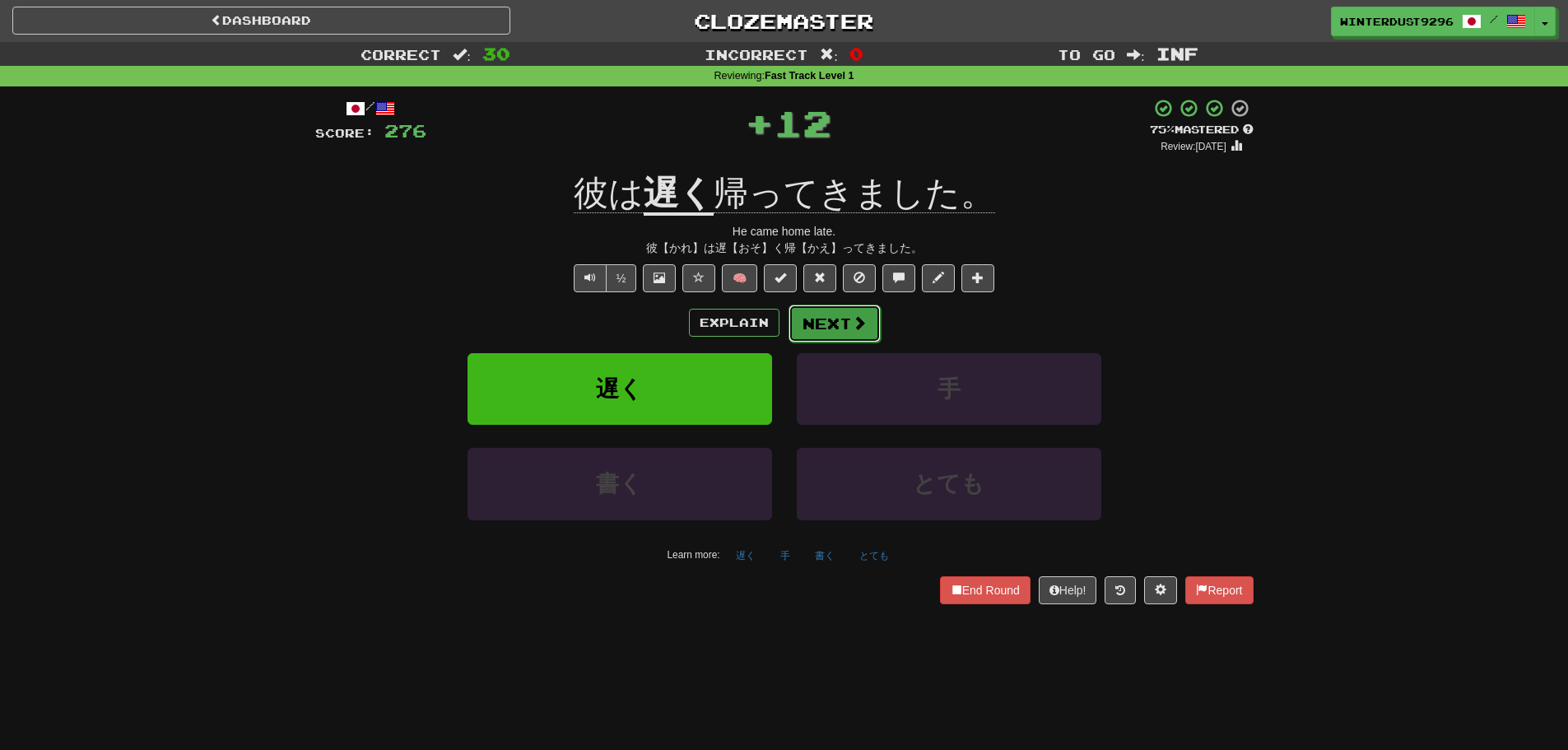
click at [823, 320] on button "Next" at bounding box center [835, 323] width 93 height 38
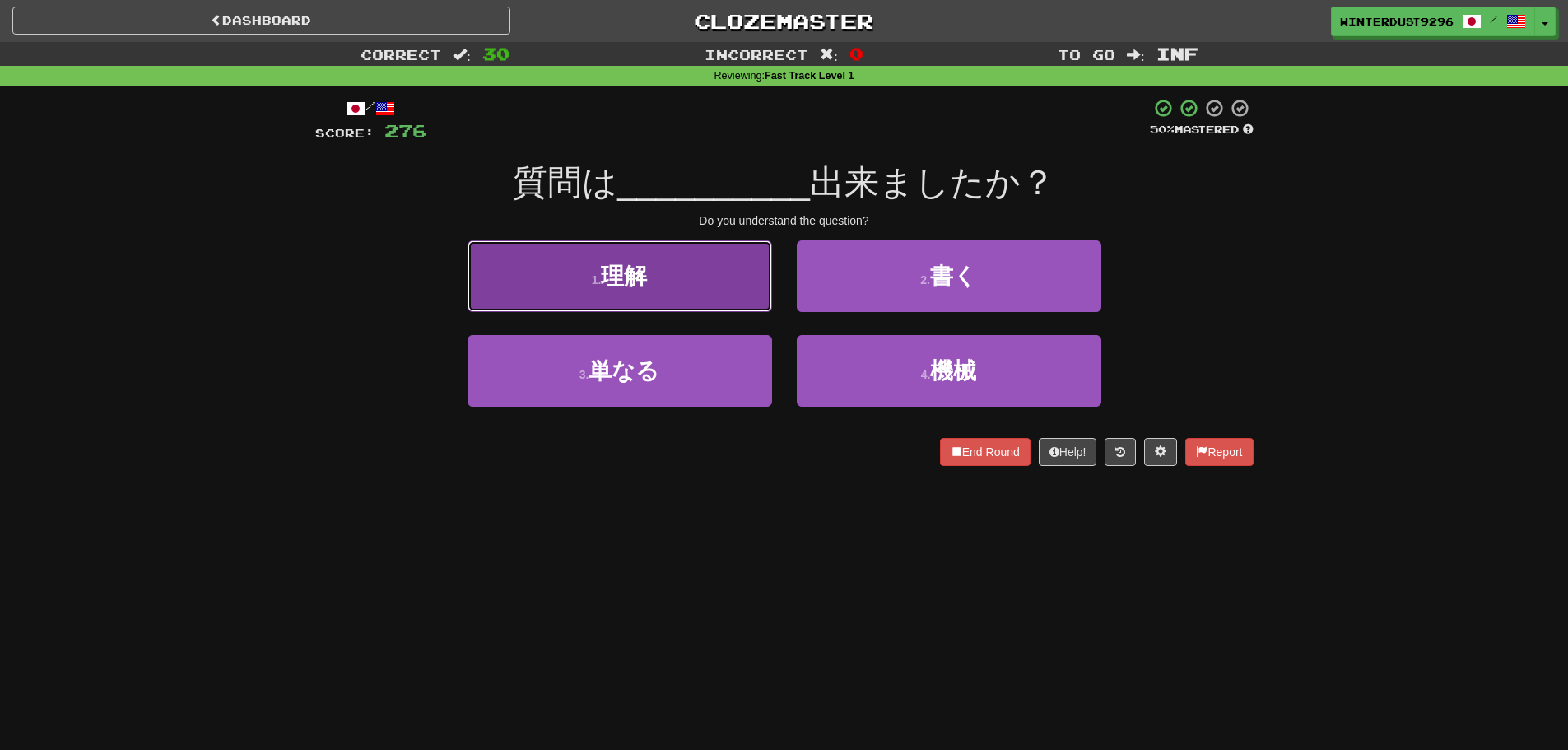
click at [743, 309] on button "1 . 理解" at bounding box center [619, 276] width 305 height 71
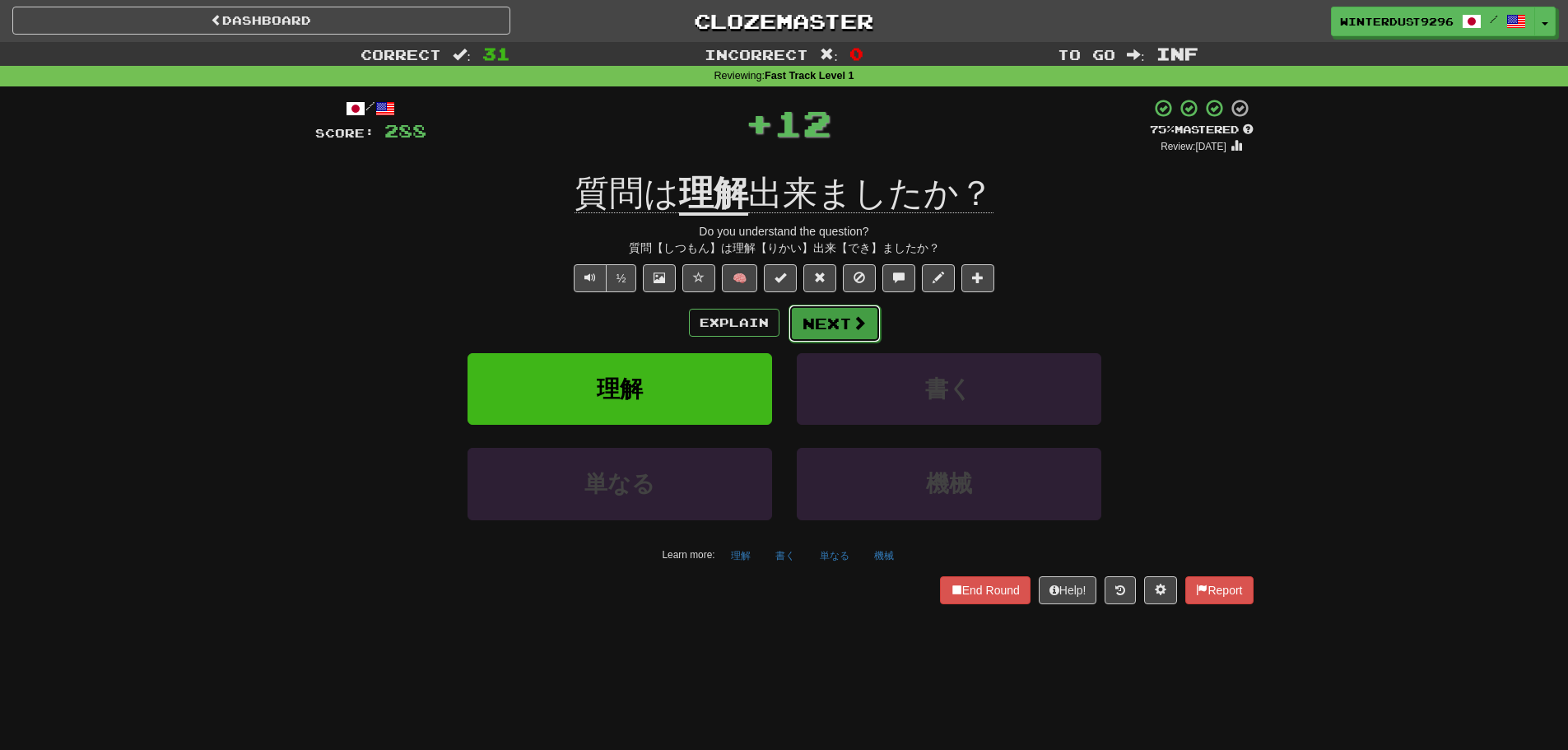
click at [865, 317] on button "Next" at bounding box center [835, 323] width 93 height 38
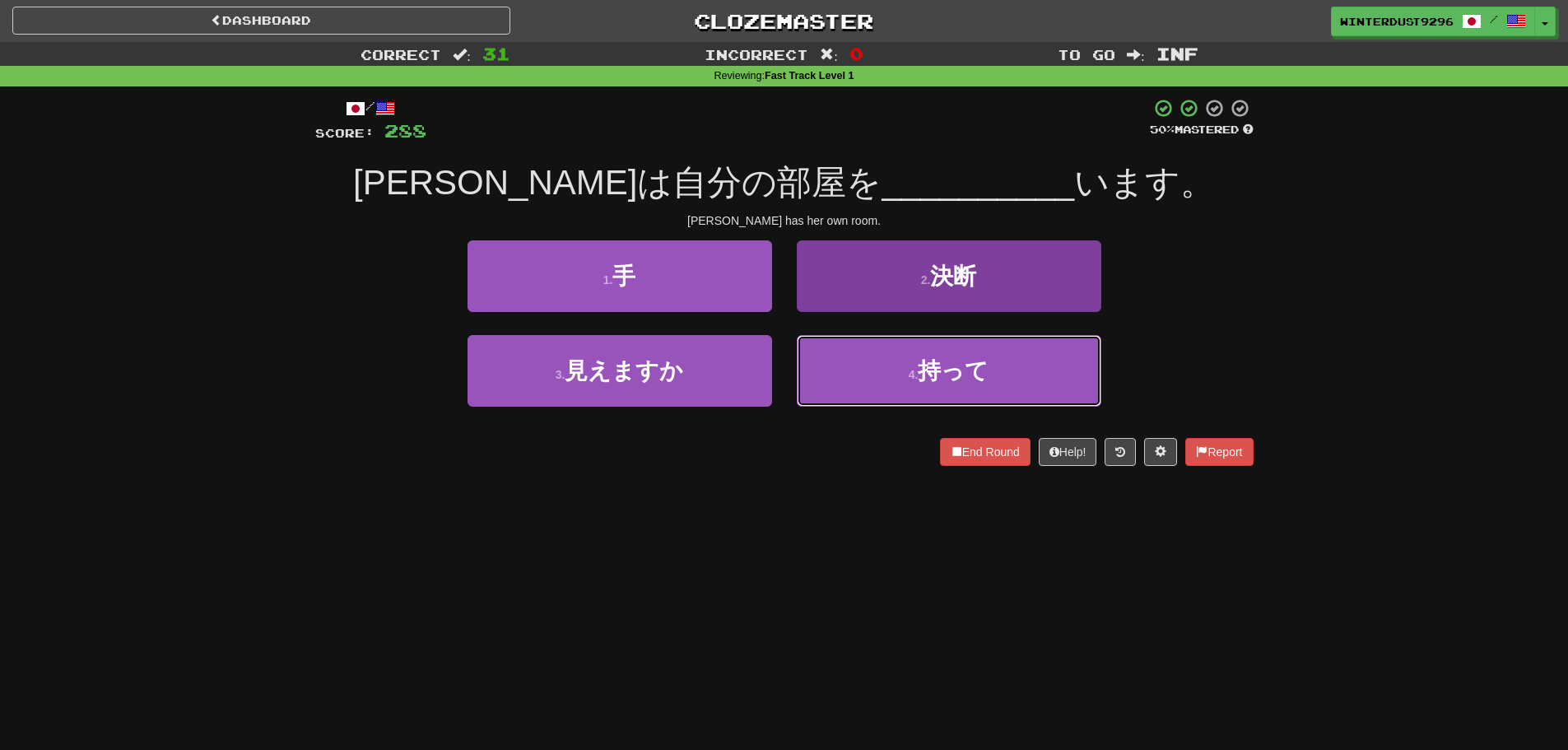
click at [888, 370] on button "4 . 持って" at bounding box center [949, 370] width 305 height 71
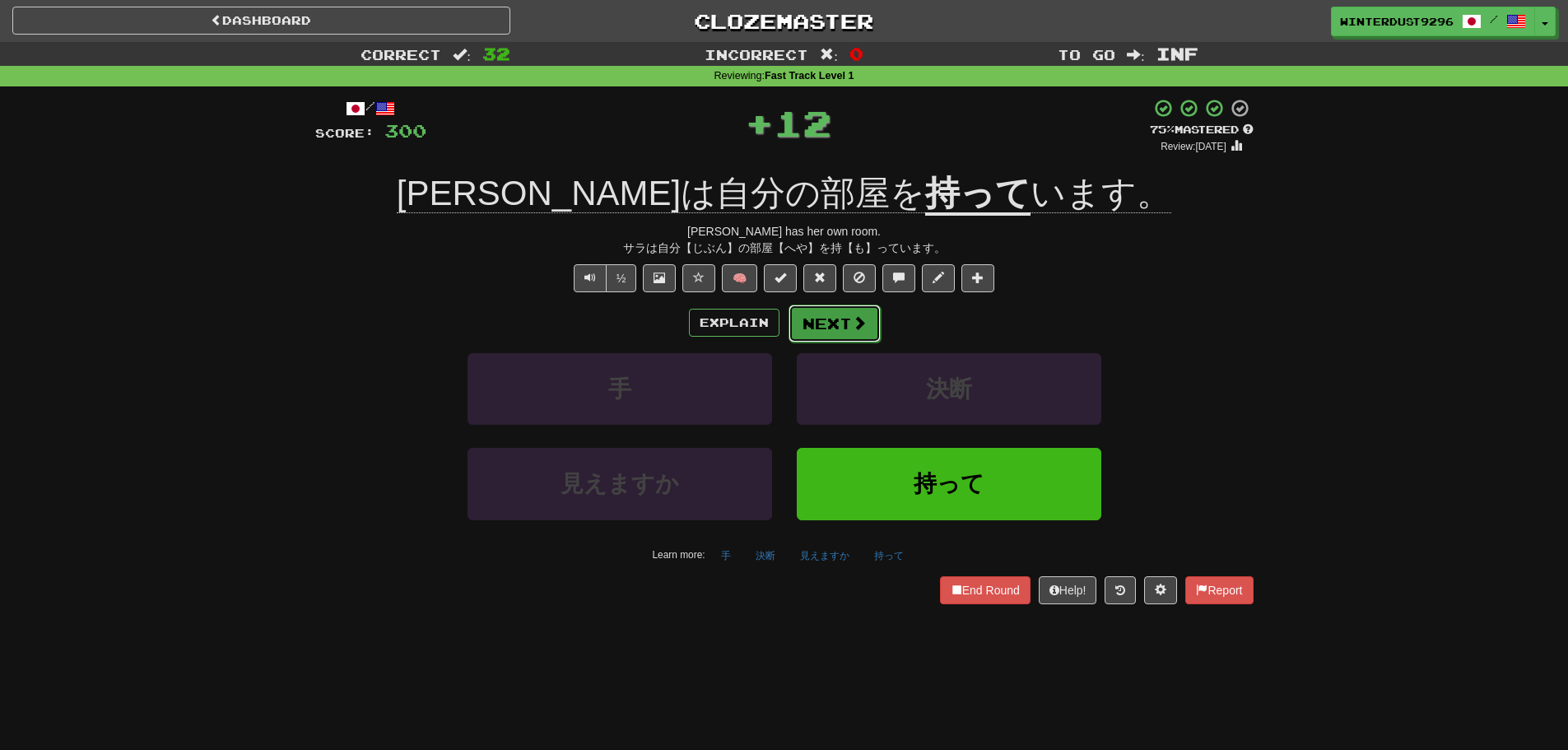
click at [859, 319] on span at bounding box center [859, 323] width 15 height 15
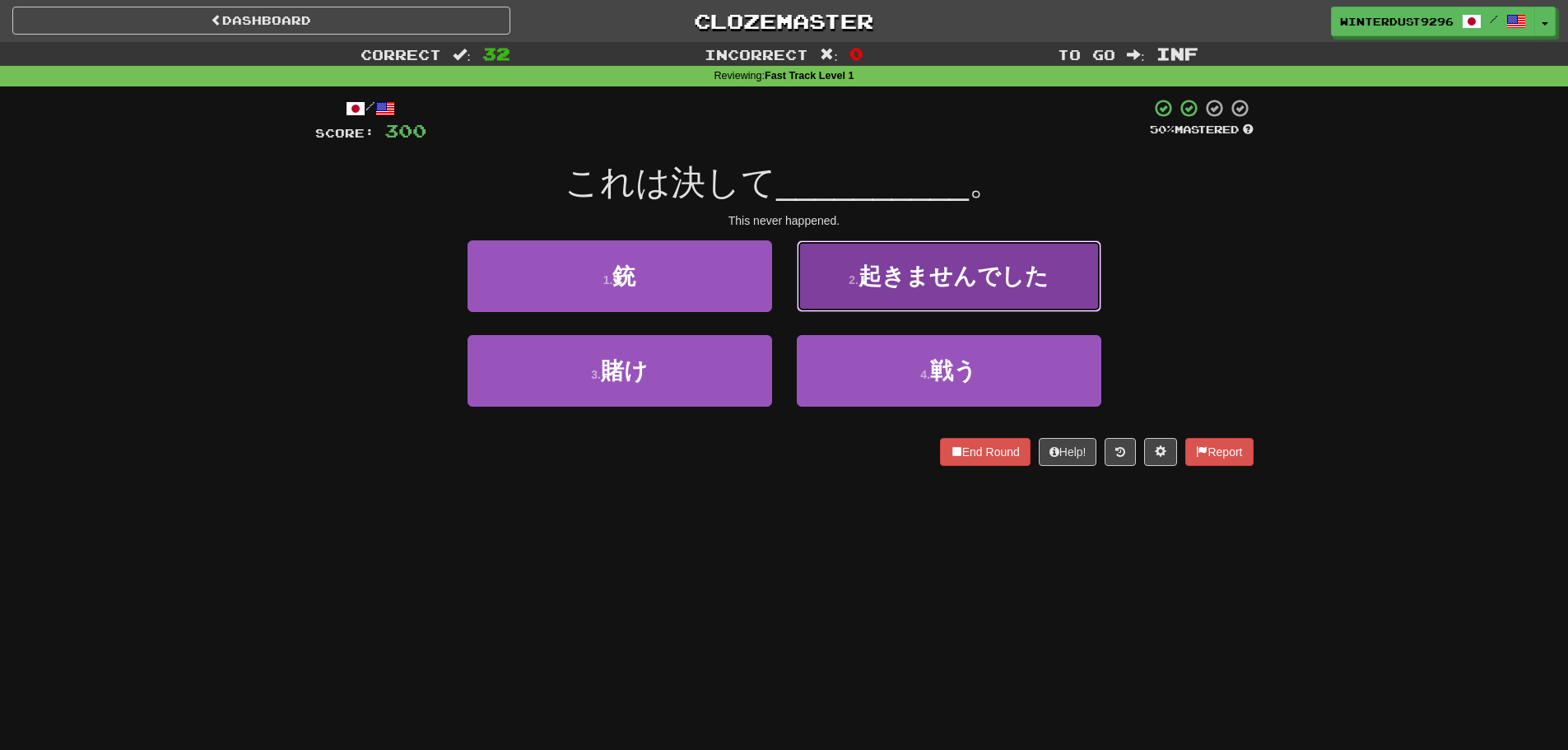
click at [867, 281] on span "起きませんでした" at bounding box center [953, 277] width 190 height 26
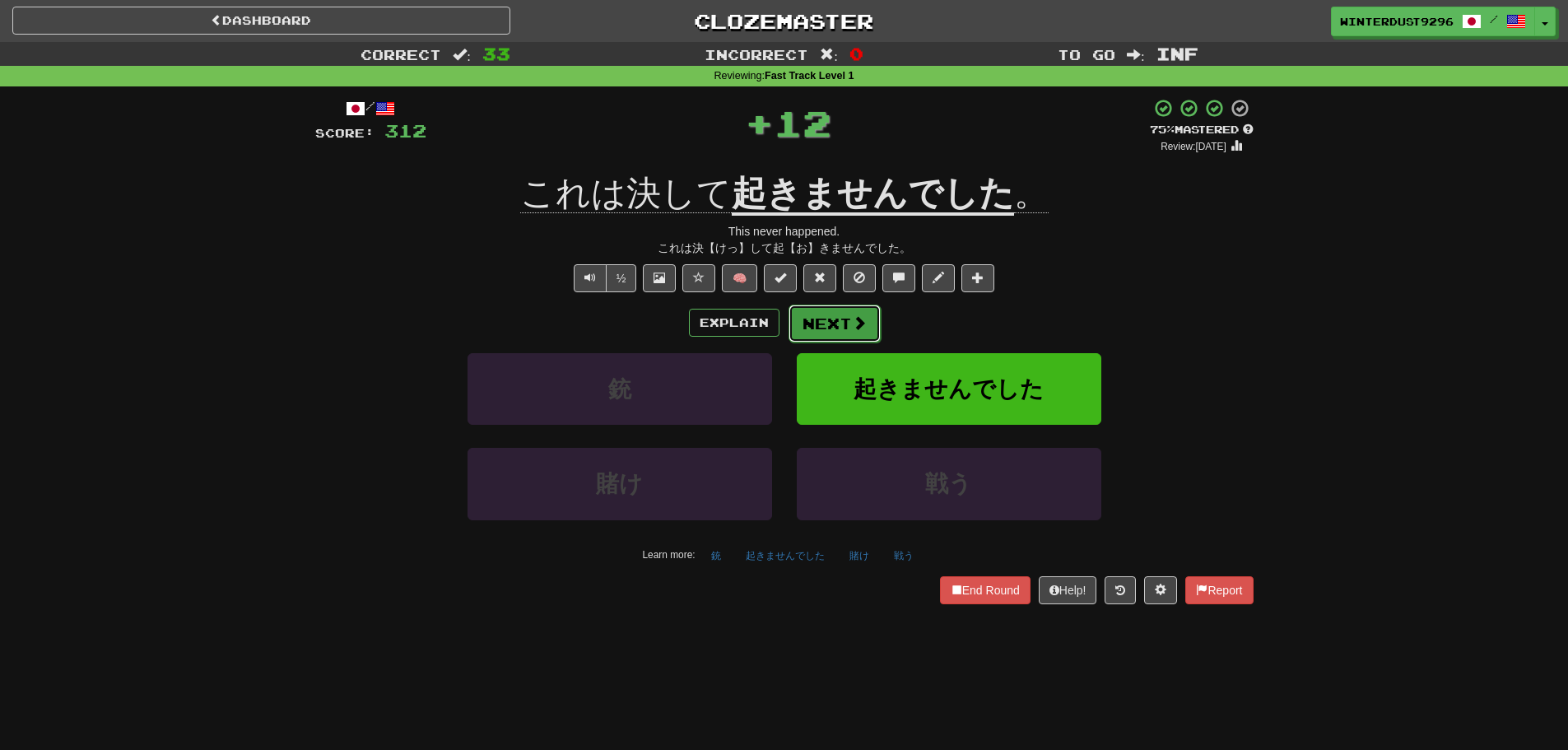
click at [843, 319] on button "Next" at bounding box center [835, 323] width 93 height 38
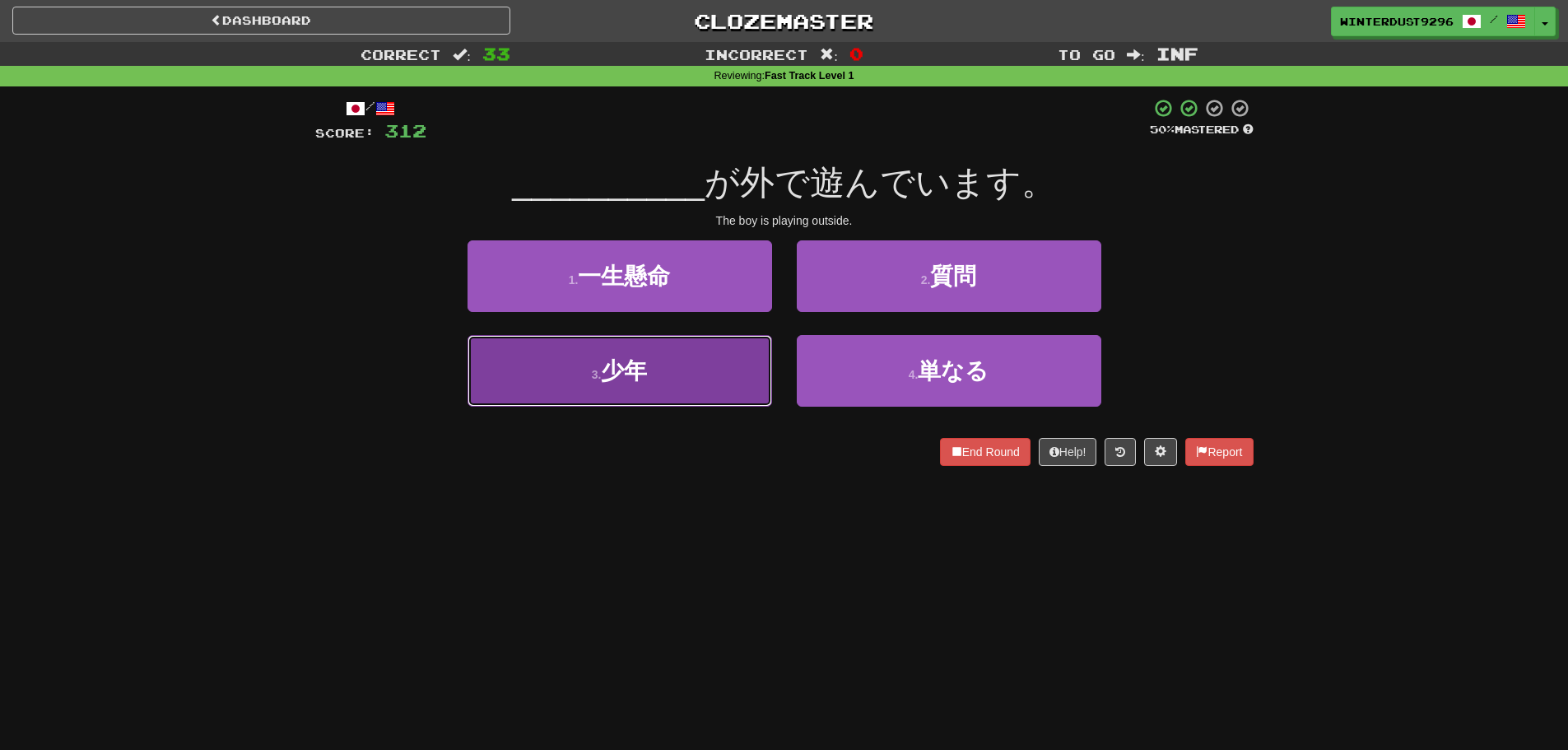
click at [701, 369] on button "3 . 少年" at bounding box center [619, 370] width 305 height 71
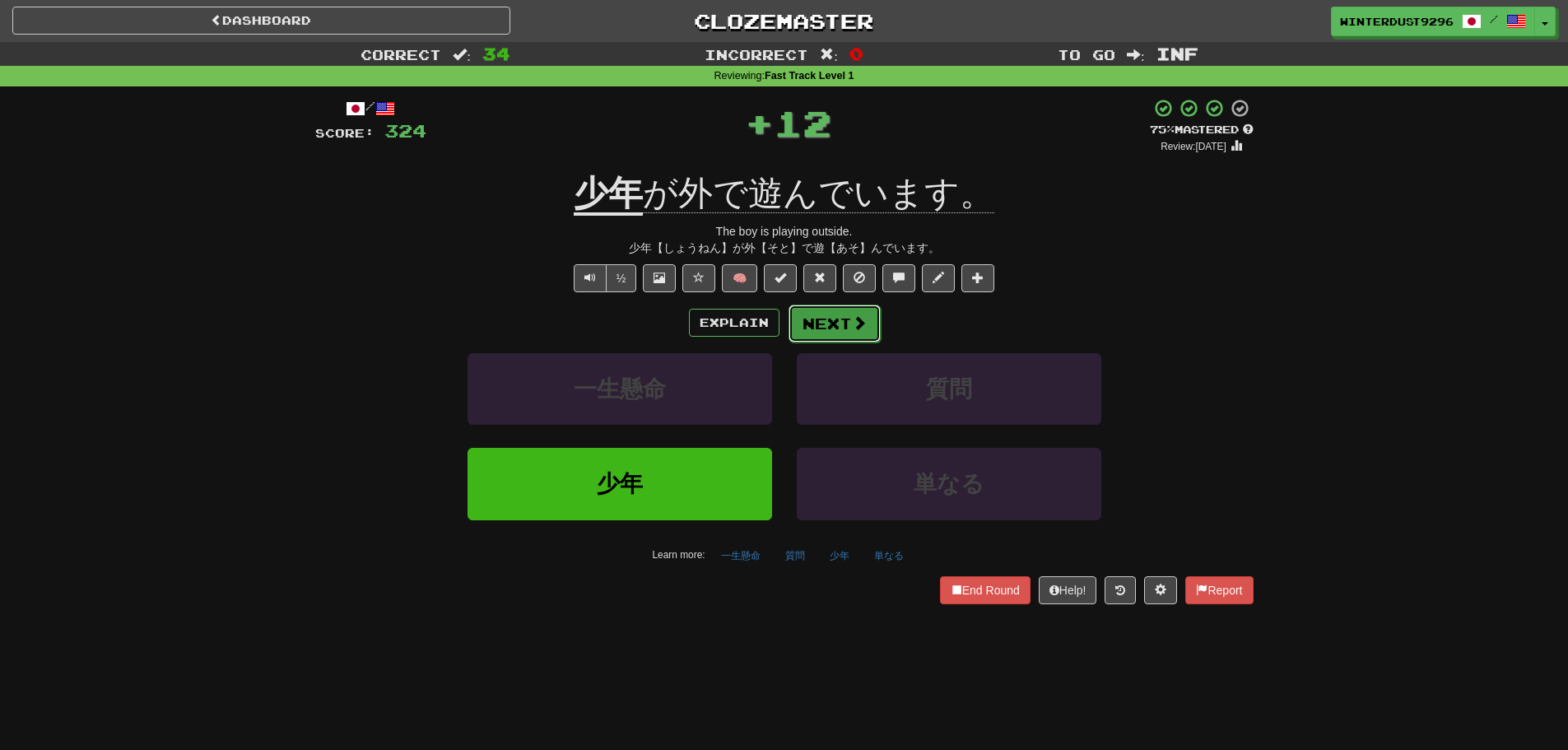
click at [860, 318] on span at bounding box center [859, 323] width 15 height 15
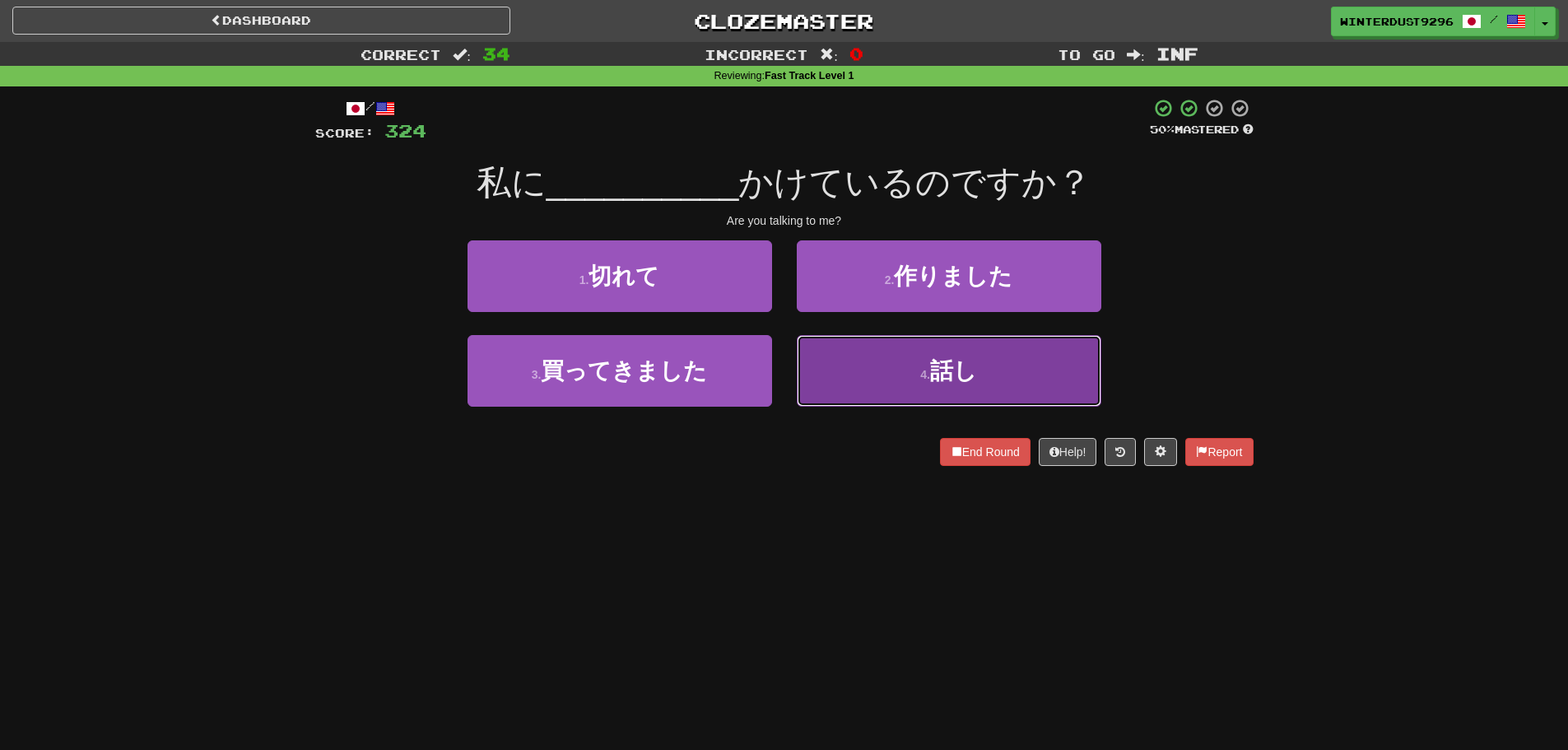
click at [879, 370] on button "4 . 話し" at bounding box center [949, 370] width 305 height 71
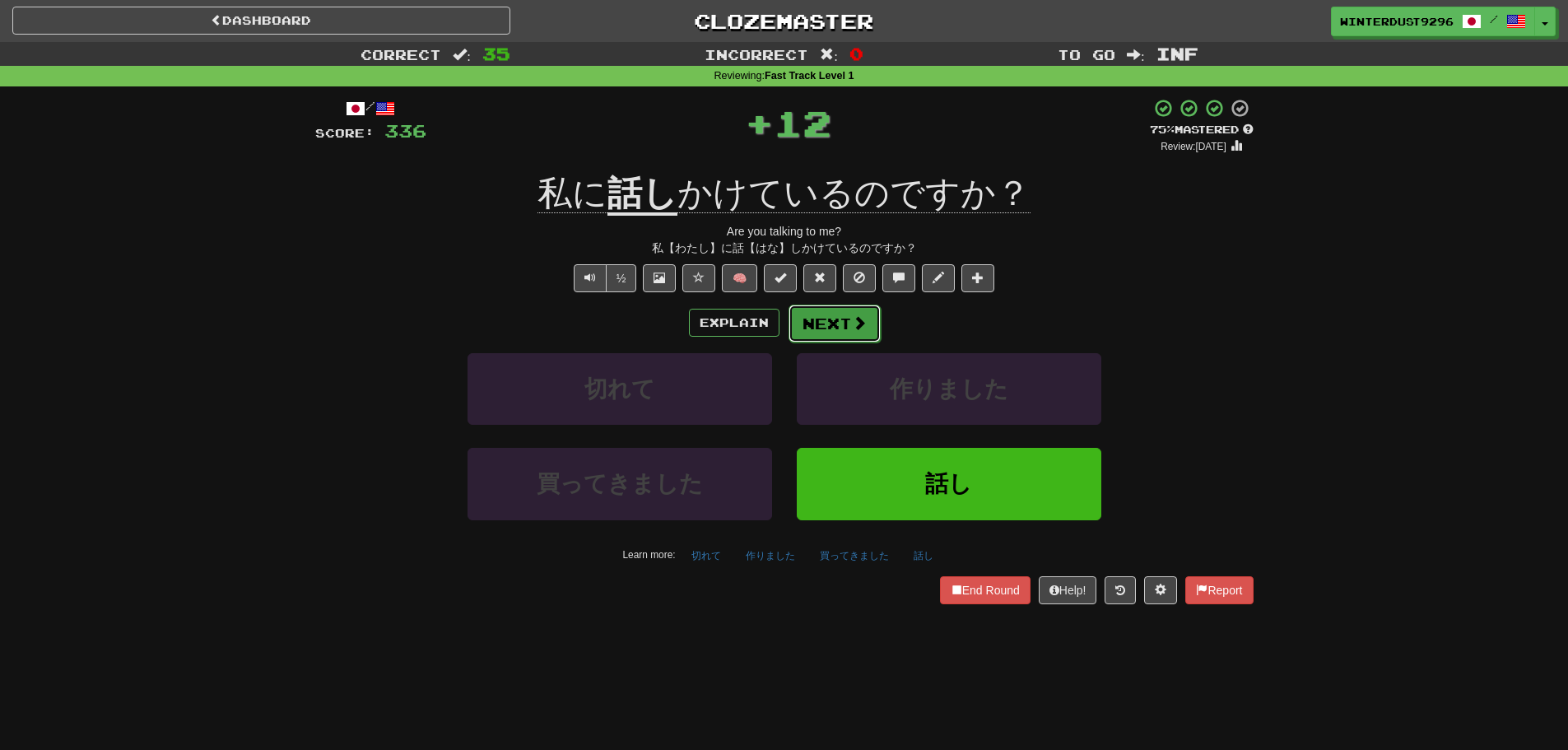
click at [836, 325] on button "Next" at bounding box center [835, 323] width 93 height 38
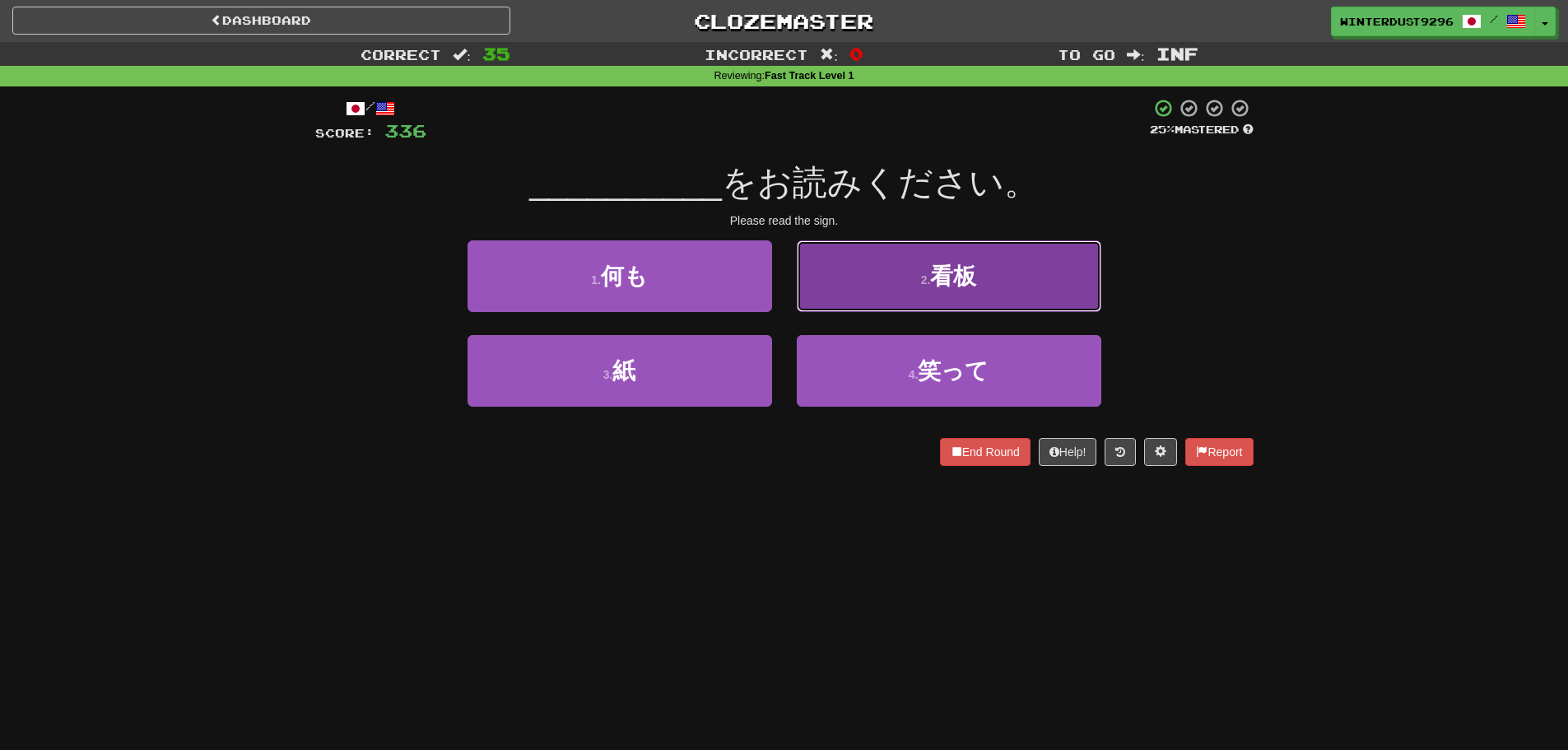
click at [901, 299] on button "2 . 看板" at bounding box center [949, 276] width 305 height 71
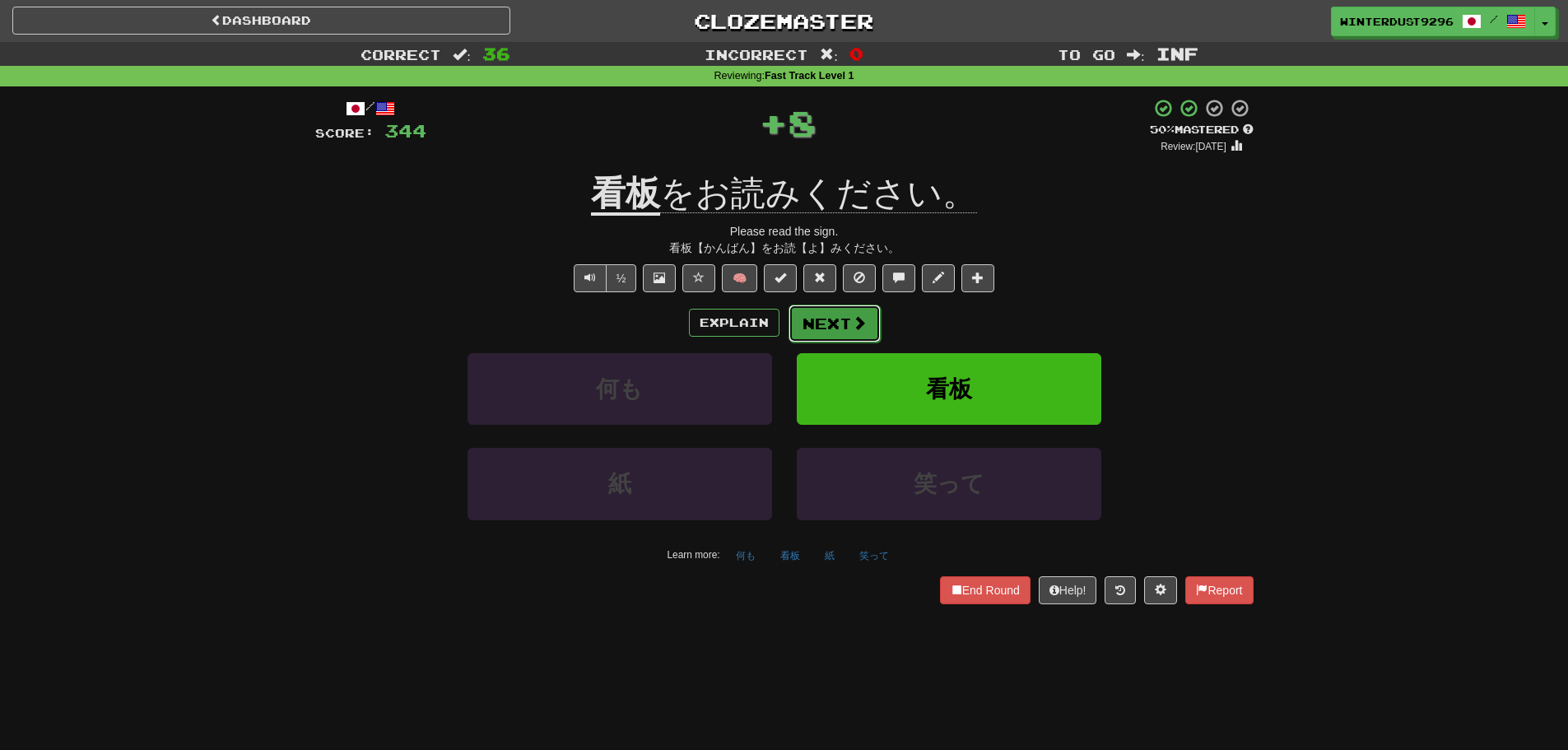
click at [867, 324] on button "Next" at bounding box center [835, 323] width 93 height 38
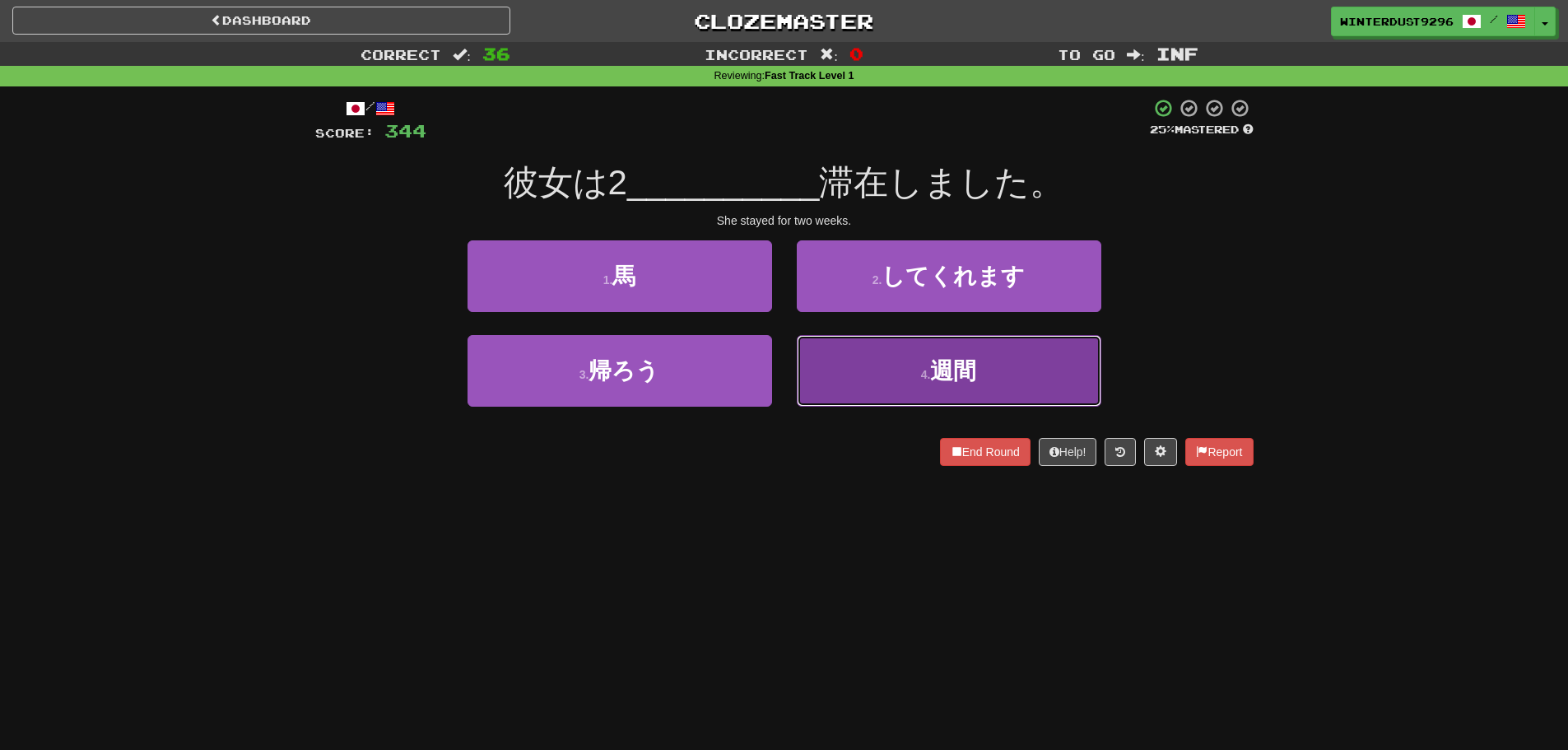
click at [874, 362] on button "4 . 週間" at bounding box center [949, 370] width 305 height 71
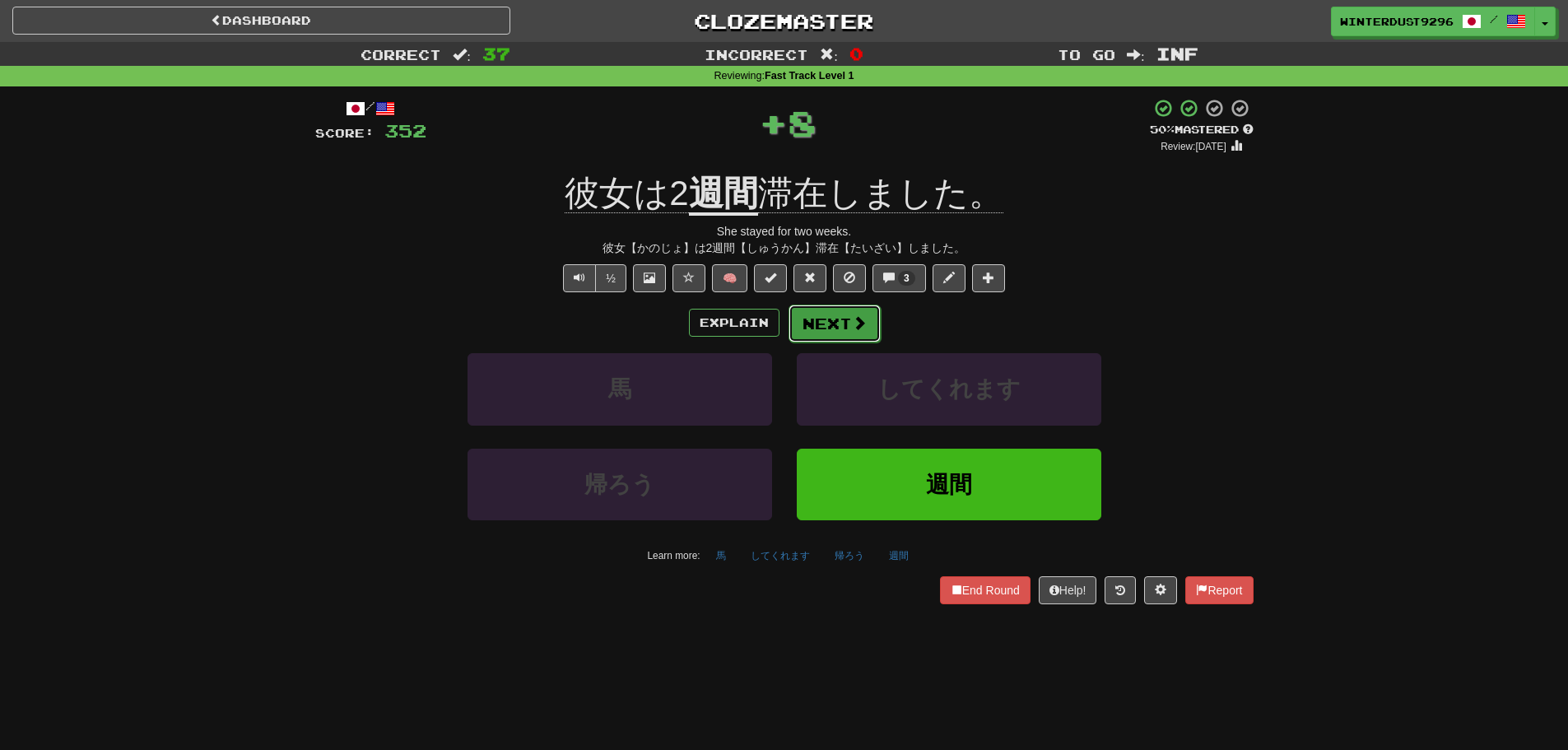
click at [859, 330] on span at bounding box center [859, 323] width 15 height 15
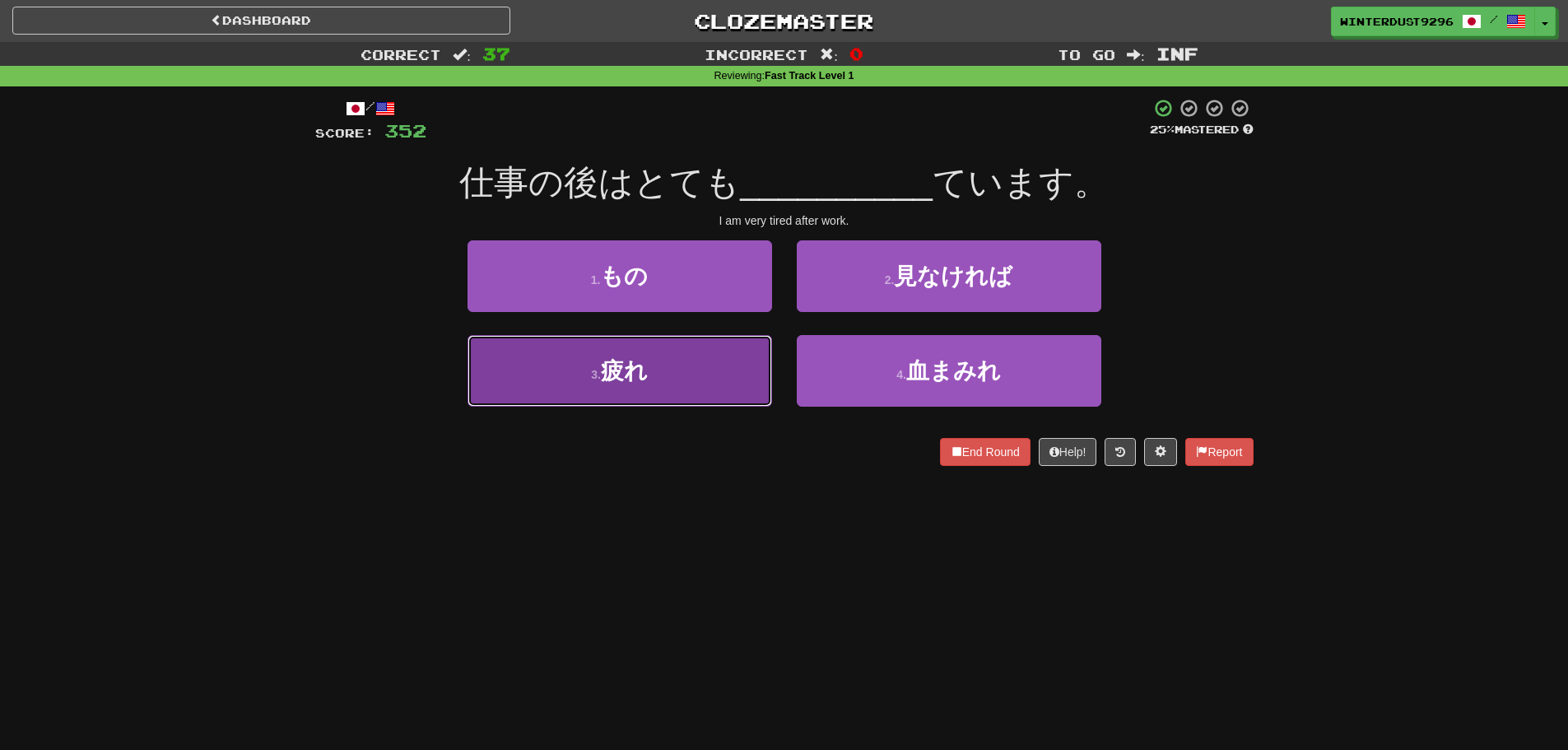
click at [752, 382] on button "3 . 疲れ" at bounding box center [619, 370] width 305 height 71
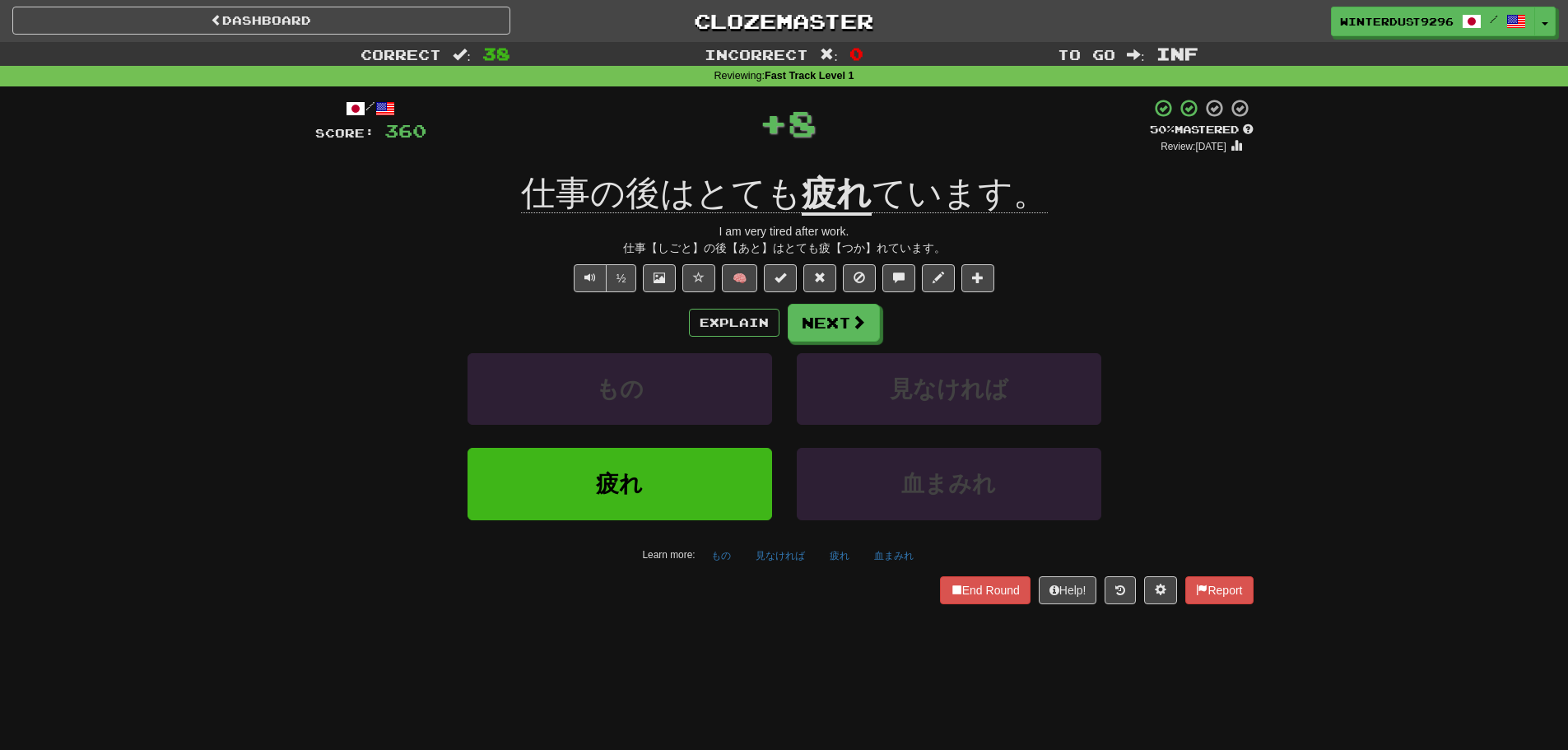
click at [815, 343] on div "Explain Next もの 見なければ 疲れ 血まみれ Learn more: もの 見なければ 疲れ 血まみれ" at bounding box center [785, 435] width 939 height 264
click at [817, 337] on button "Next" at bounding box center [835, 323] width 93 height 38
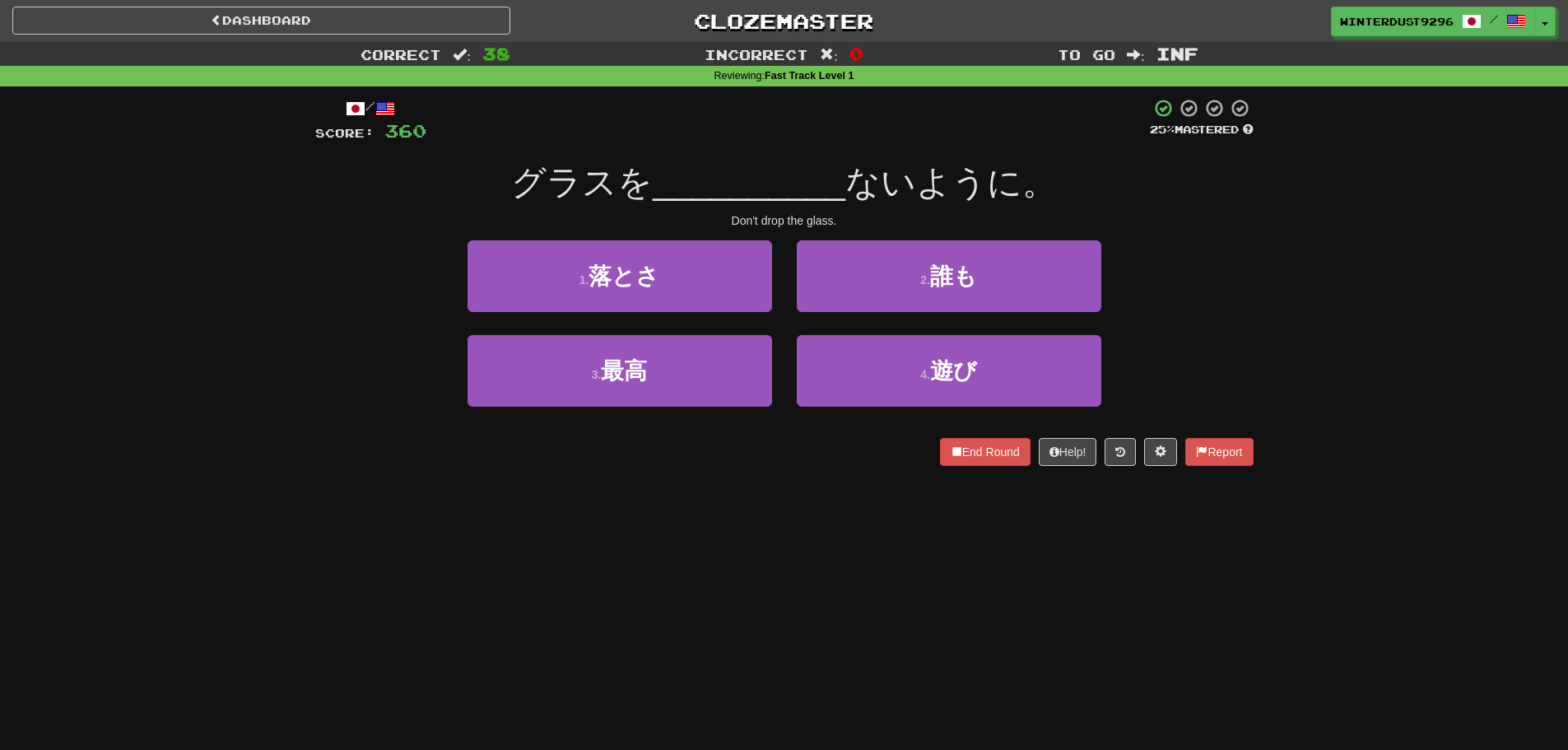
click at [729, 313] on div "1 . 落とさ" at bounding box center [620, 288] width 330 height 94
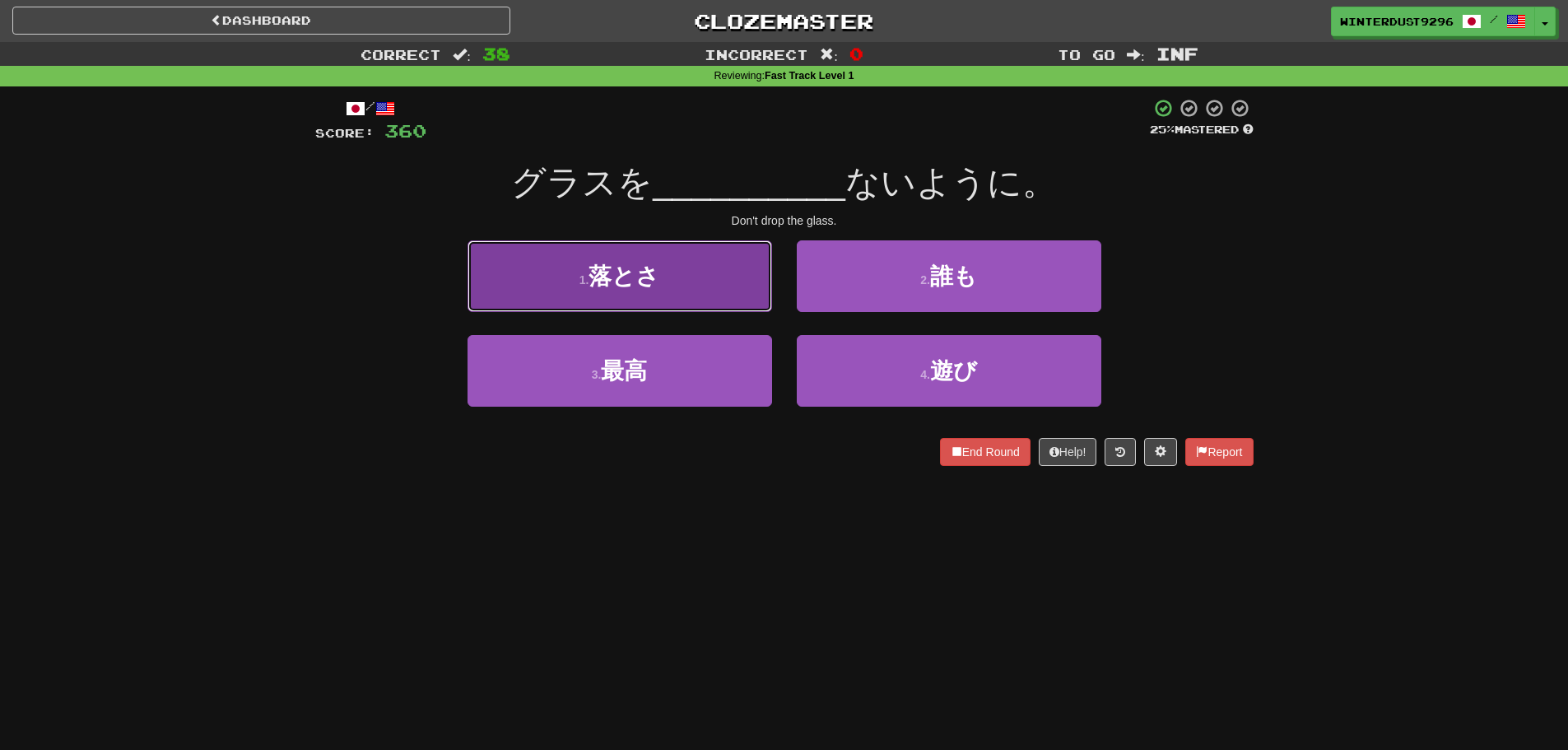
click at [730, 296] on button "1 . 落とさ" at bounding box center [619, 276] width 305 height 71
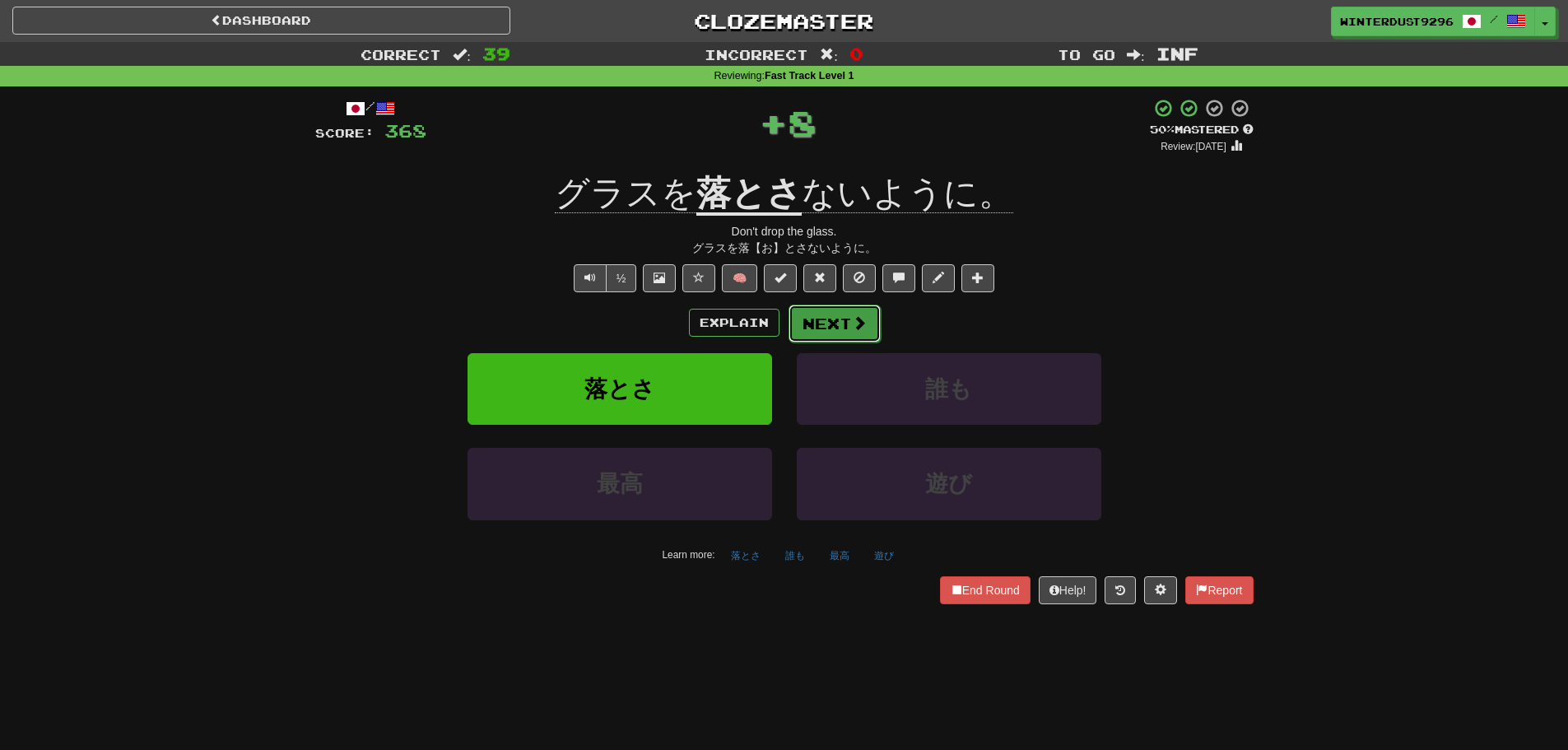
click at [829, 322] on button "Next" at bounding box center [835, 323] width 93 height 38
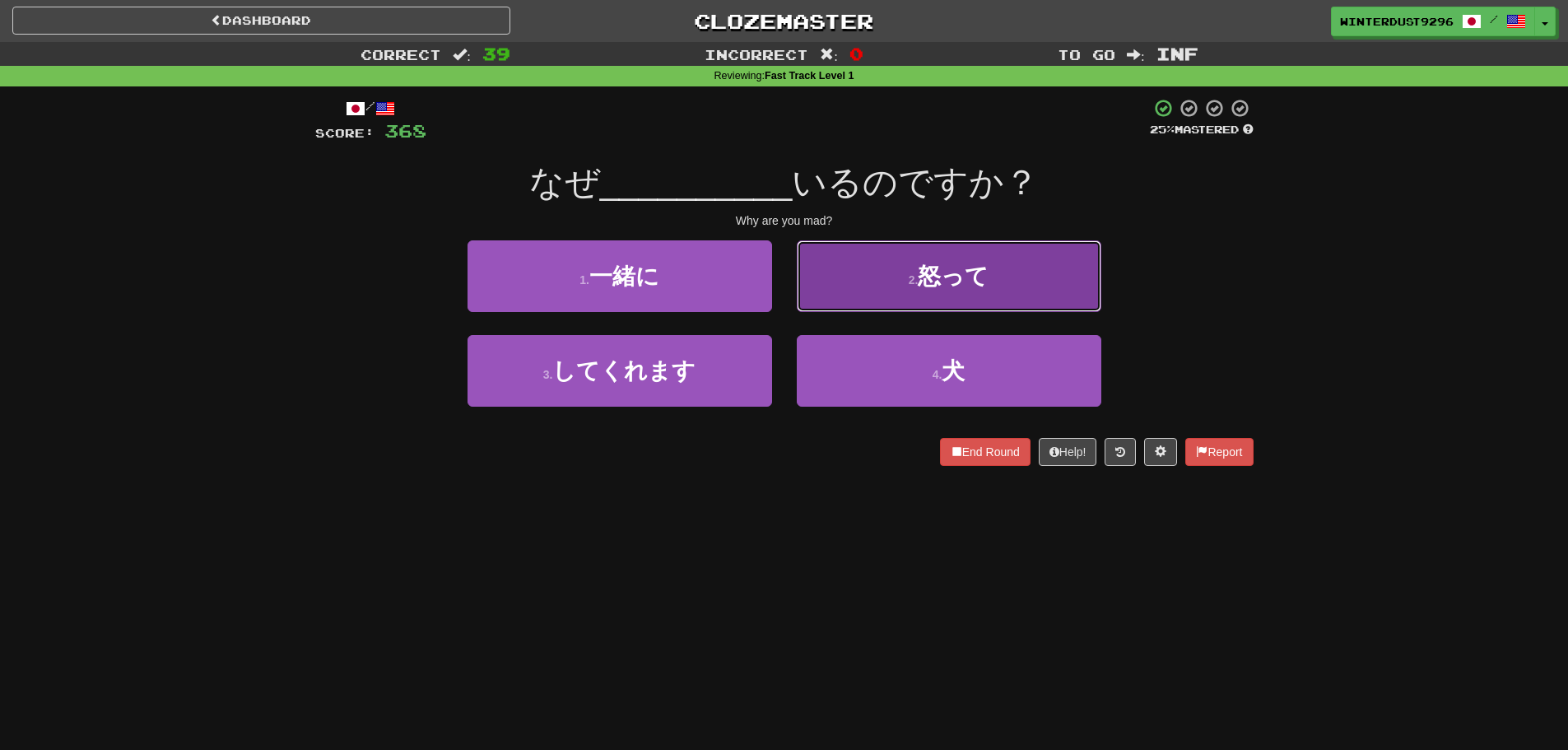
click at [868, 305] on button "2 . 怒って" at bounding box center [949, 276] width 305 height 71
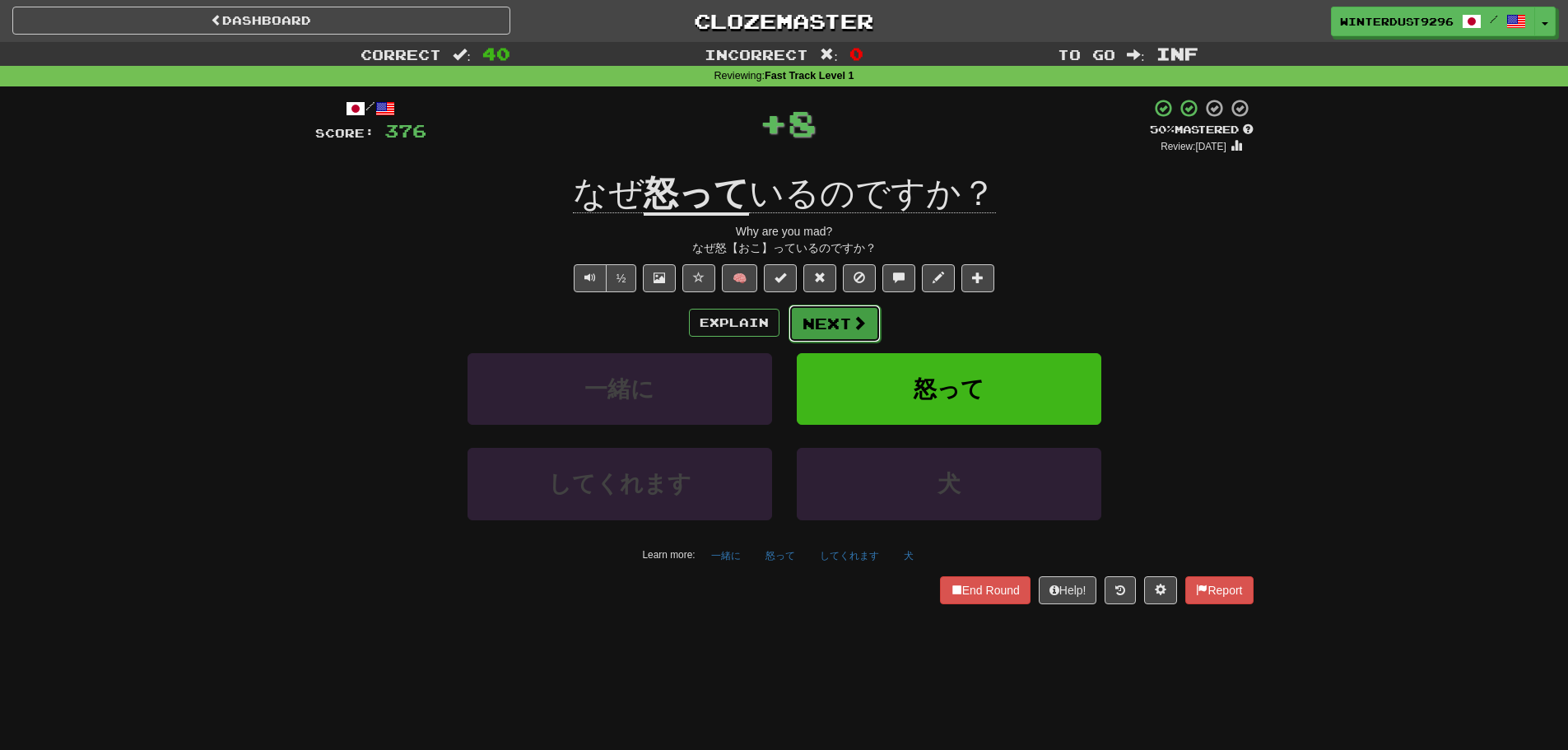
click at [837, 324] on button "Next" at bounding box center [835, 323] width 93 height 38
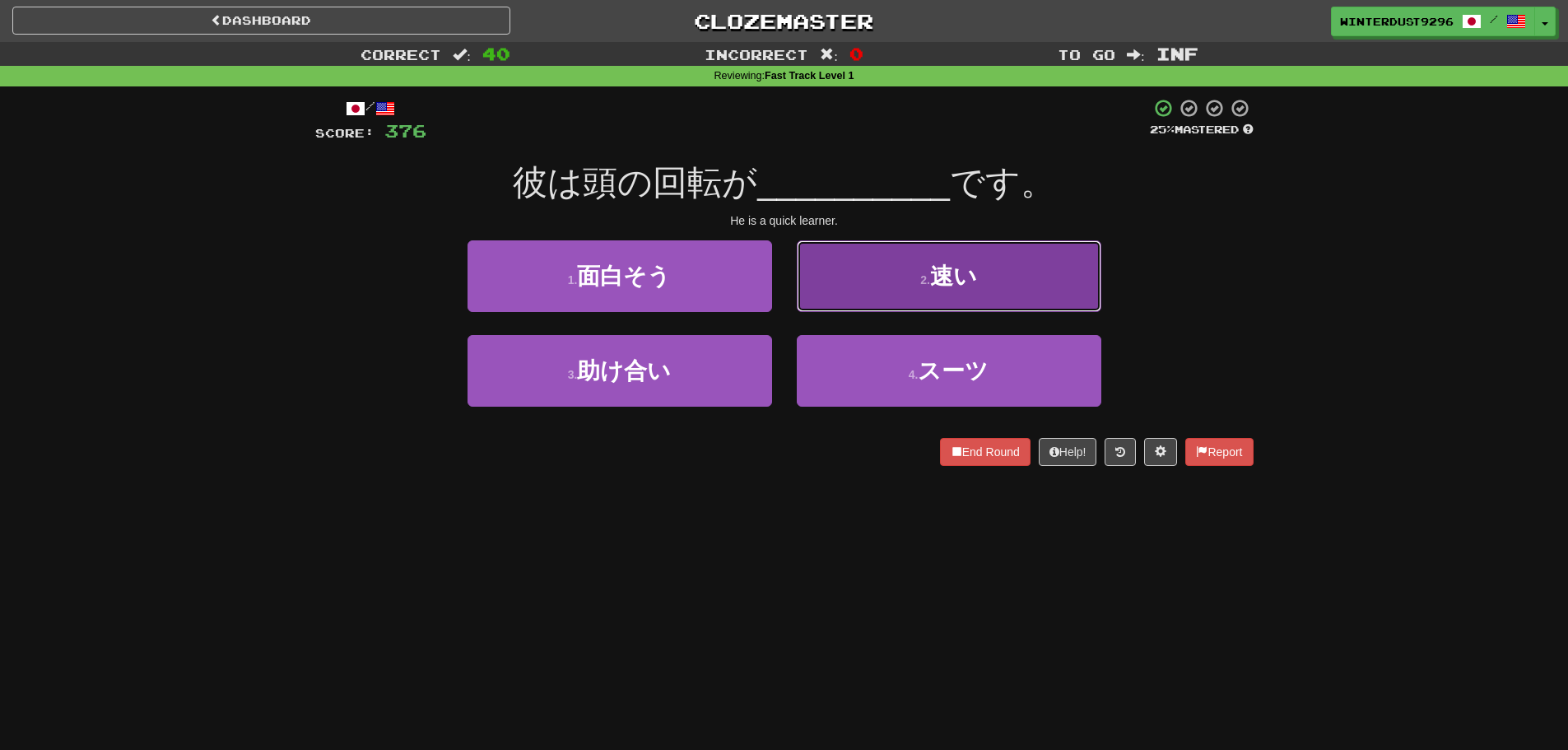
click at [847, 306] on button "2 . 速い" at bounding box center [949, 276] width 305 height 71
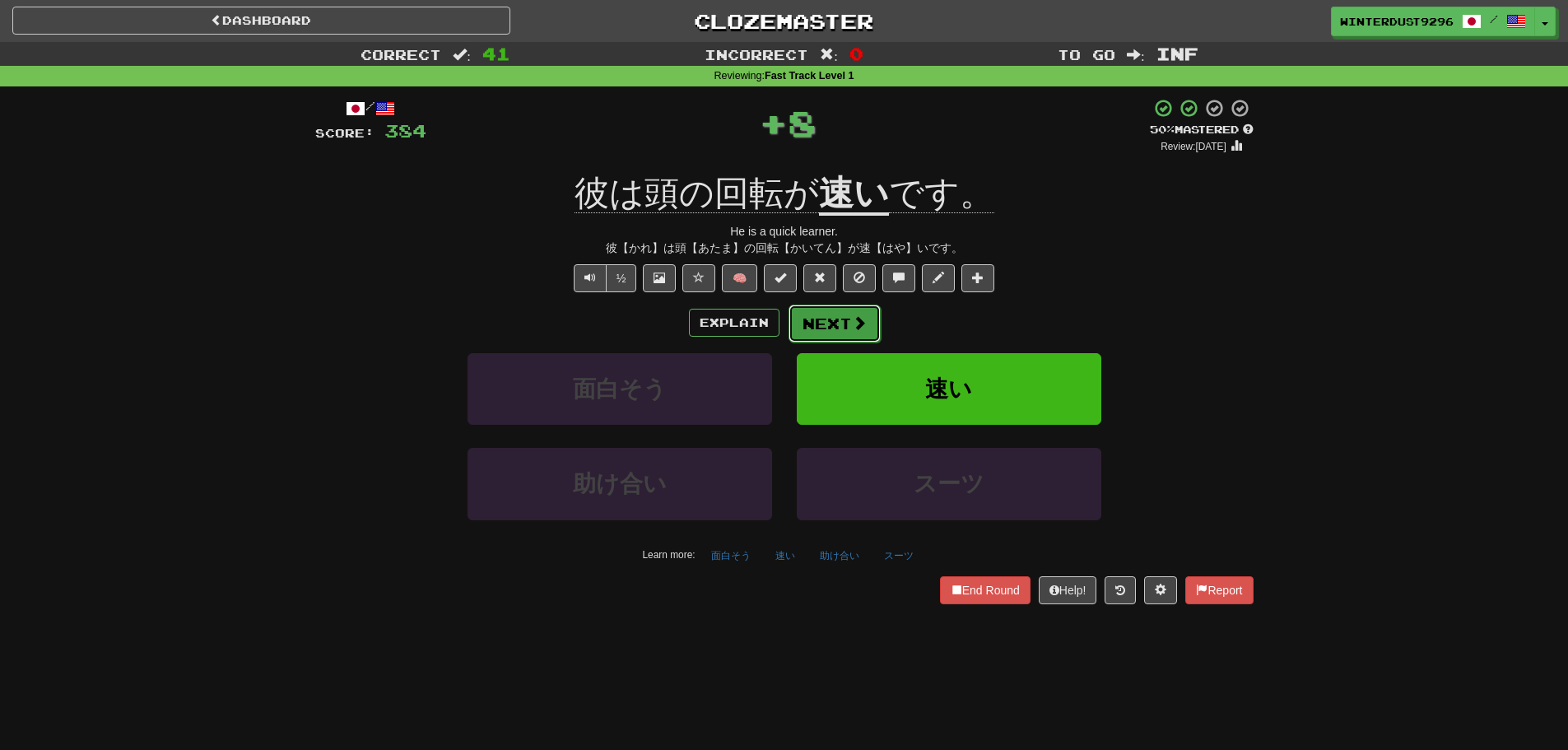
click at [838, 328] on button "Next" at bounding box center [835, 323] width 93 height 38
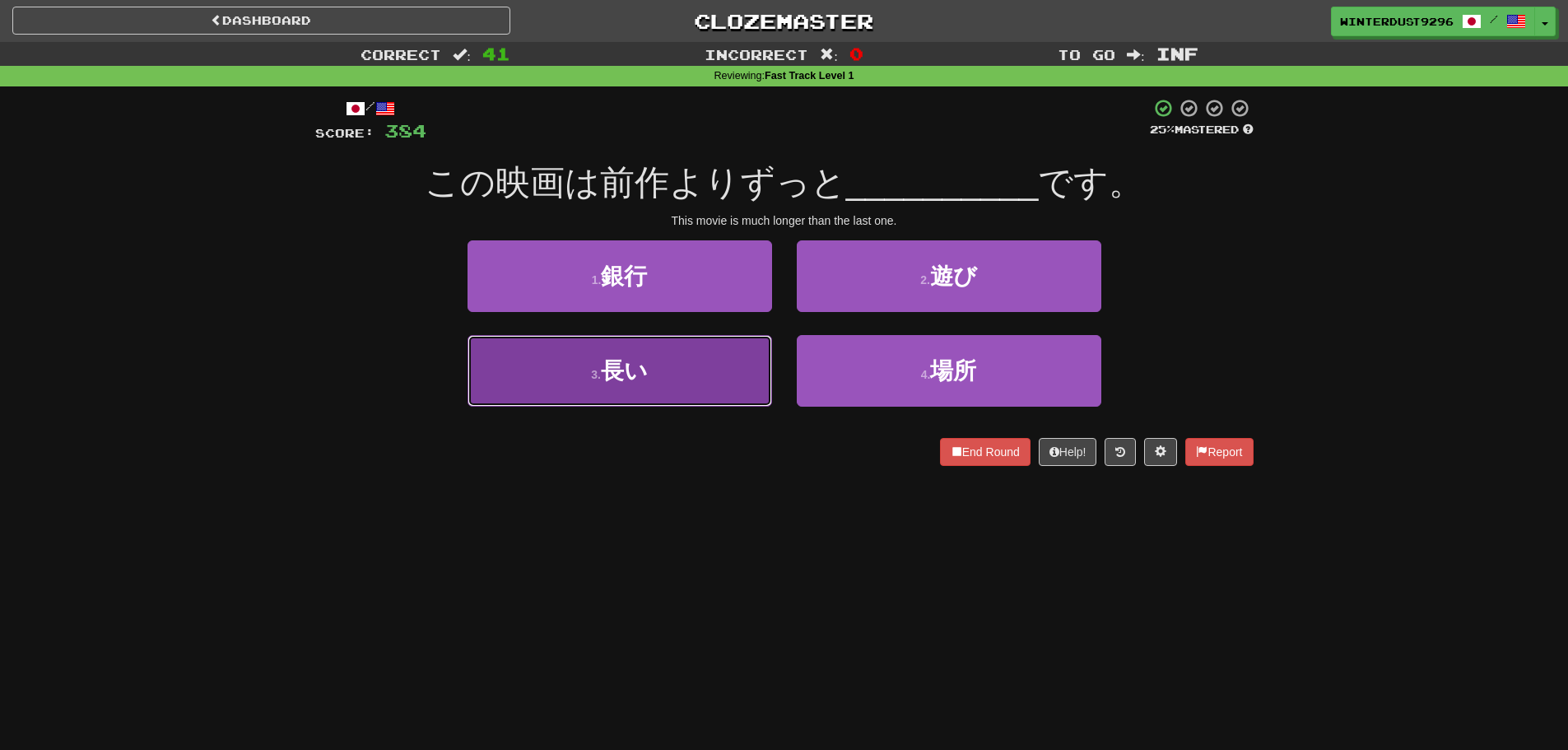
click at [695, 377] on button "3 . 長い" at bounding box center [619, 370] width 305 height 71
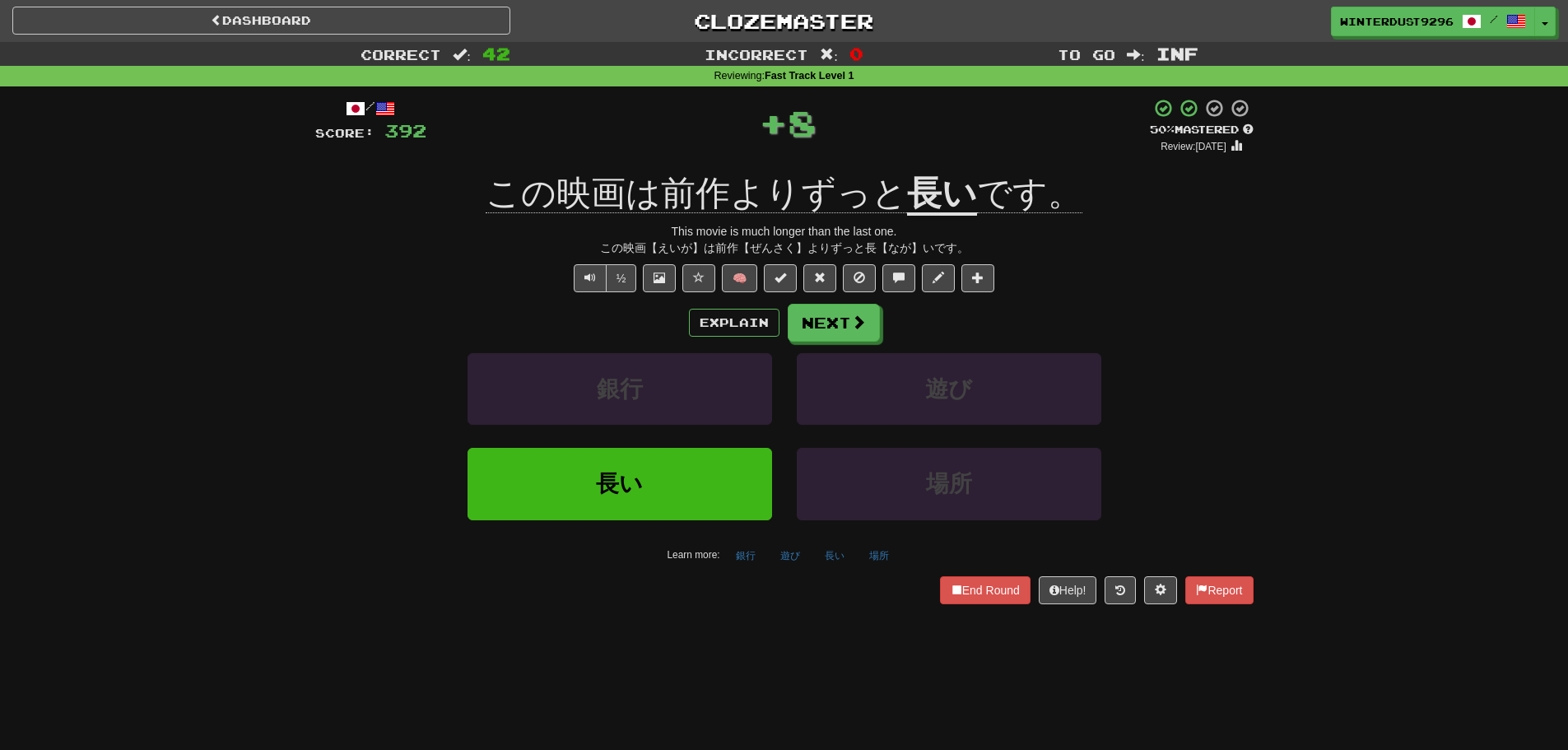
click at [802, 342] on div "Explain Next 銀行 遊び 長い 場所 Learn more: 銀行 遊び 長い 場所" at bounding box center [785, 435] width 939 height 264
click at [805, 332] on button "Next" at bounding box center [835, 323] width 93 height 38
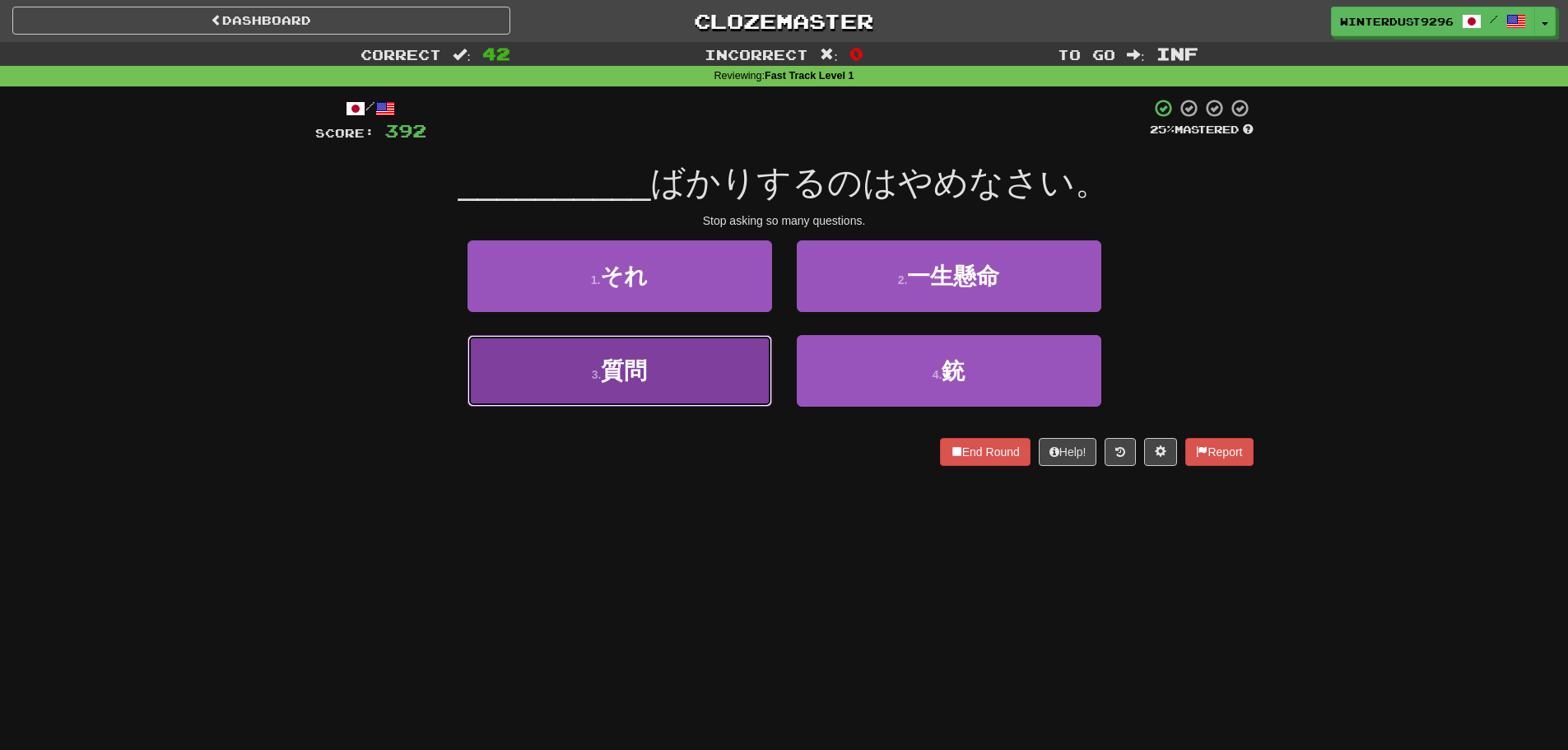
click at [680, 391] on button "3 . 質問" at bounding box center [619, 370] width 305 height 71
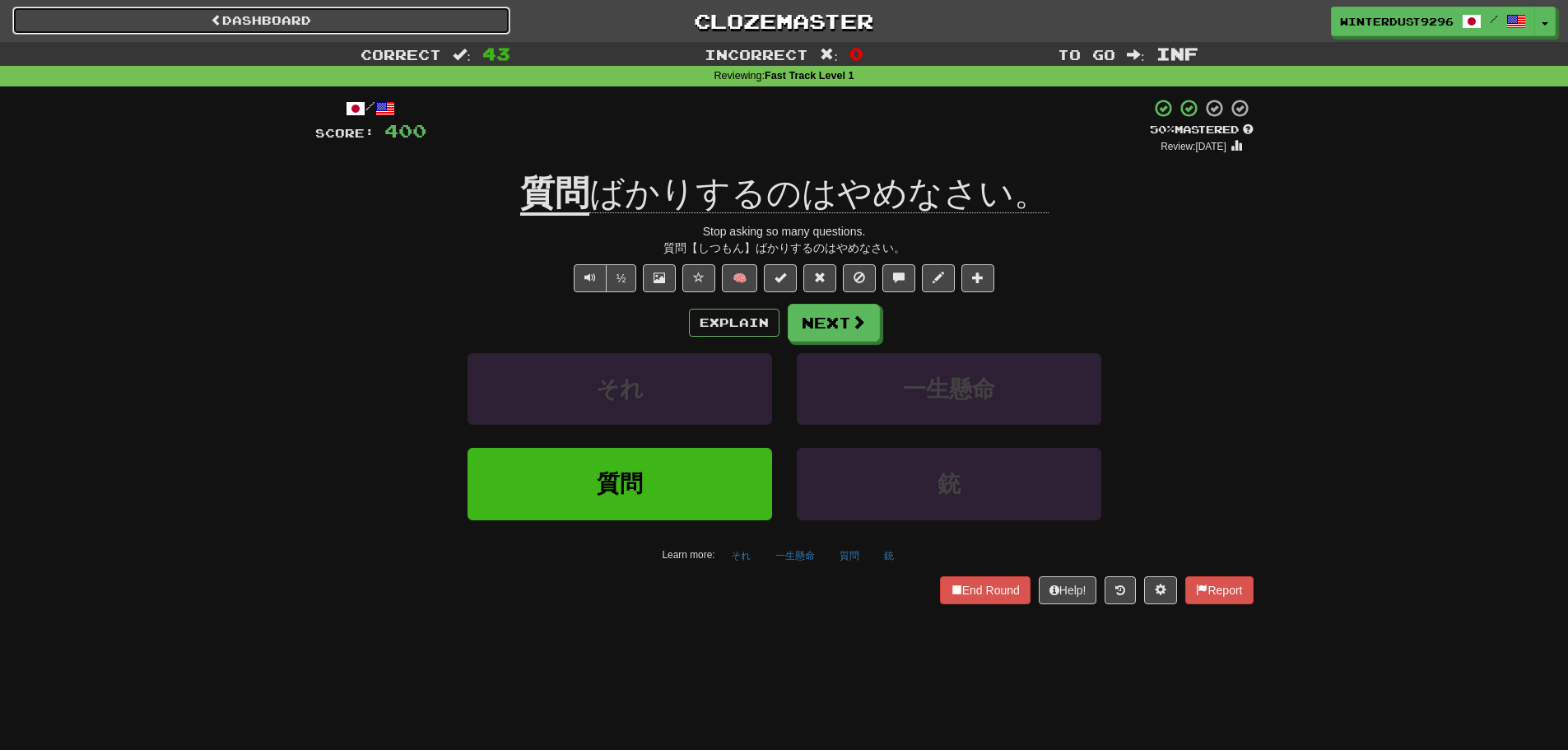
click at [454, 30] on link "Dashboard" at bounding box center [261, 20] width 498 height 28
